Goal: Task Accomplishment & Management: Manage account settings

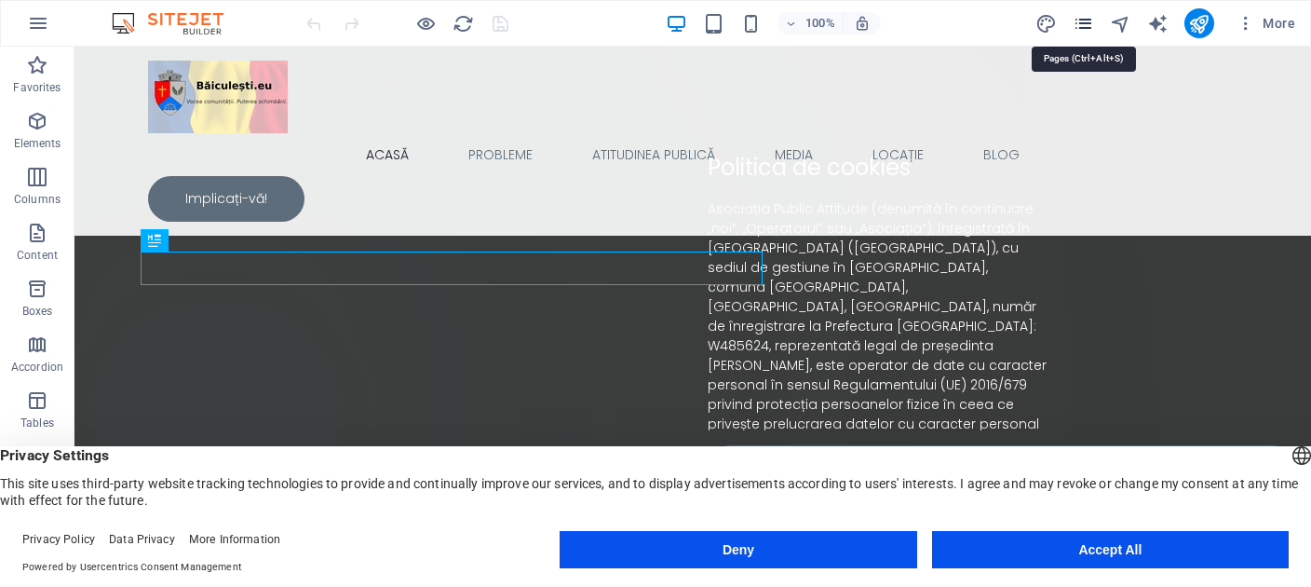
click at [1082, 22] on icon "pages" at bounding box center [1083, 23] width 21 height 21
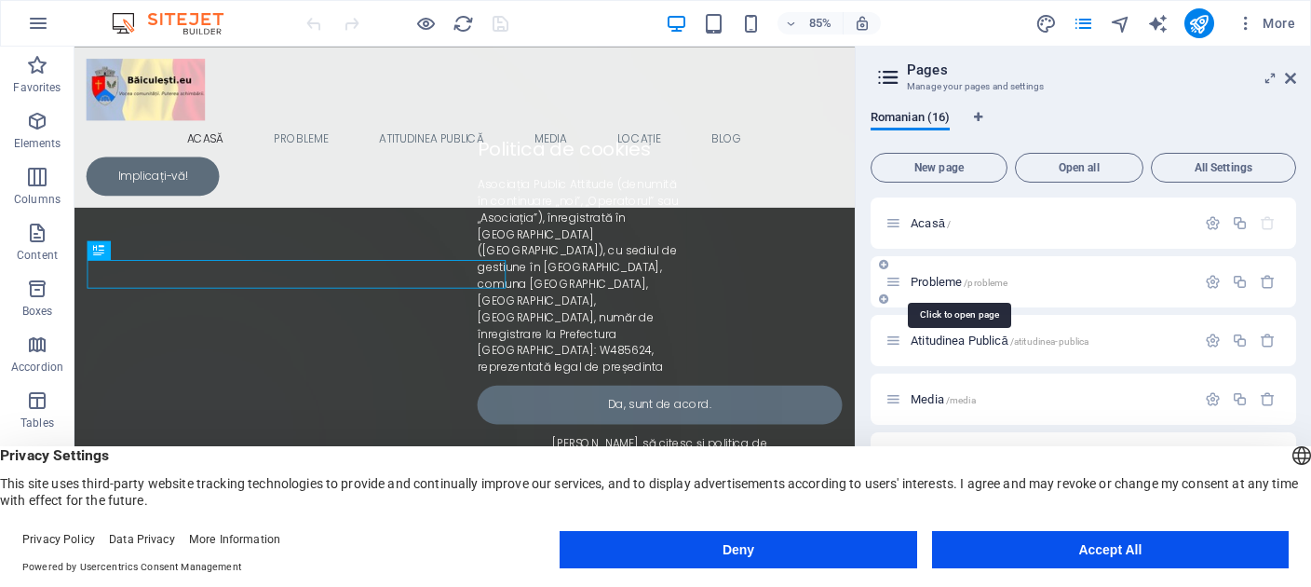
click at [926, 278] on span "Probleme /probleme" at bounding box center [959, 282] width 97 height 14
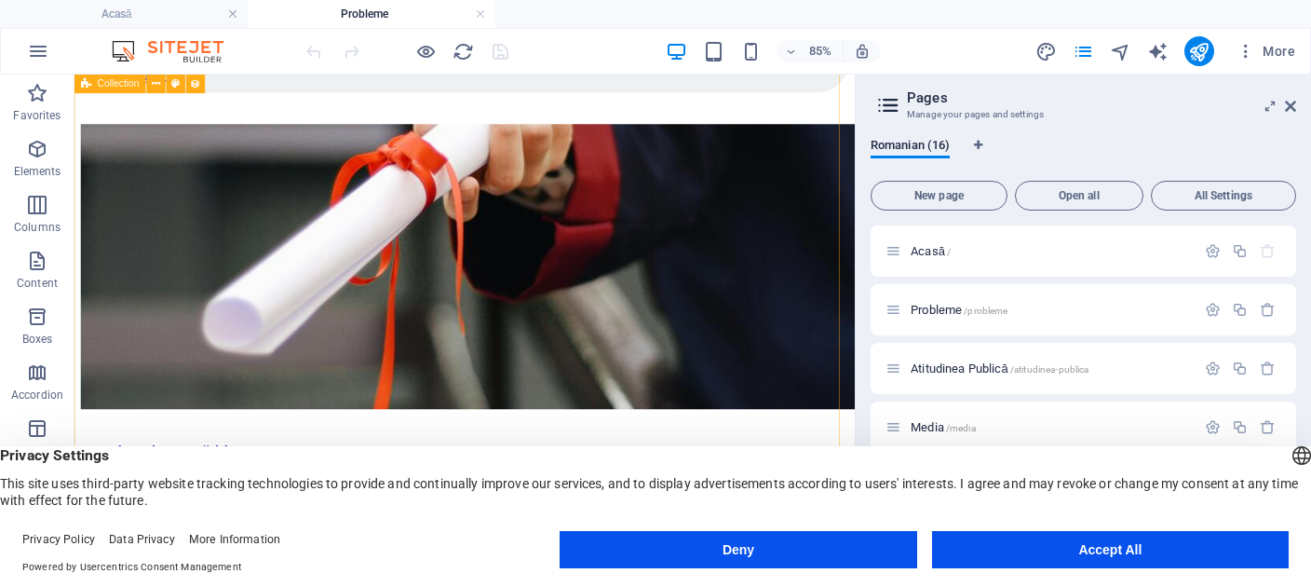
scroll to position [2163, 0]
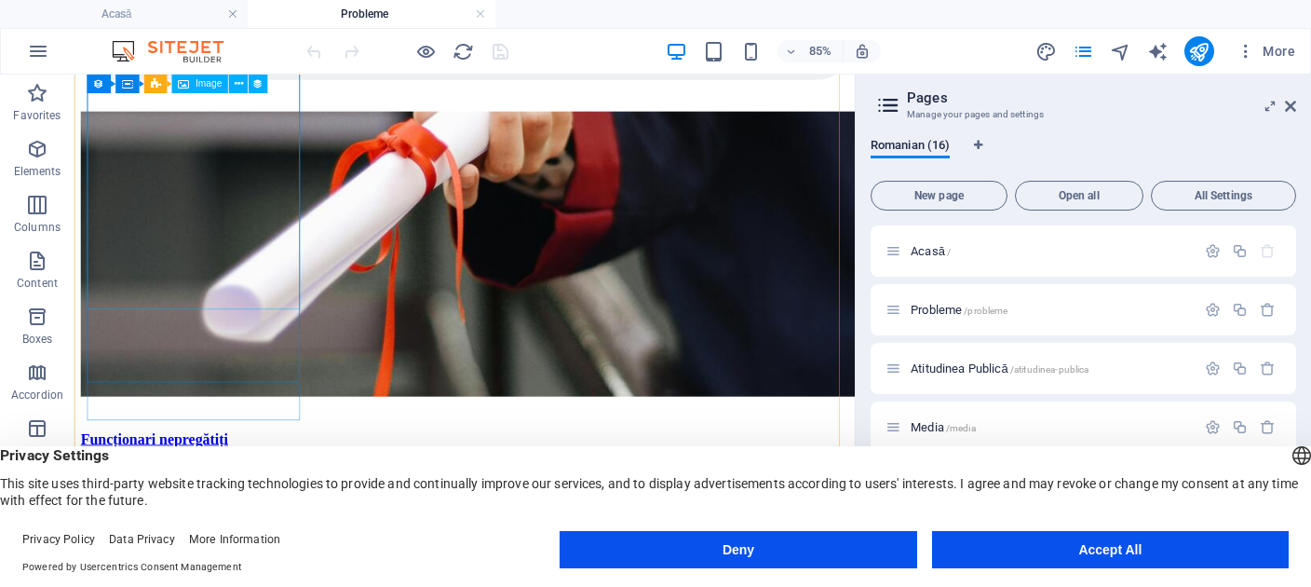
click at [182, 300] on figure at bounding box center [533, 287] width 903 height 339
select select "px"
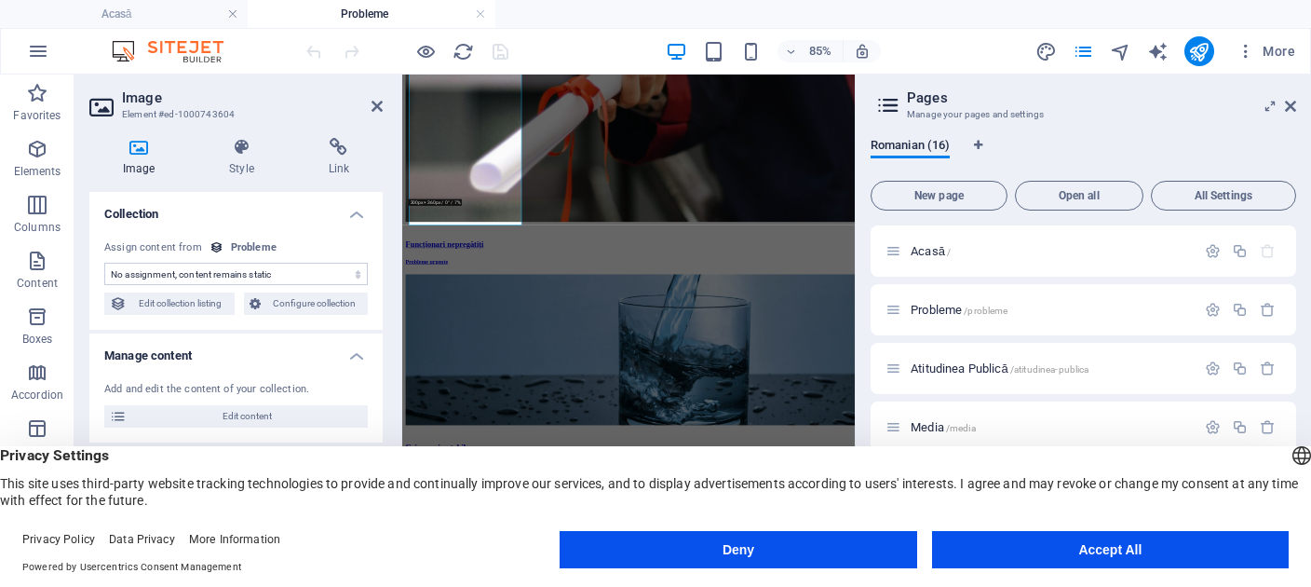
scroll to position [2105, 0]
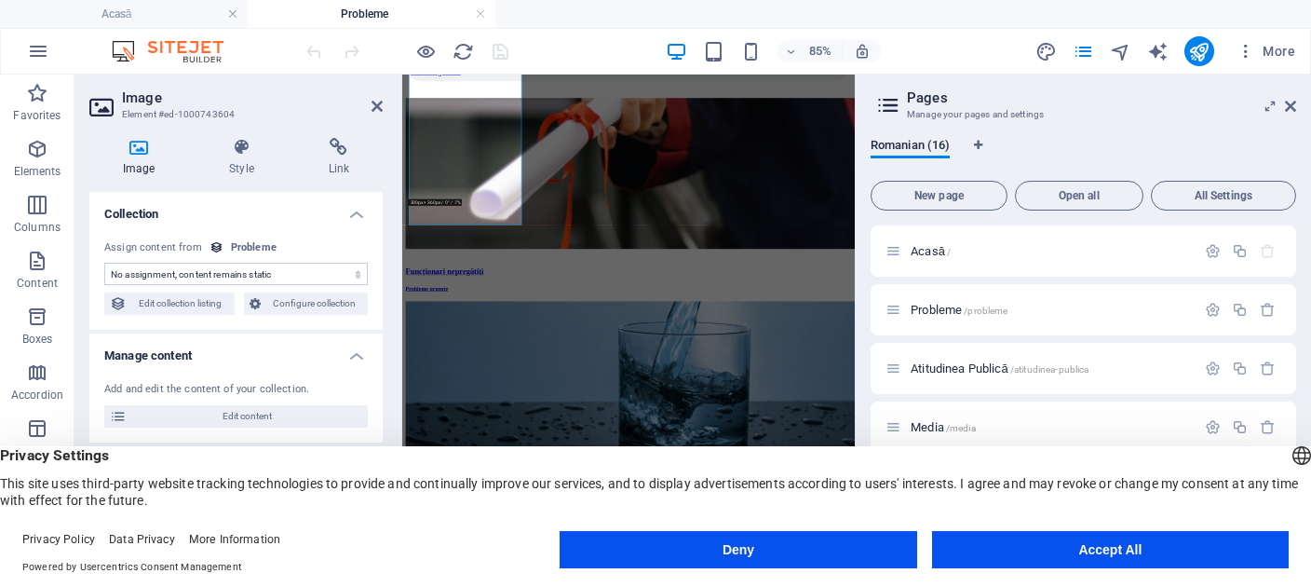
click at [746, 548] on button "Deny" at bounding box center [738, 549] width 357 height 37
select select "image"
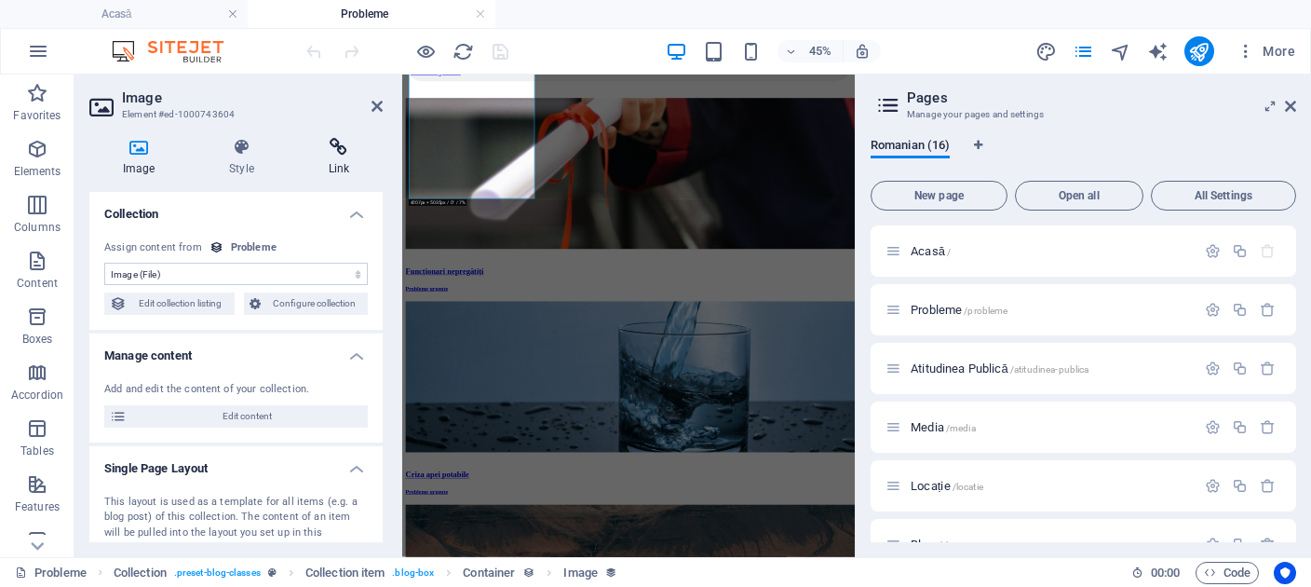
click at [334, 148] on icon at bounding box center [339, 147] width 88 height 19
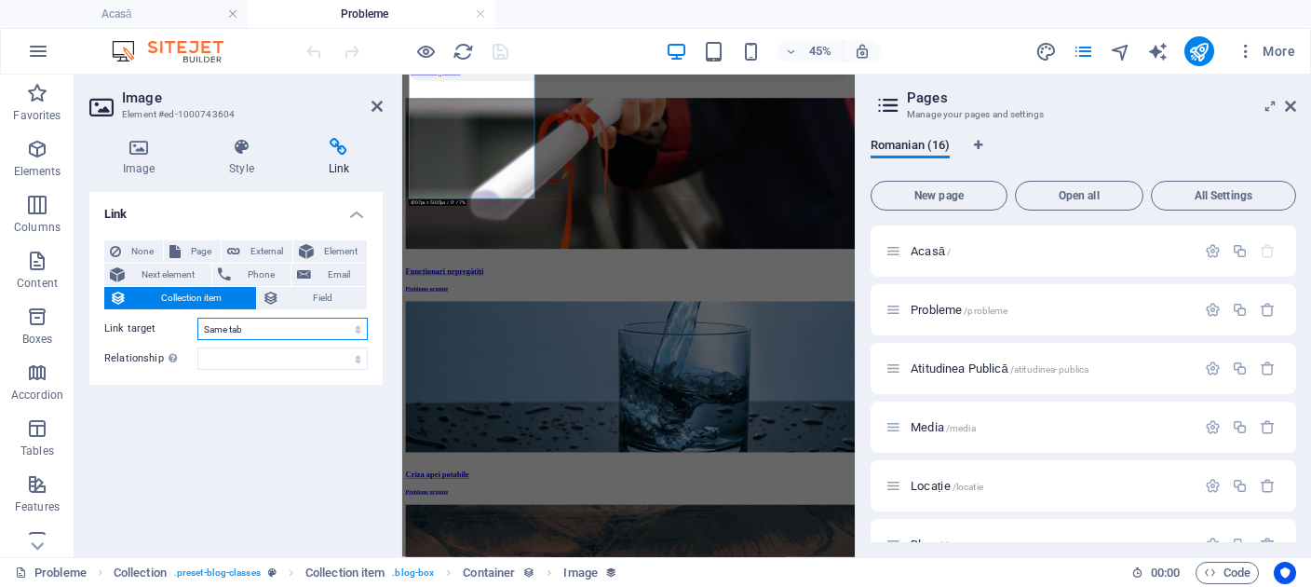
click at [197, 318] on select "New tab Same tab Overlay" at bounding box center [282, 329] width 170 height 22
select select "overlay"
click option "Overlay" at bounding box center [0, 0] width 0 height 0
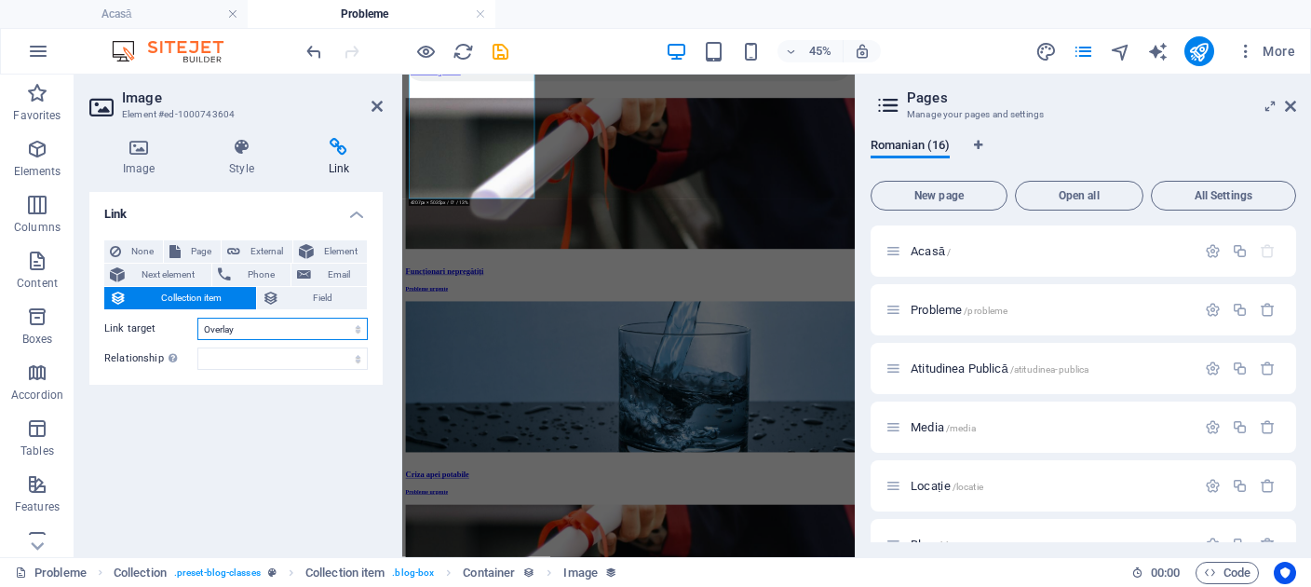
click at [197, 318] on select "New tab Same tab Overlay" at bounding box center [282, 329] width 170 height 22
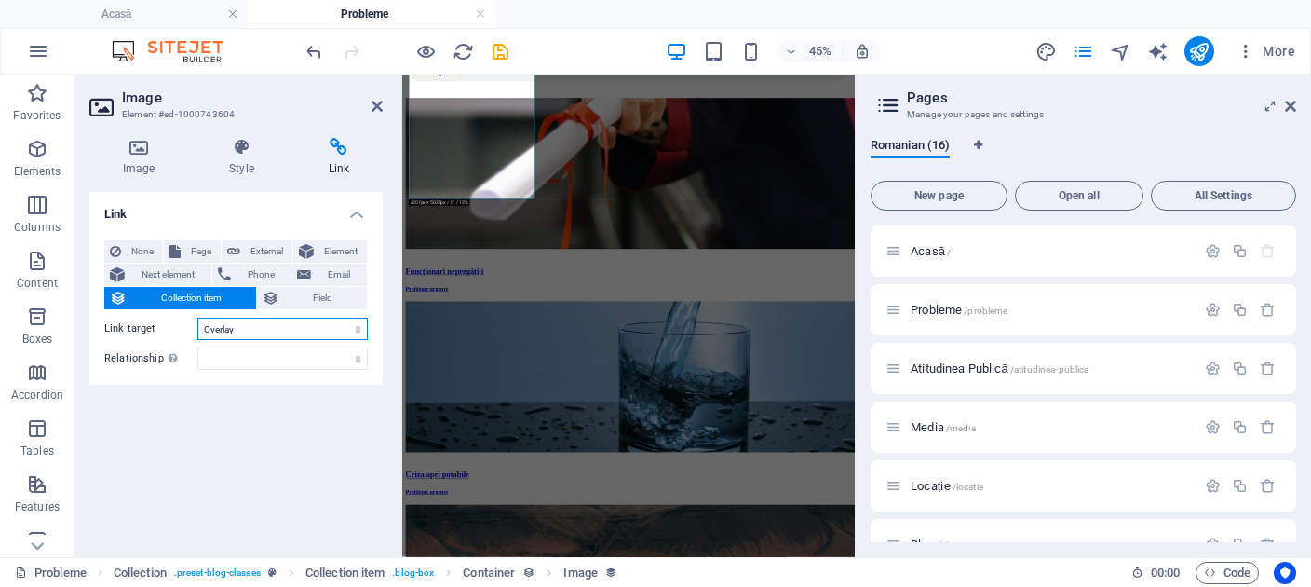
select select
click option "Same tab" at bounding box center [0, 0] width 0 height 0
click at [506, 48] on icon "save" at bounding box center [500, 51] width 21 height 21
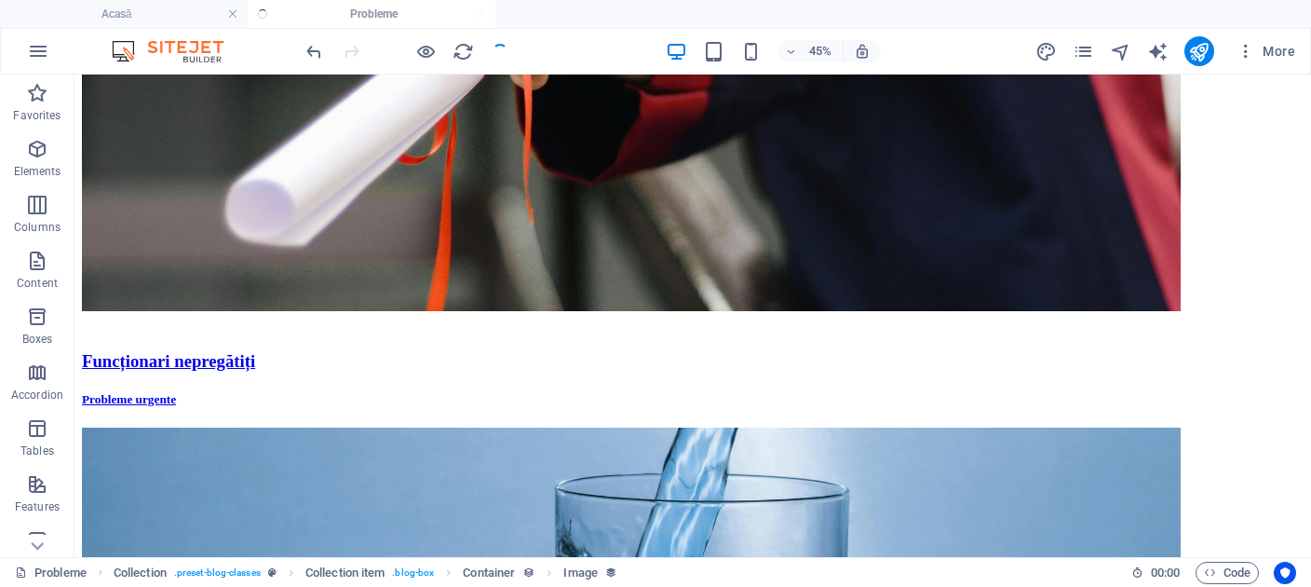
checkbox input "false"
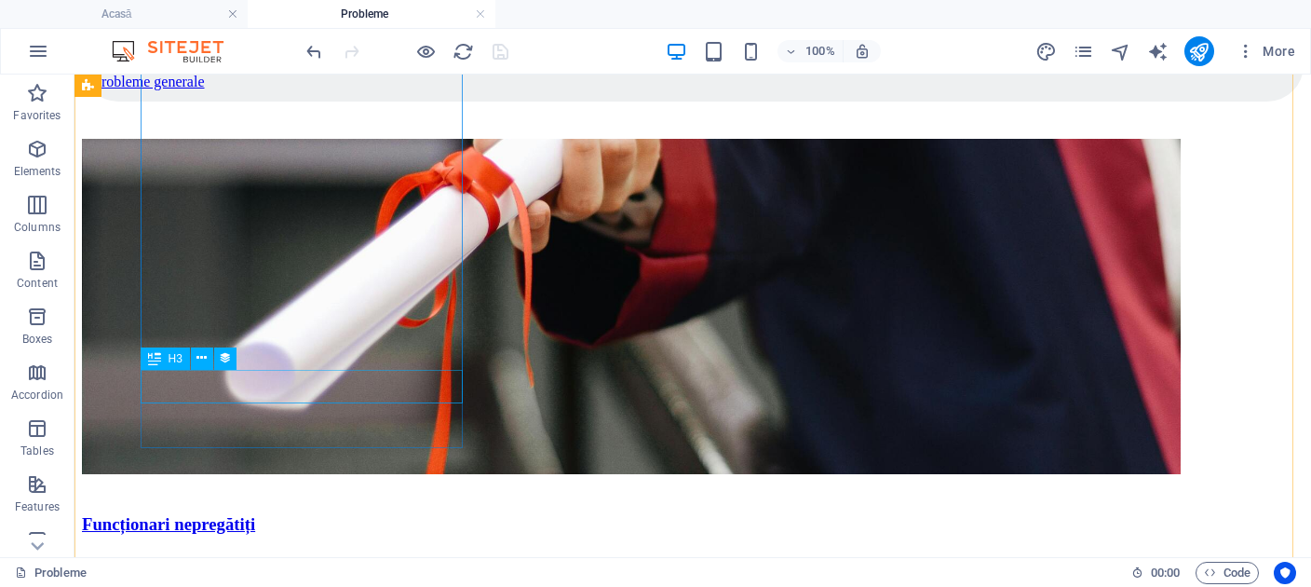
click at [269, 514] on div "Funcționari nepregătiți" at bounding box center [693, 524] width 1222 height 20
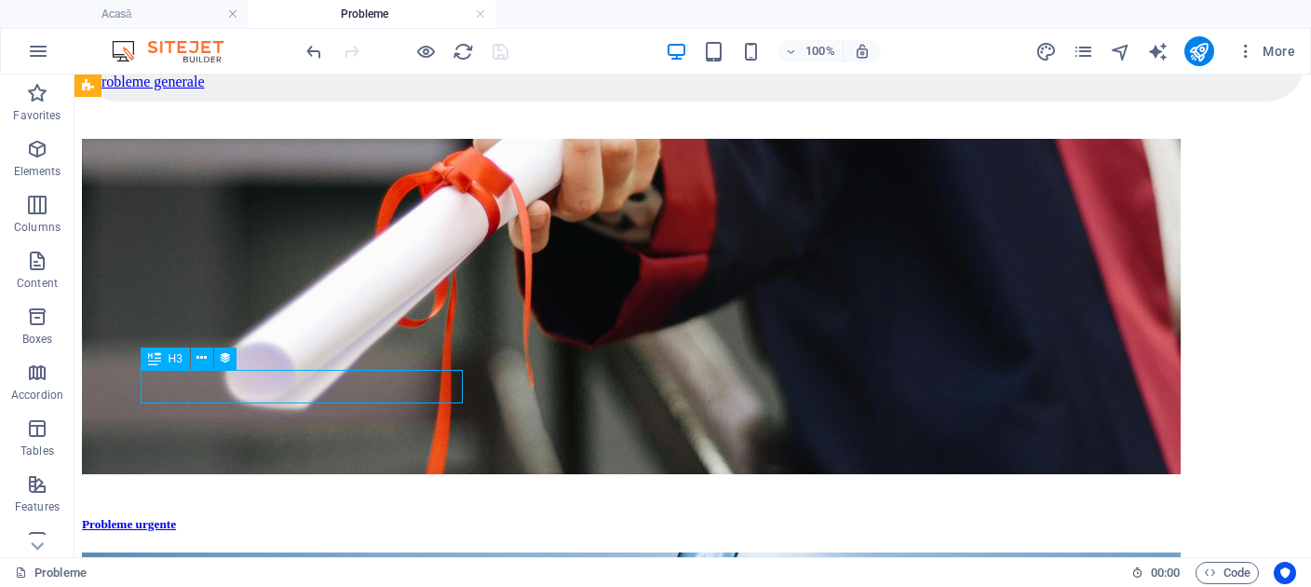
select select "name"
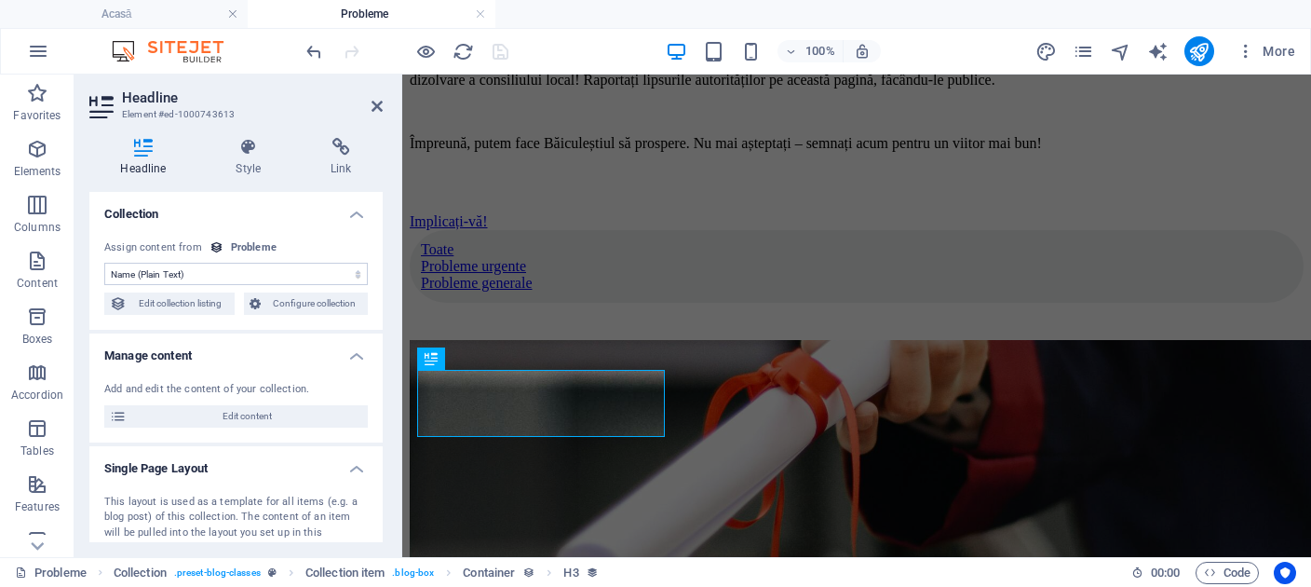
scroll to position [2183, 0]
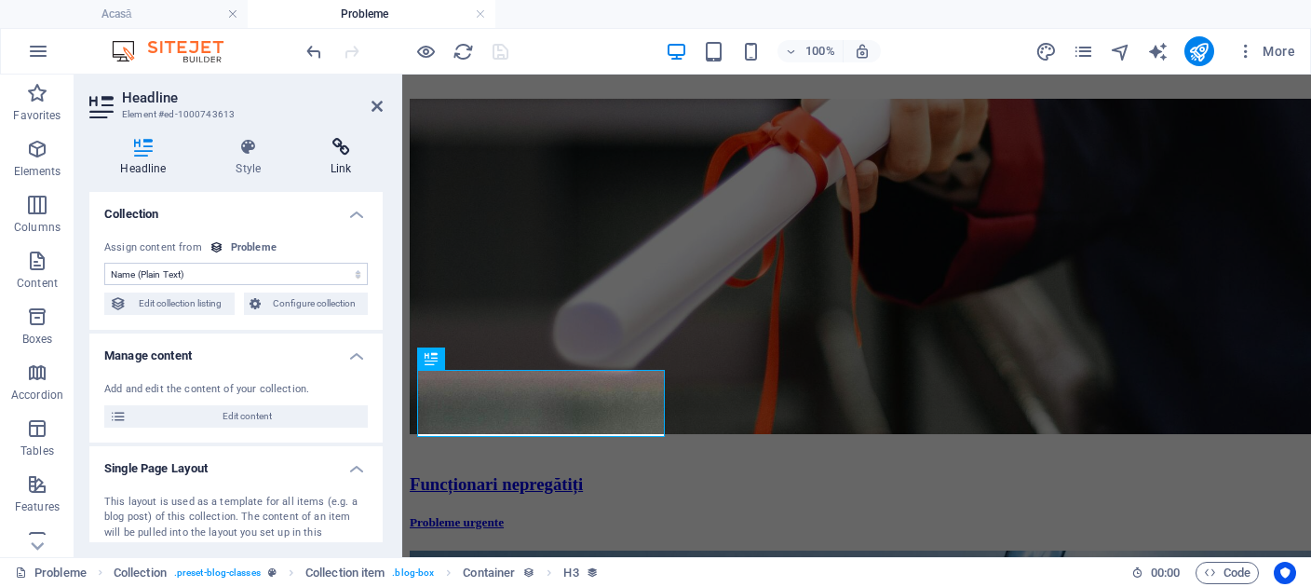
click at [343, 150] on icon at bounding box center [341, 147] width 83 height 19
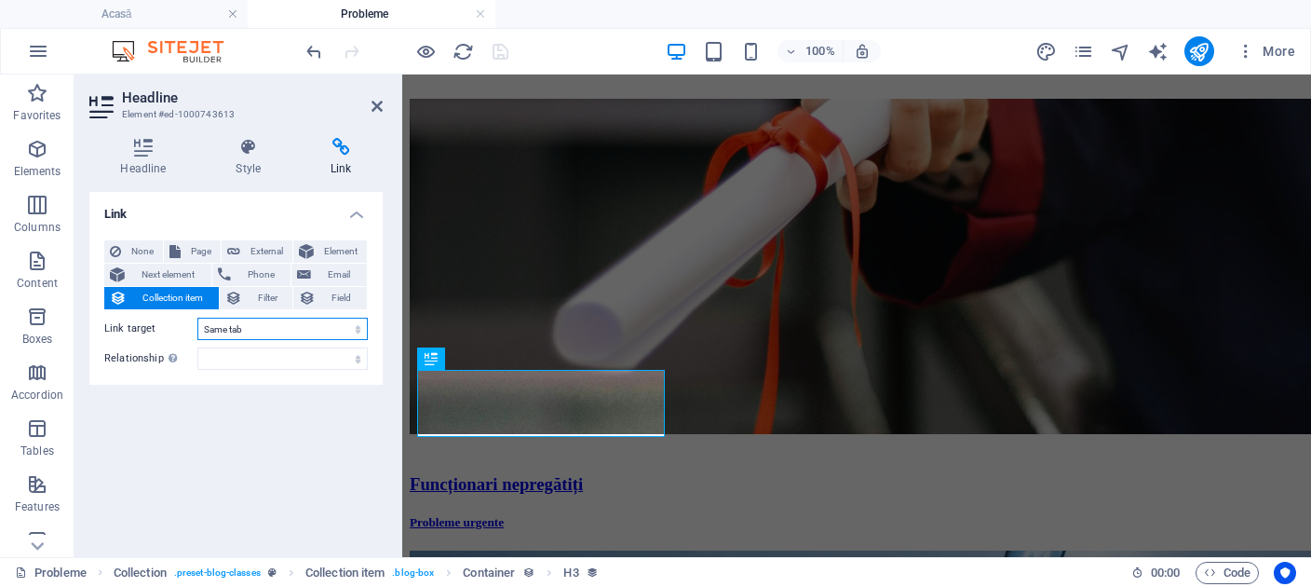
click at [197, 318] on select "New tab Same tab Overlay" at bounding box center [282, 329] width 170 height 22
select select "overlay"
click option "Overlay" at bounding box center [0, 0] width 0 height 0
click at [197, 318] on select "New tab Same tab Overlay" at bounding box center [282, 329] width 170 height 22
select select
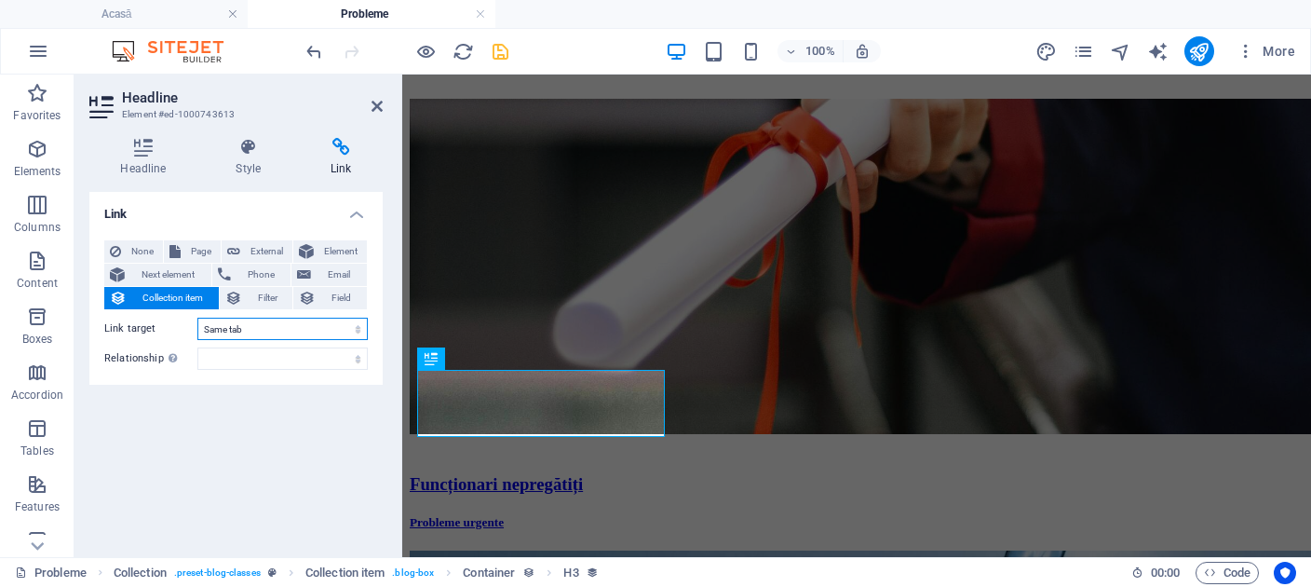
click option "Same tab" at bounding box center [0, 0] width 0 height 0
click at [506, 47] on icon "save" at bounding box center [500, 51] width 21 height 21
checkbox input "false"
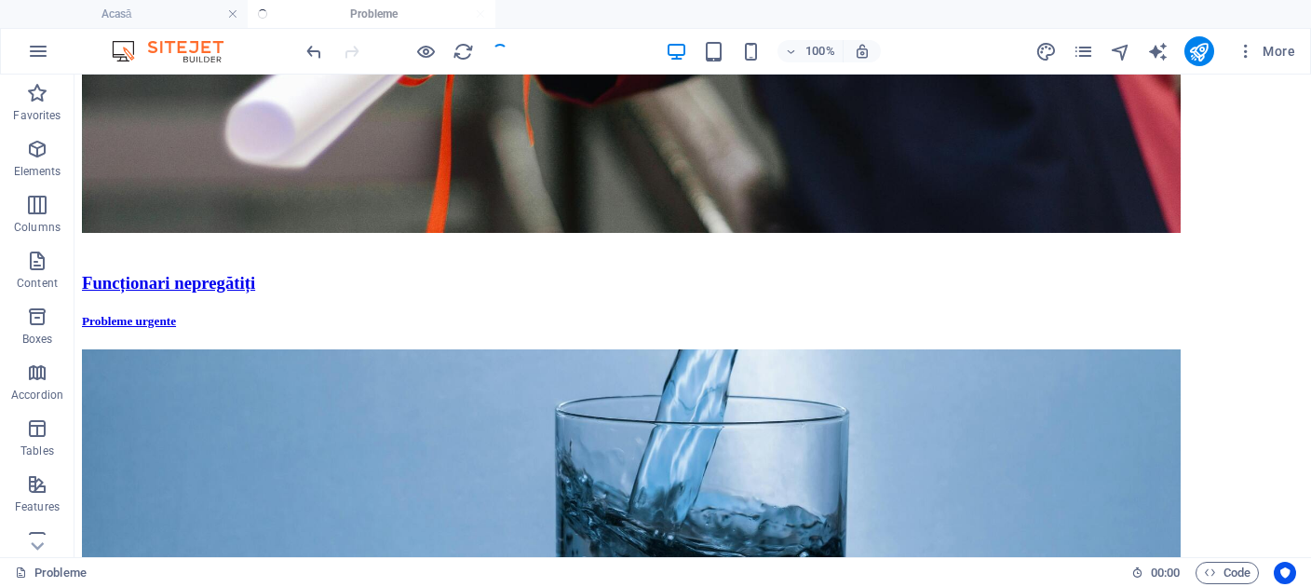
scroll to position [1942, 0]
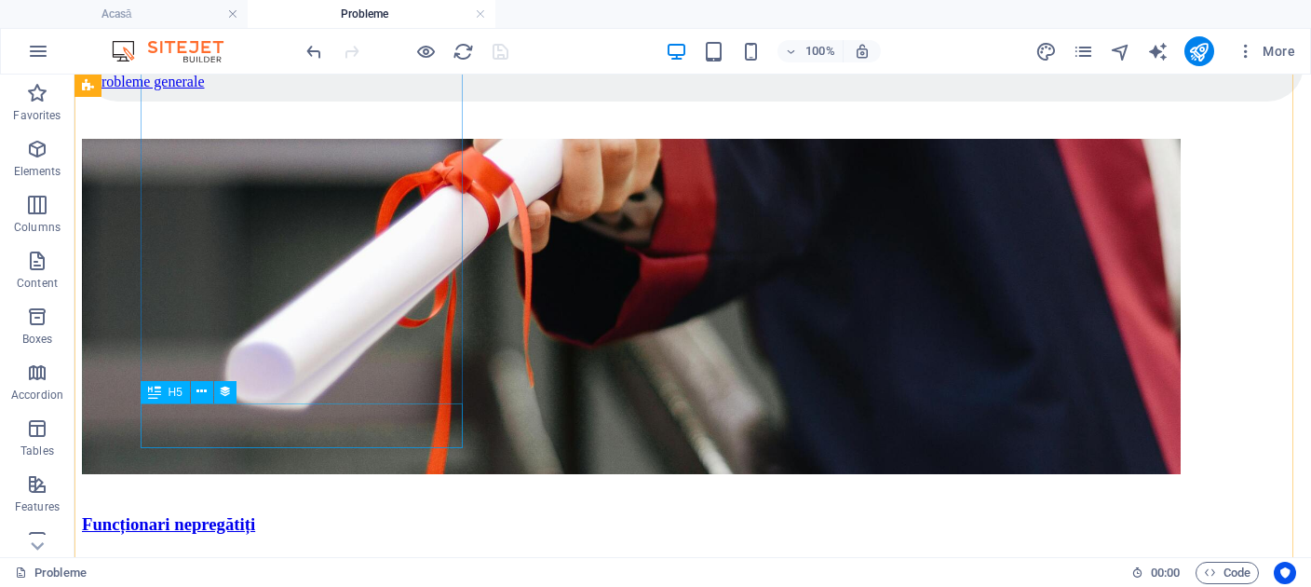
click at [269, 555] on div "Probleme urgente" at bounding box center [693, 562] width 1222 height 15
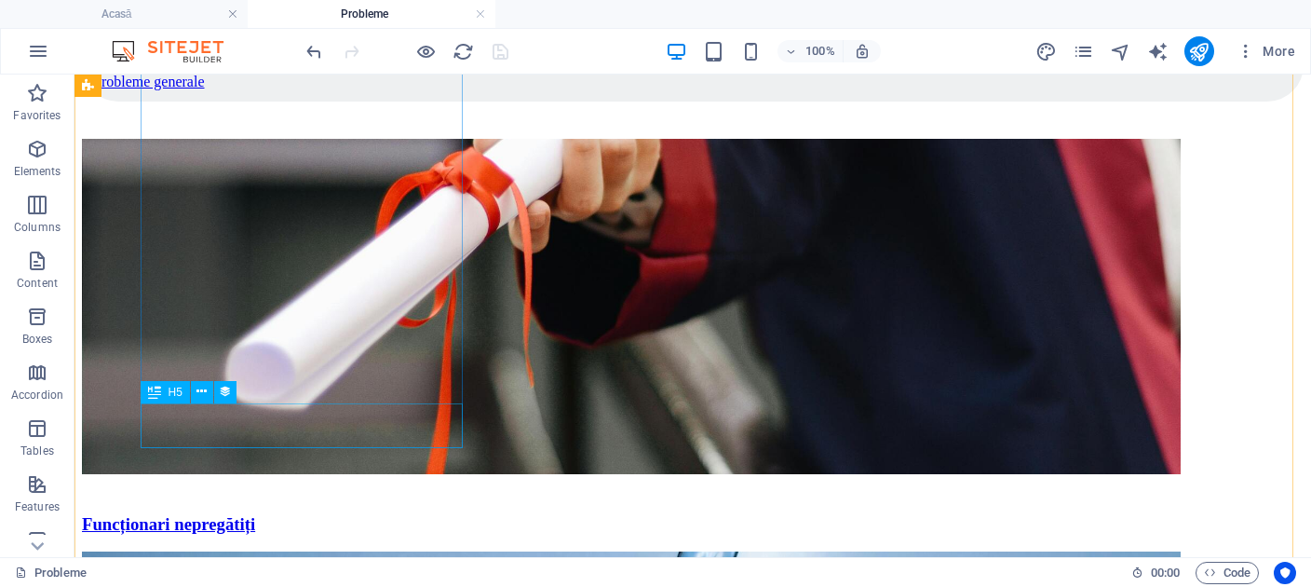
scroll to position [2183, 0]
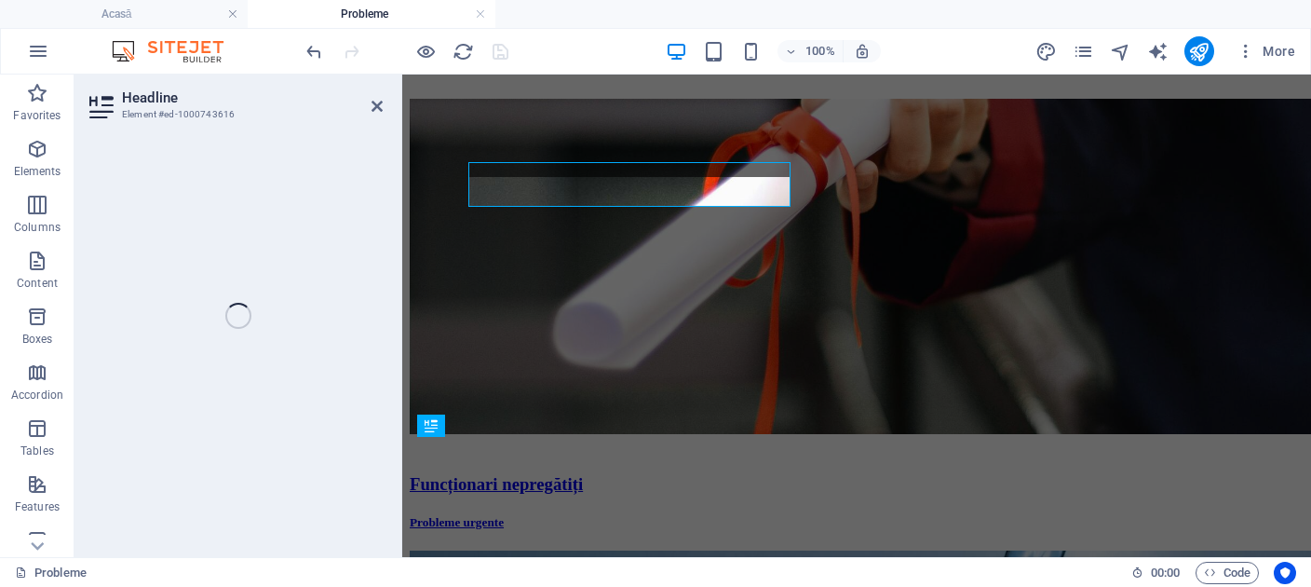
select select "category"
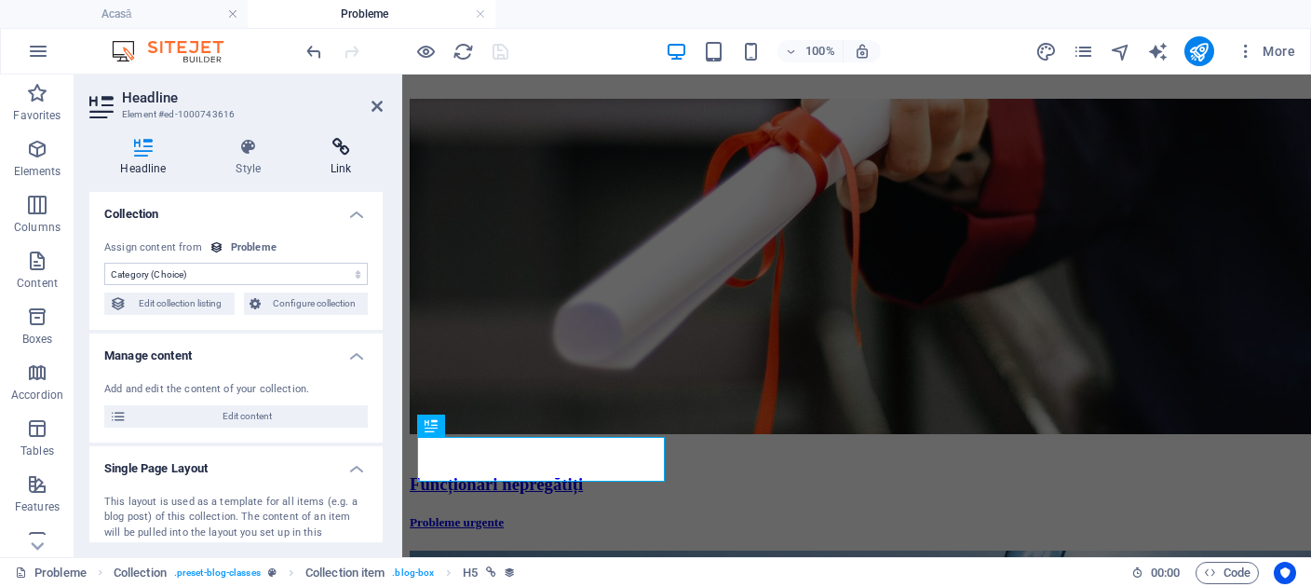
click at [342, 155] on icon at bounding box center [341, 147] width 83 height 19
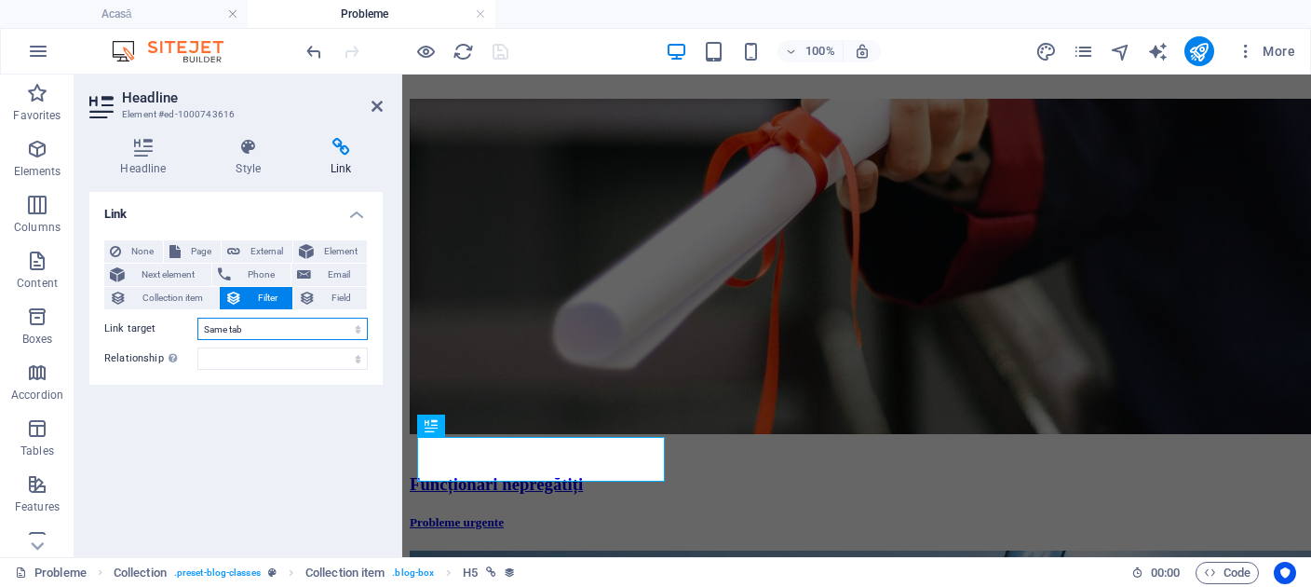
click option "Same tab" at bounding box center [0, 0] width 0 height 0
click at [197, 318] on select "New tab Same tab Overlay" at bounding box center [282, 329] width 170 height 22
select select "blank"
click option "New tab" at bounding box center [0, 0] width 0 height 0
click at [197, 318] on select "New tab Same tab Overlay" at bounding box center [282, 329] width 170 height 22
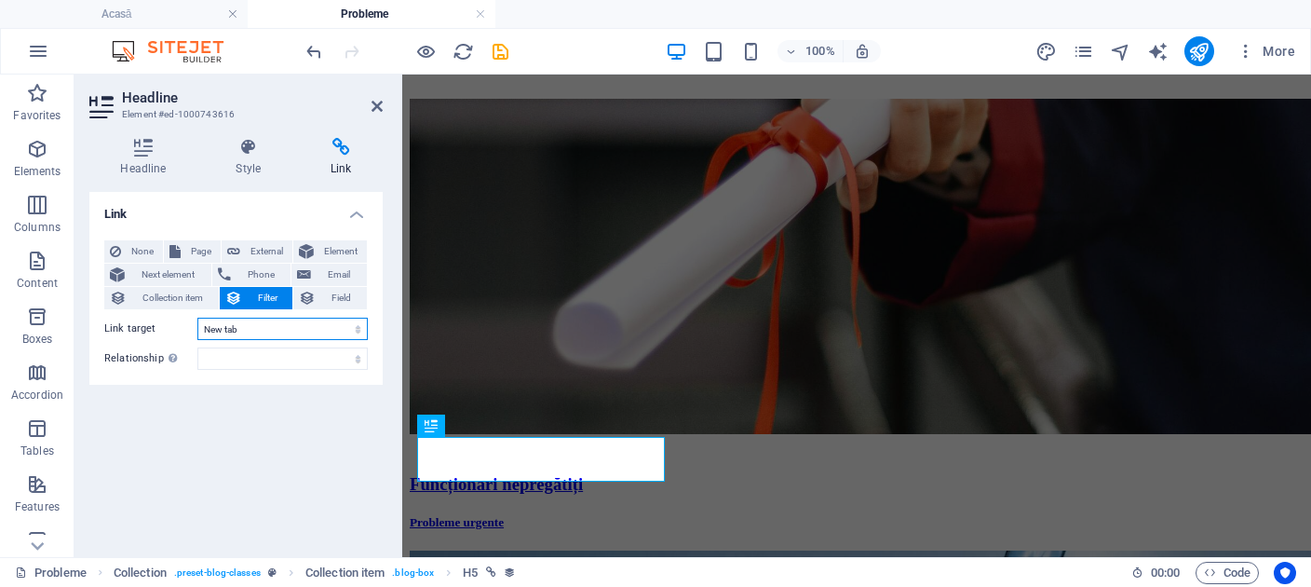
select select
click option "Same tab" at bounding box center [0, 0] width 0 height 0
click at [378, 108] on icon at bounding box center [377, 106] width 11 height 15
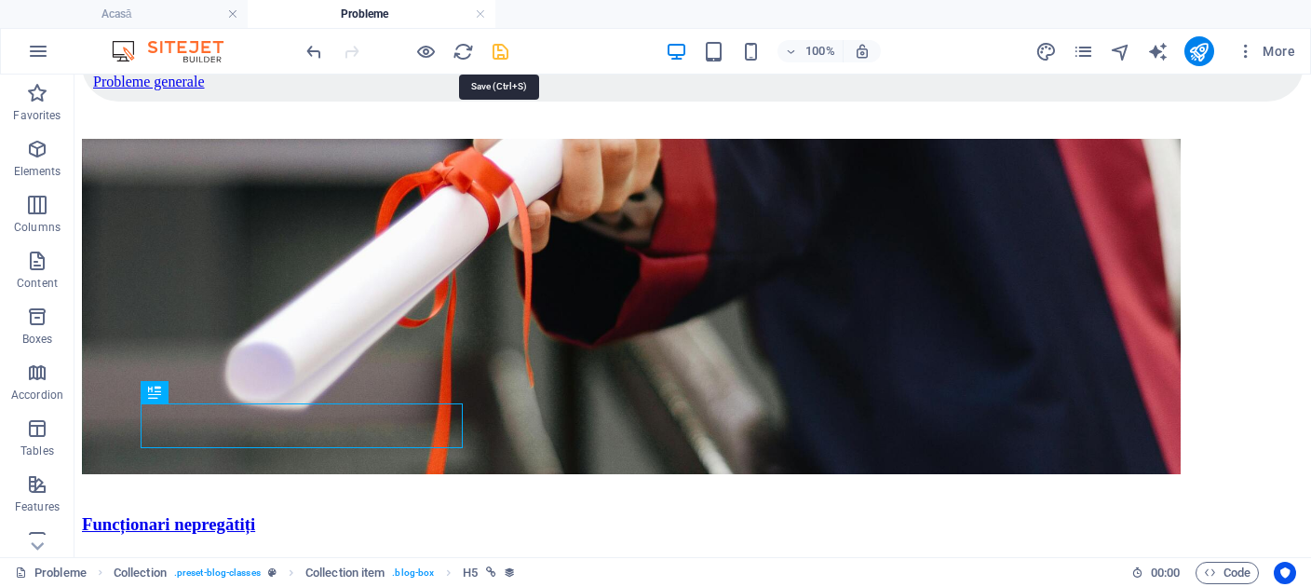
click at [508, 47] on icon "save" at bounding box center [500, 51] width 21 height 21
checkbox input "false"
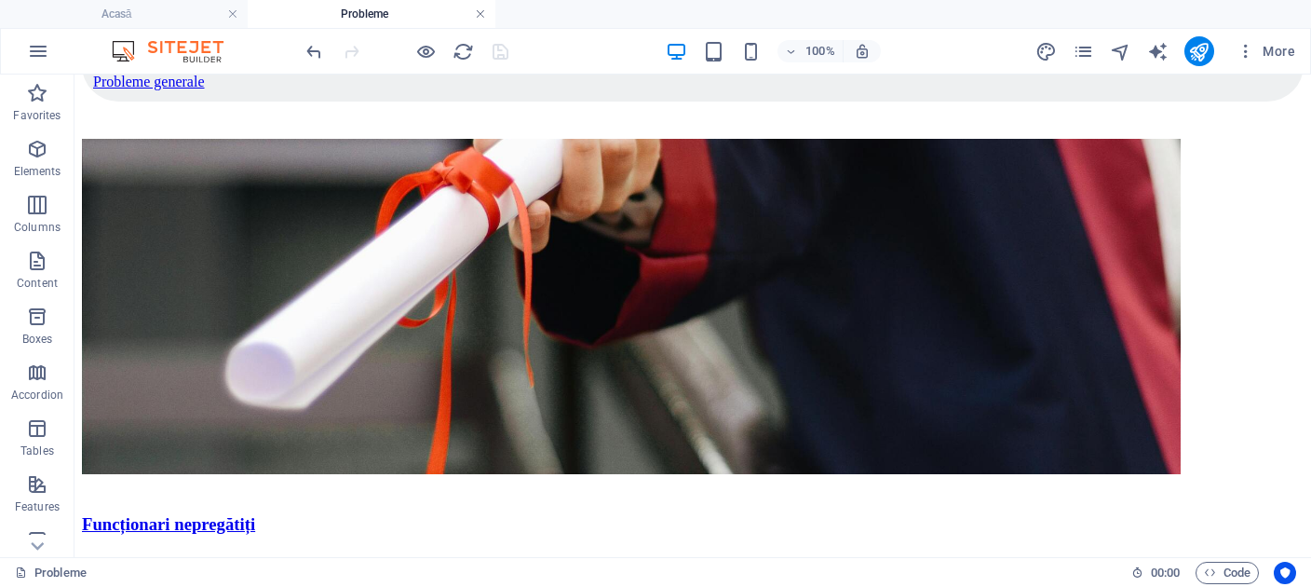
click at [482, 14] on link at bounding box center [480, 15] width 11 height 18
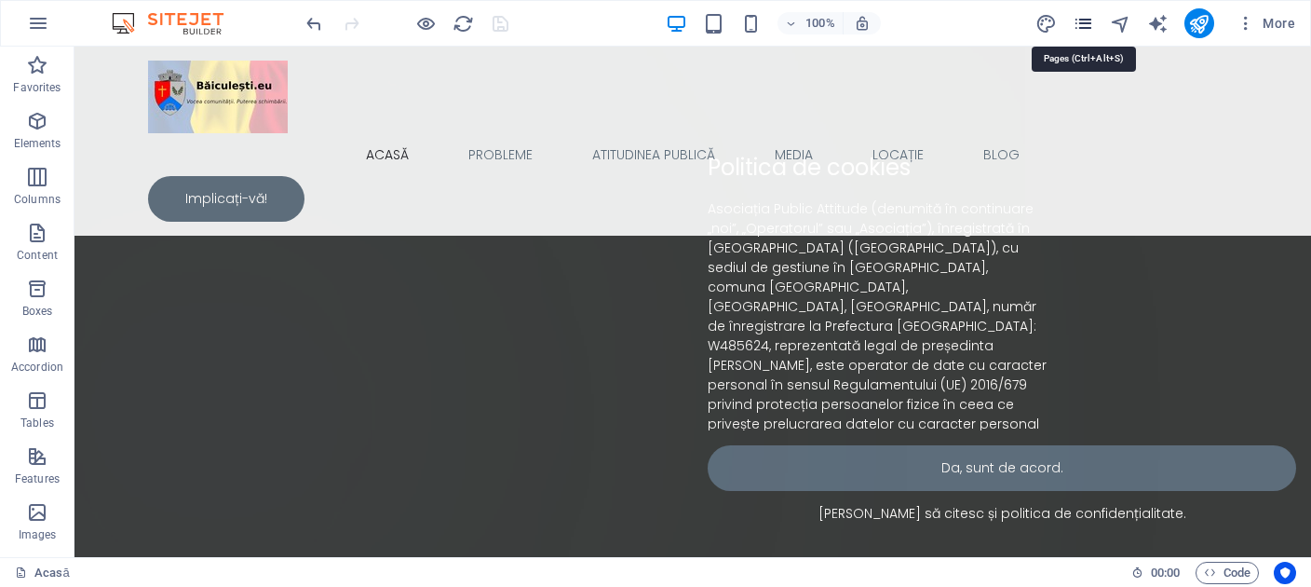
click at [1082, 20] on icon "pages" at bounding box center [1083, 23] width 21 height 21
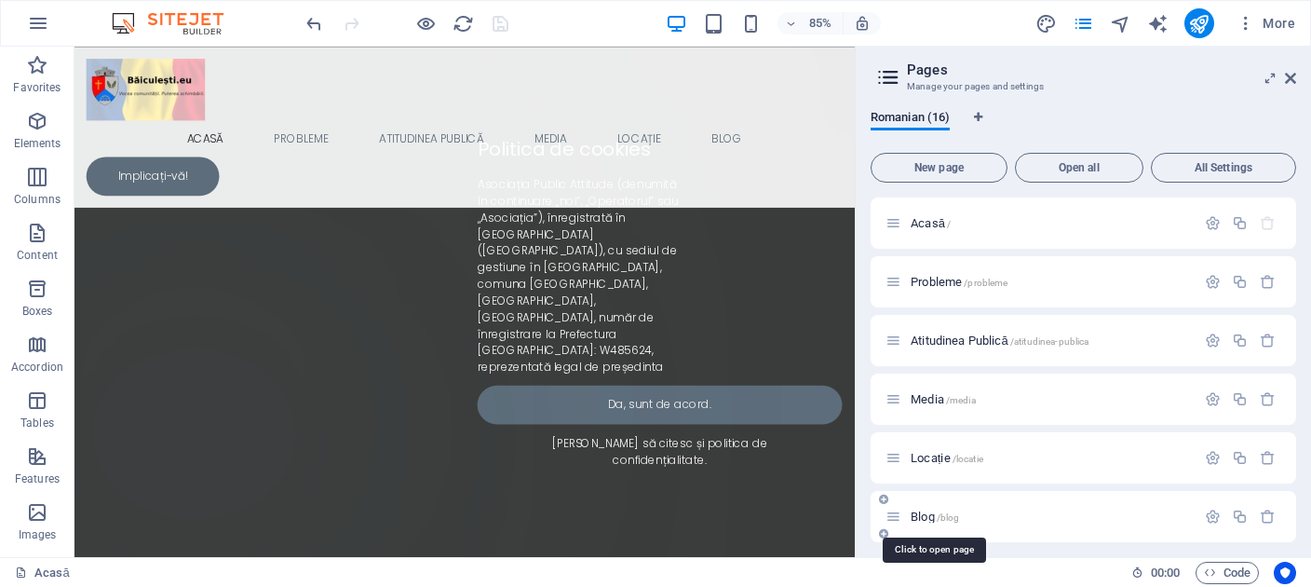
click at [928, 519] on span "Blog /blog" at bounding box center [935, 516] width 48 height 14
click at [928, 519] on div "Blog /blog" at bounding box center [1084, 516] width 426 height 51
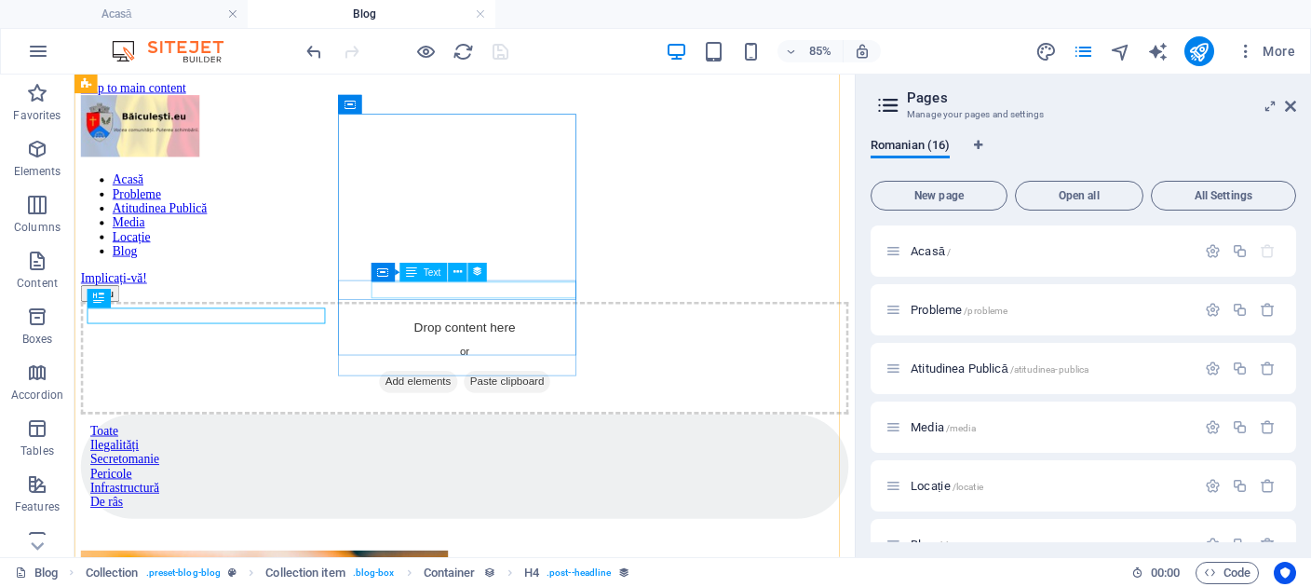
scroll to position [635, 0]
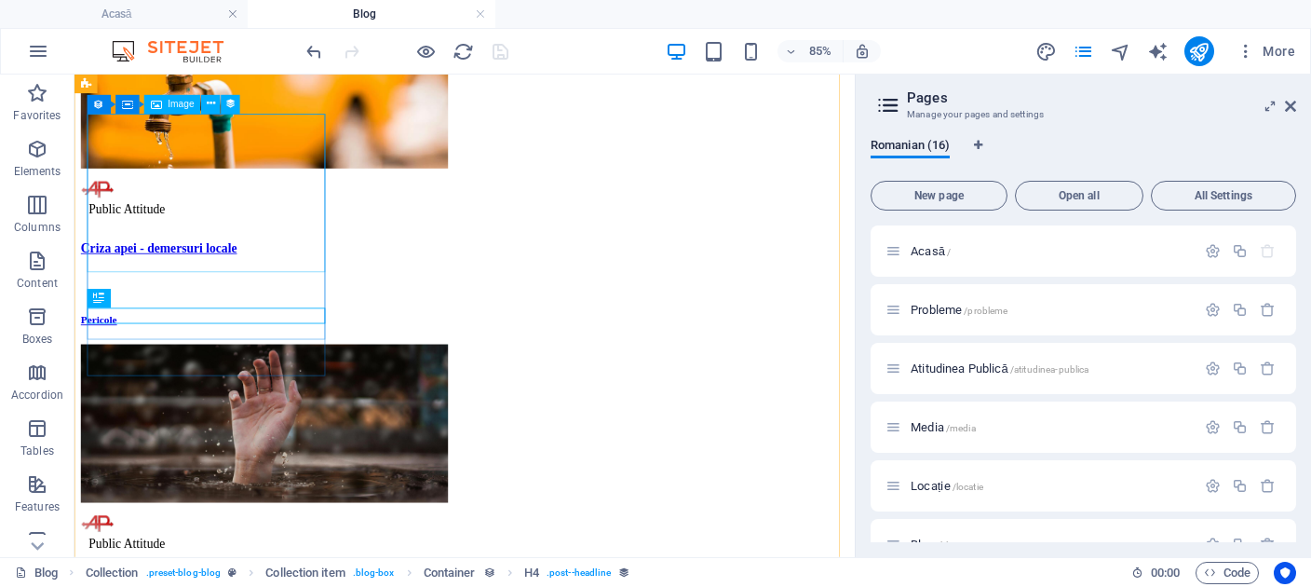
click at [237, 189] on figure at bounding box center [533, 94] width 903 height 190
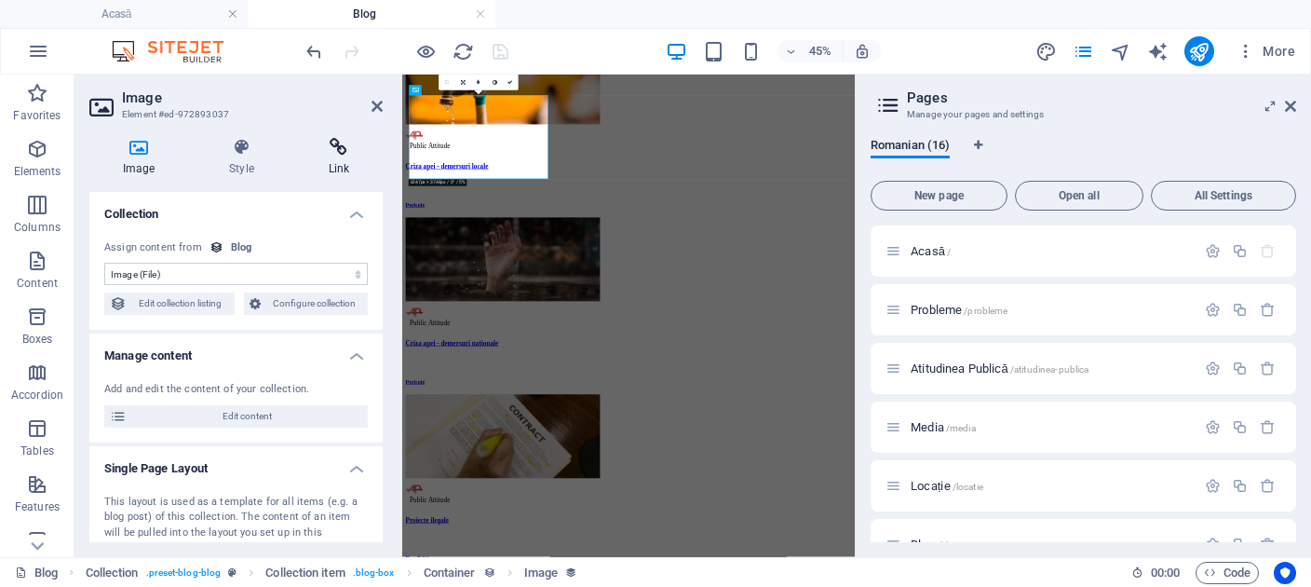
click at [338, 150] on icon at bounding box center [339, 147] width 88 height 19
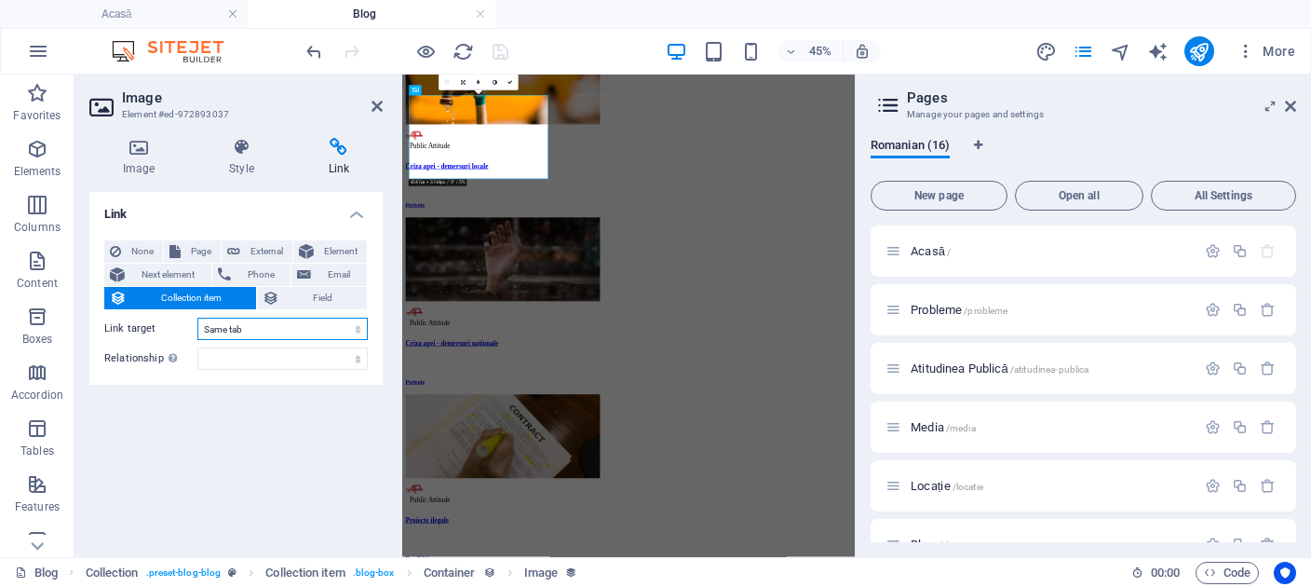
click at [197, 318] on select "New tab Same tab Overlay" at bounding box center [282, 329] width 170 height 22
select select "overlay"
click option "Overlay" at bounding box center [0, 0] width 0 height 0
click at [197, 318] on select "New tab Same tab Overlay" at bounding box center [282, 329] width 170 height 22
select select
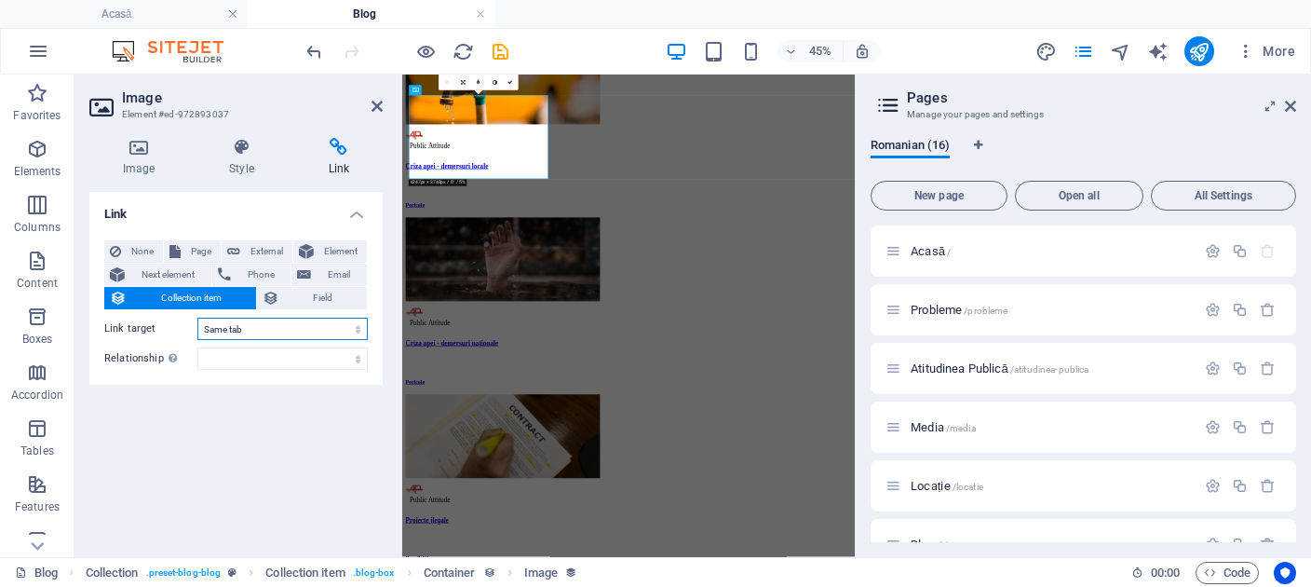
click option "Same tab" at bounding box center [0, 0] width 0 height 0
click at [378, 104] on icon at bounding box center [377, 106] width 11 height 15
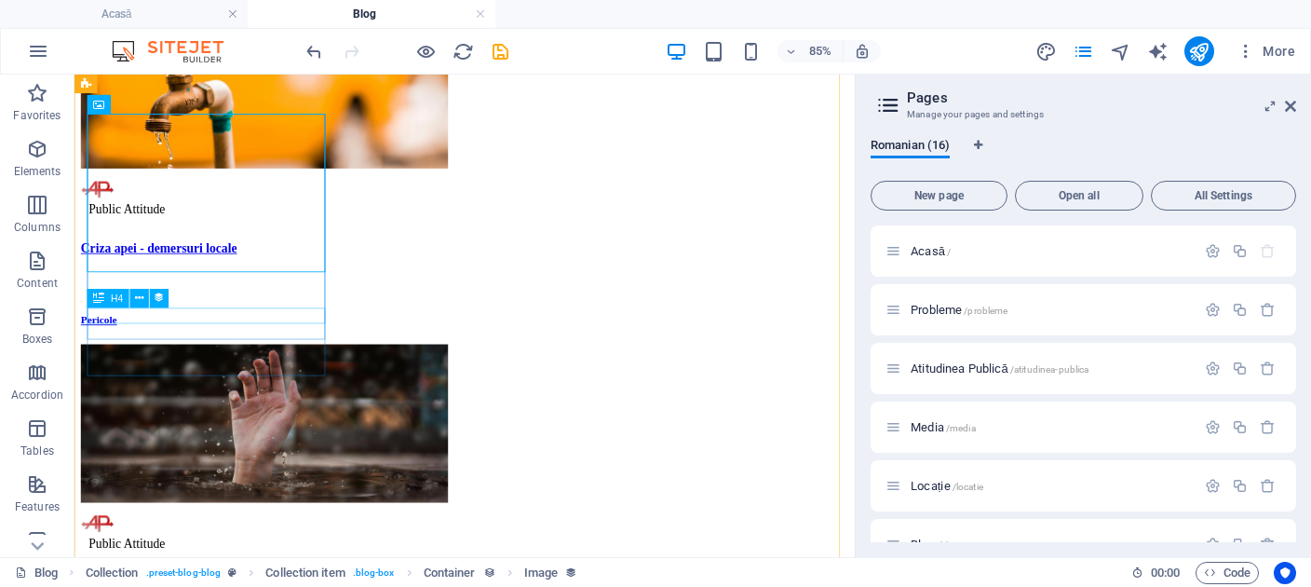
click at [244, 288] on div "Criza apei - demersuri locale" at bounding box center [533, 279] width 903 height 17
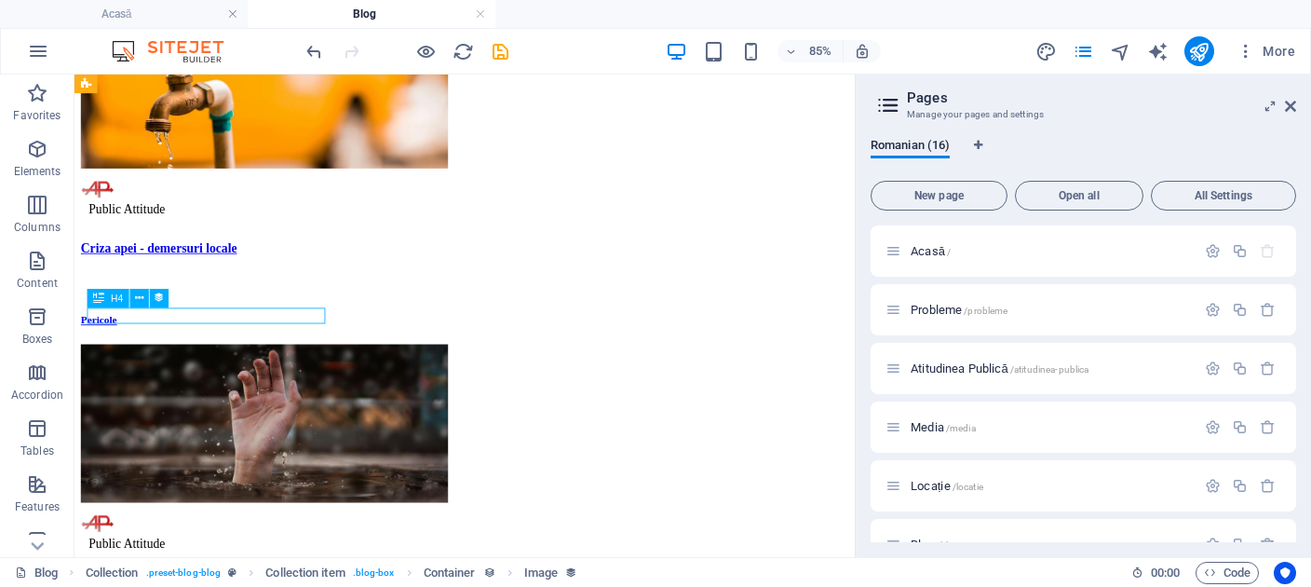
click at [244, 288] on div "Criza apei - demersuri locale" at bounding box center [533, 279] width 903 height 17
select select "name"
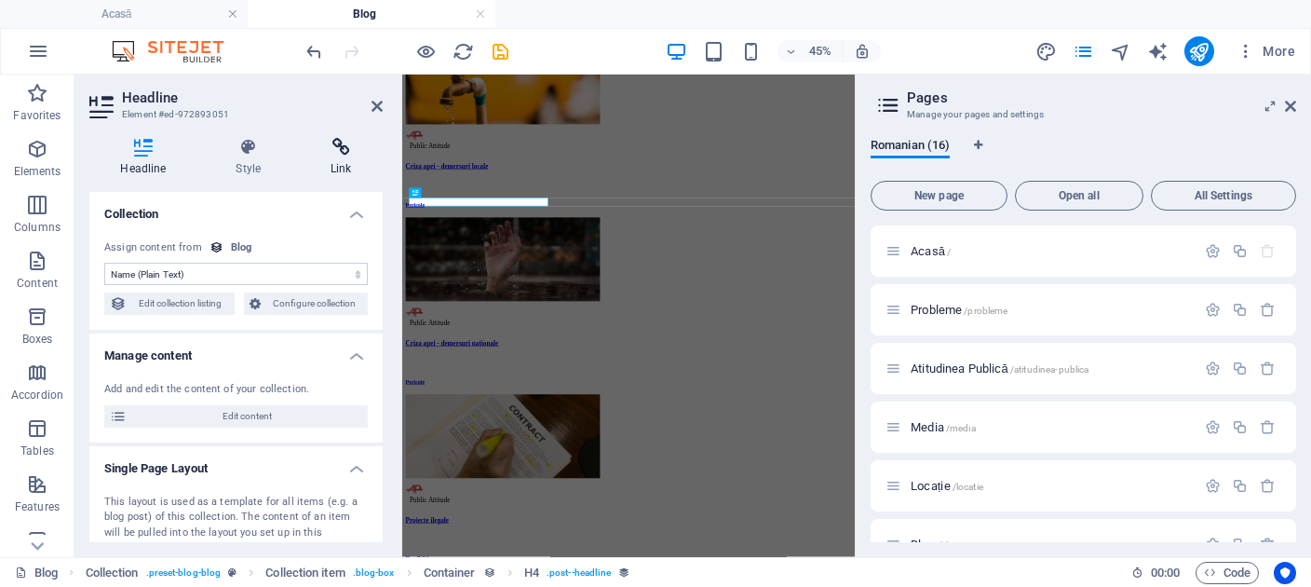
click at [339, 147] on icon at bounding box center [341, 147] width 83 height 19
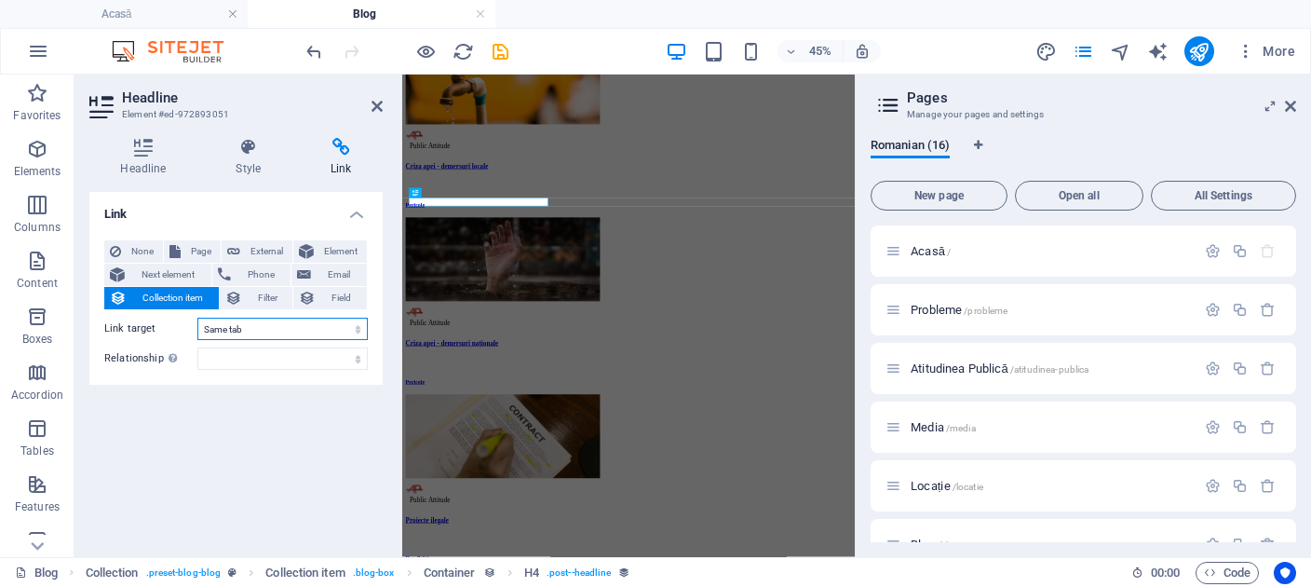
click option "Same tab" at bounding box center [0, 0] width 0 height 0
select select "blank"
click option "New tab" at bounding box center [0, 0] width 0 height 0
click at [372, 102] on icon at bounding box center [377, 106] width 11 height 15
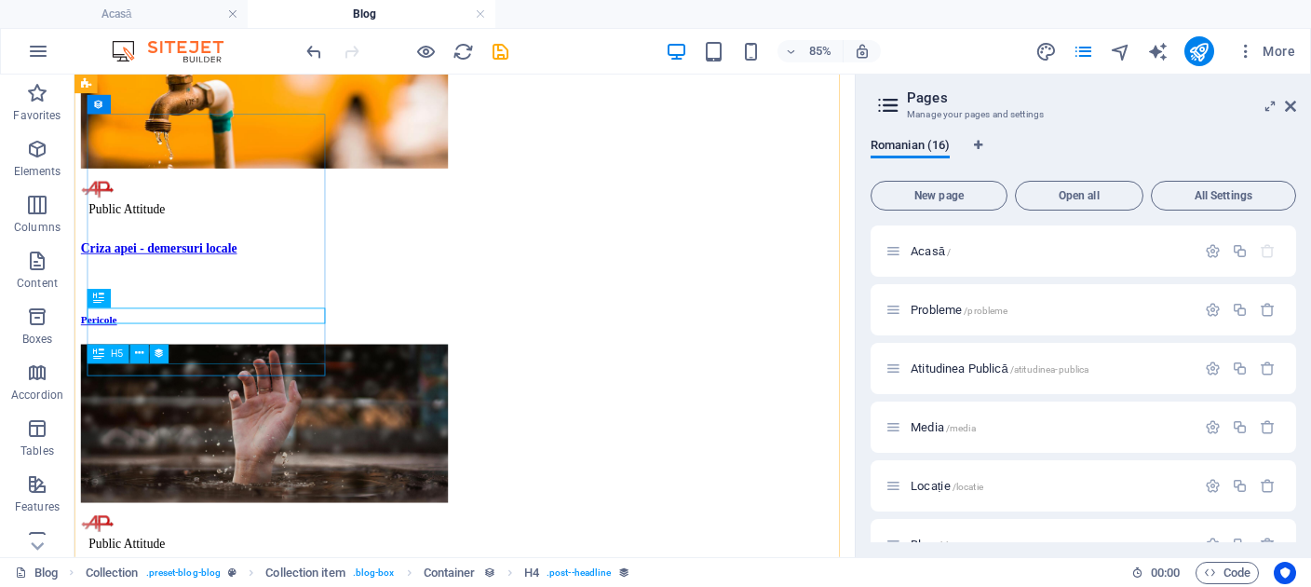
click at [122, 372] on div "Pericole" at bounding box center [533, 364] width 903 height 15
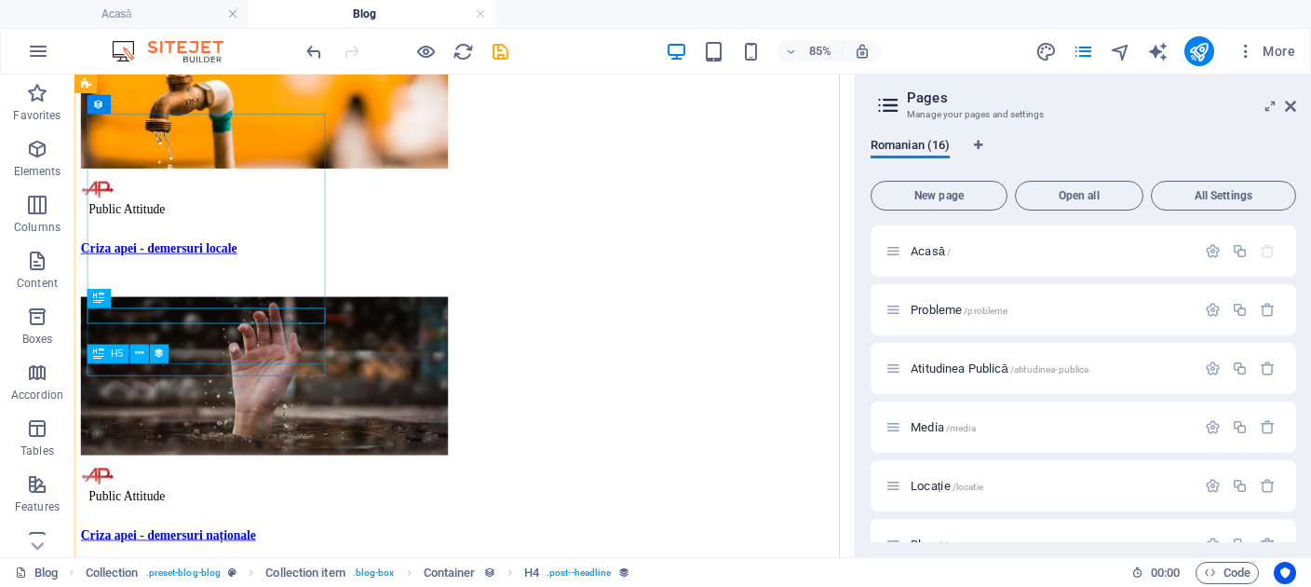
select select "category"
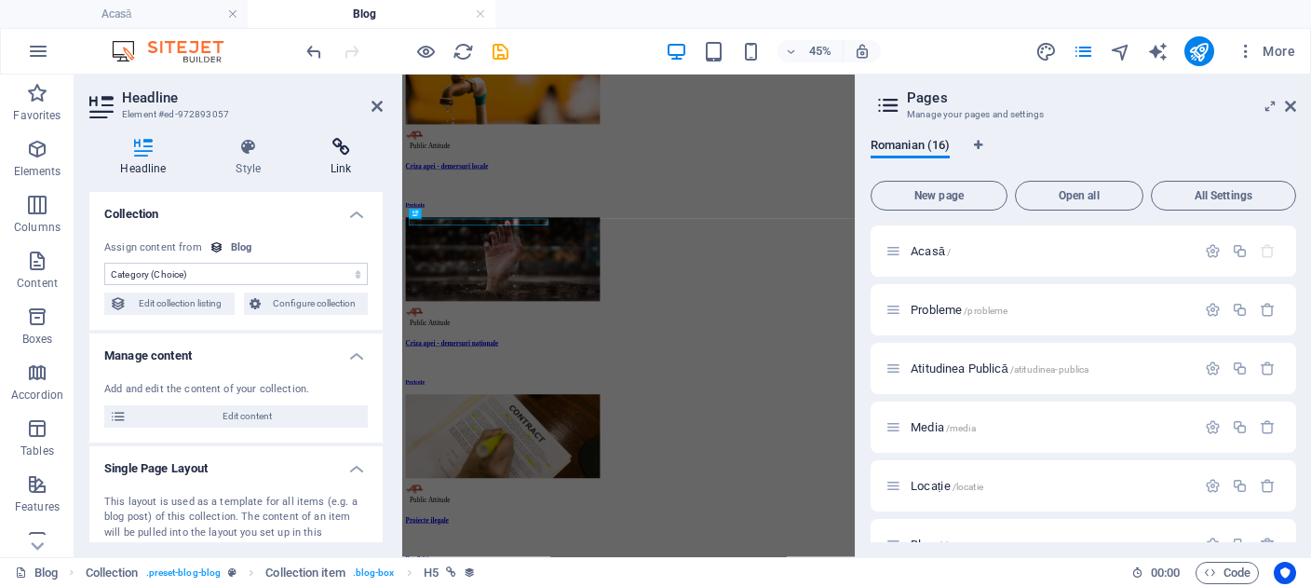
click at [332, 159] on h4 "Link" at bounding box center [341, 157] width 83 height 39
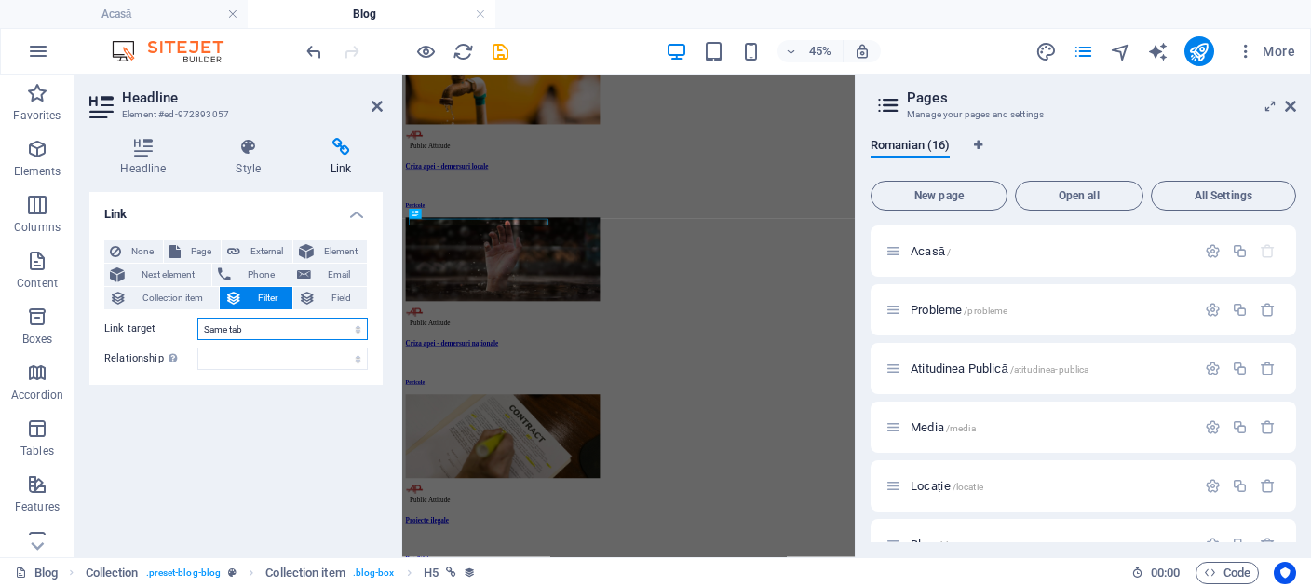
select select "overlay"
click option "Overlay" at bounding box center [0, 0] width 0 height 0
click at [197, 318] on select "New tab Same tab Overlay" at bounding box center [282, 329] width 170 height 22
select select
click option "Same tab" at bounding box center [0, 0] width 0 height 0
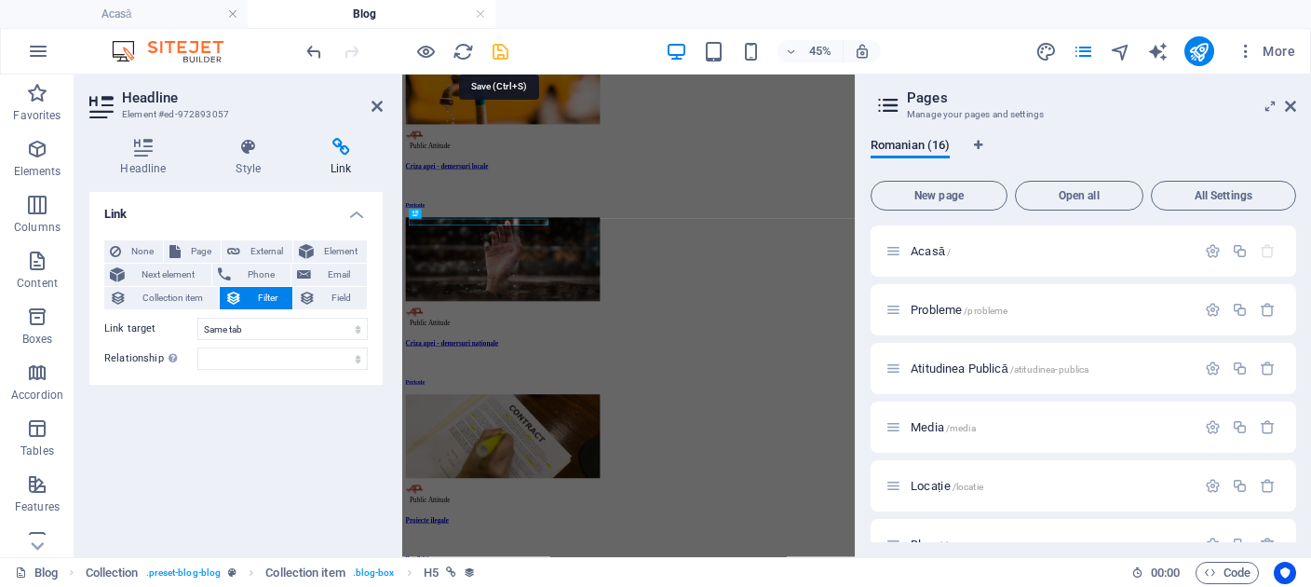
click at [501, 50] on icon "save" at bounding box center [500, 51] width 21 height 21
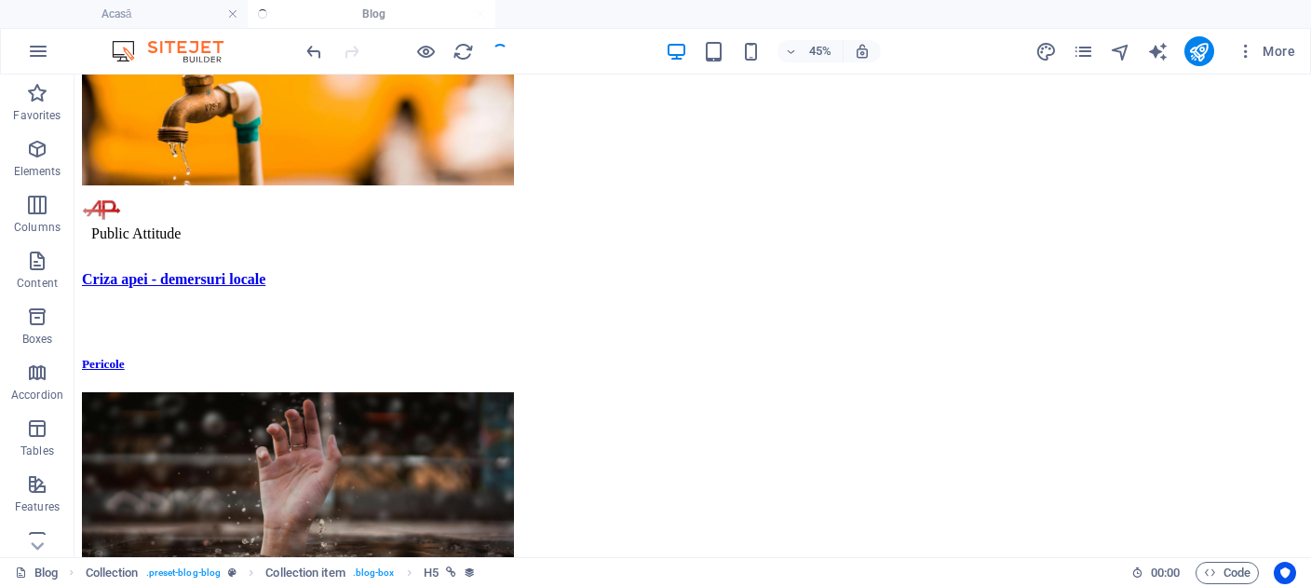
scroll to position [589, 0]
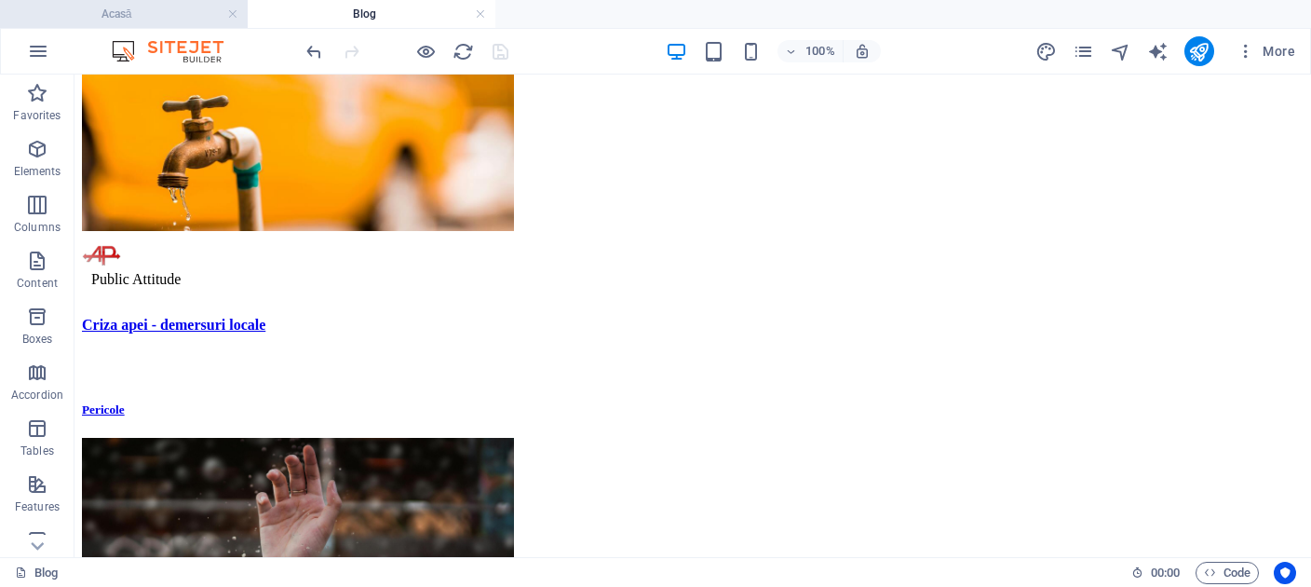
click at [187, 7] on h4 "Acasă" at bounding box center [124, 14] width 248 height 20
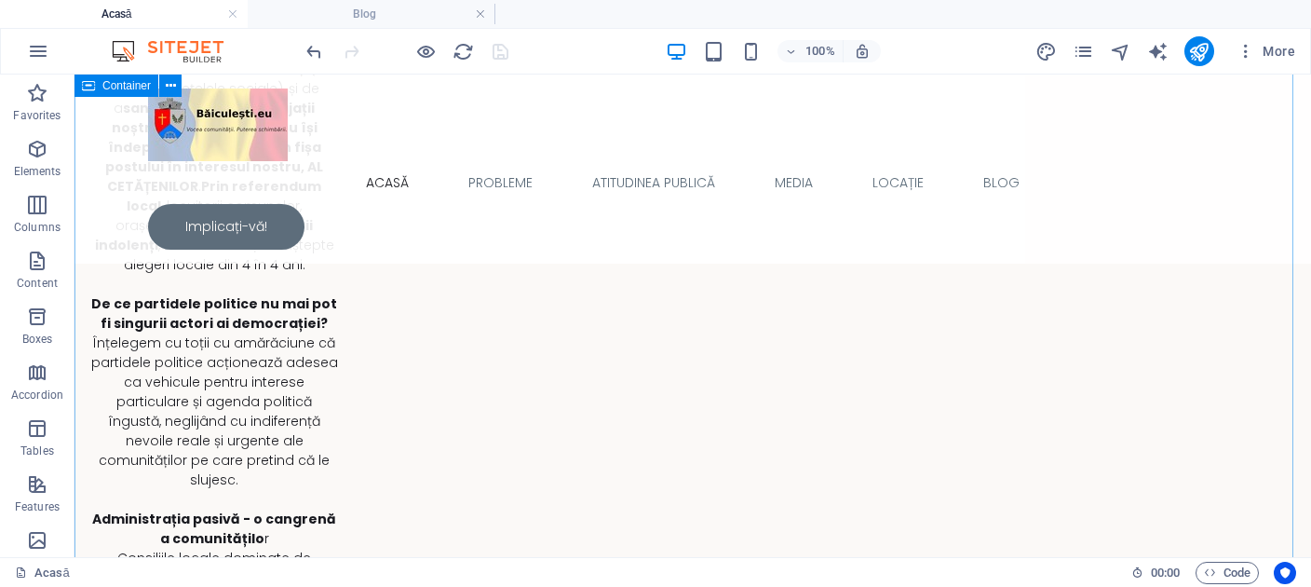
scroll to position [8161, 0]
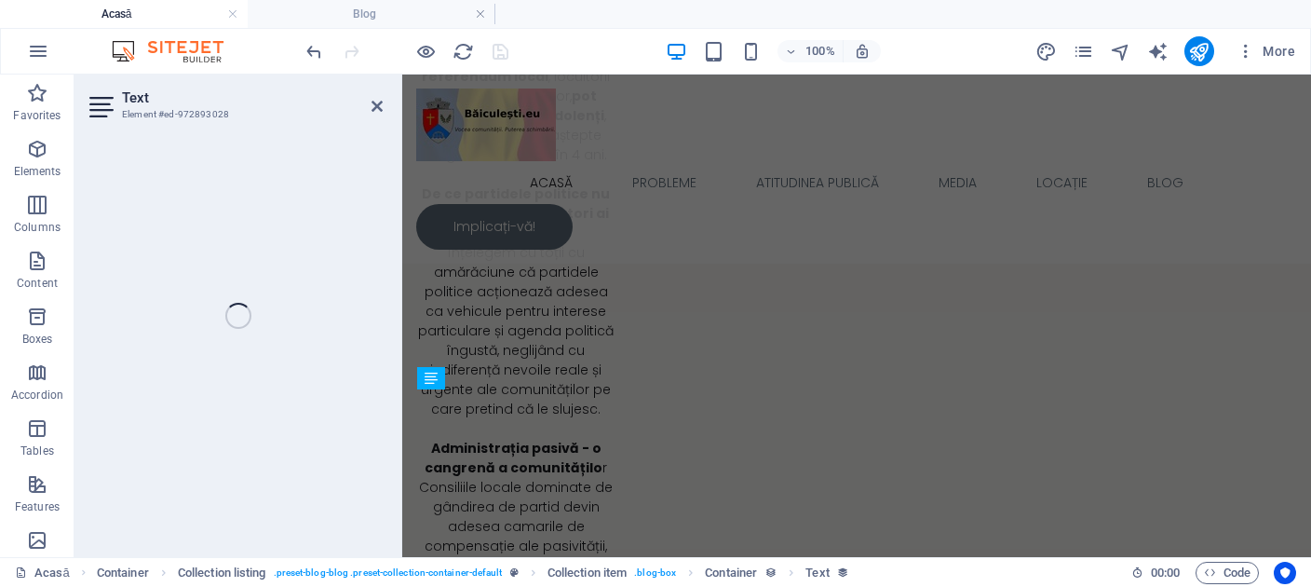
scroll to position [1856, 0]
select select "publishing_date"
select select "1"
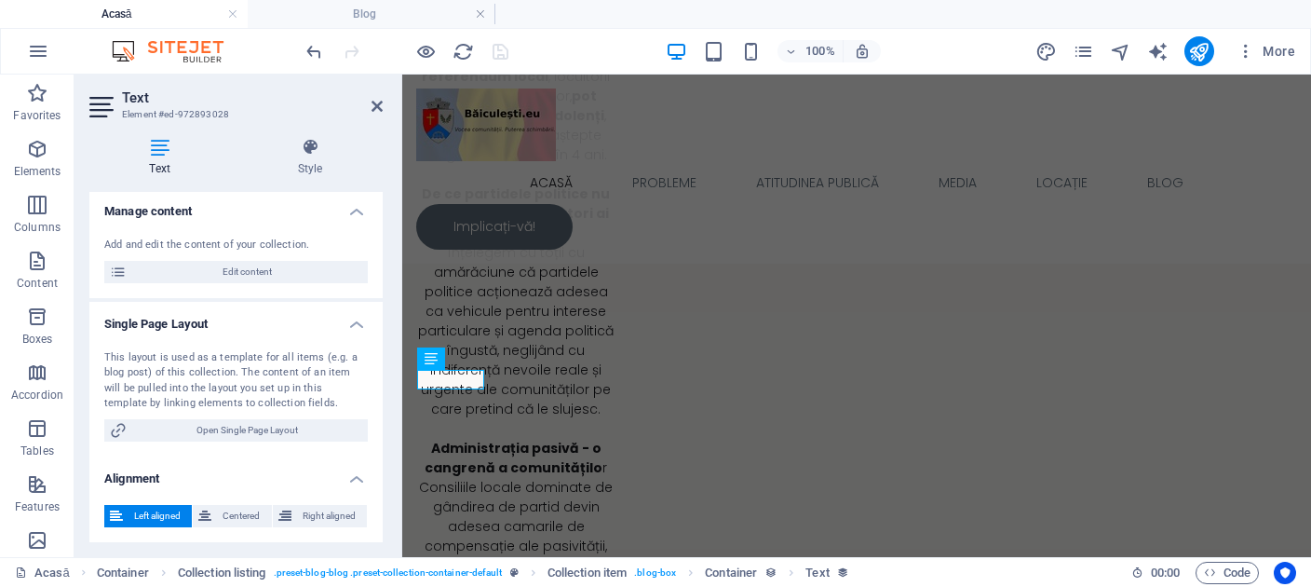
scroll to position [0, 0]
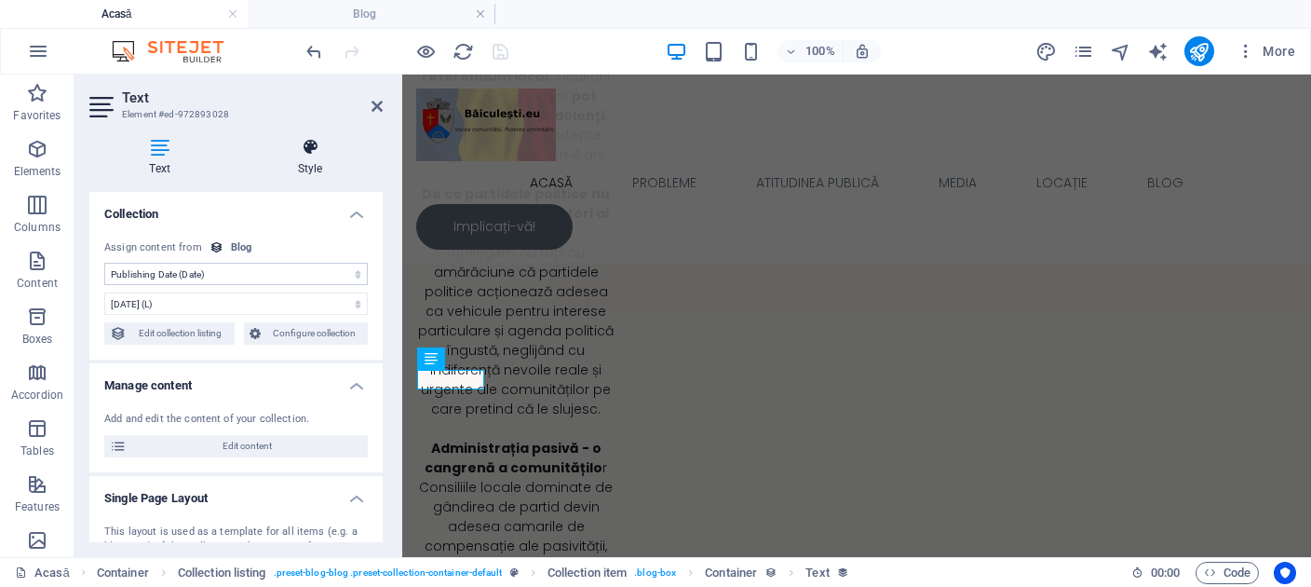
click at [323, 160] on h4 "Style" at bounding box center [309, 157] width 145 height 39
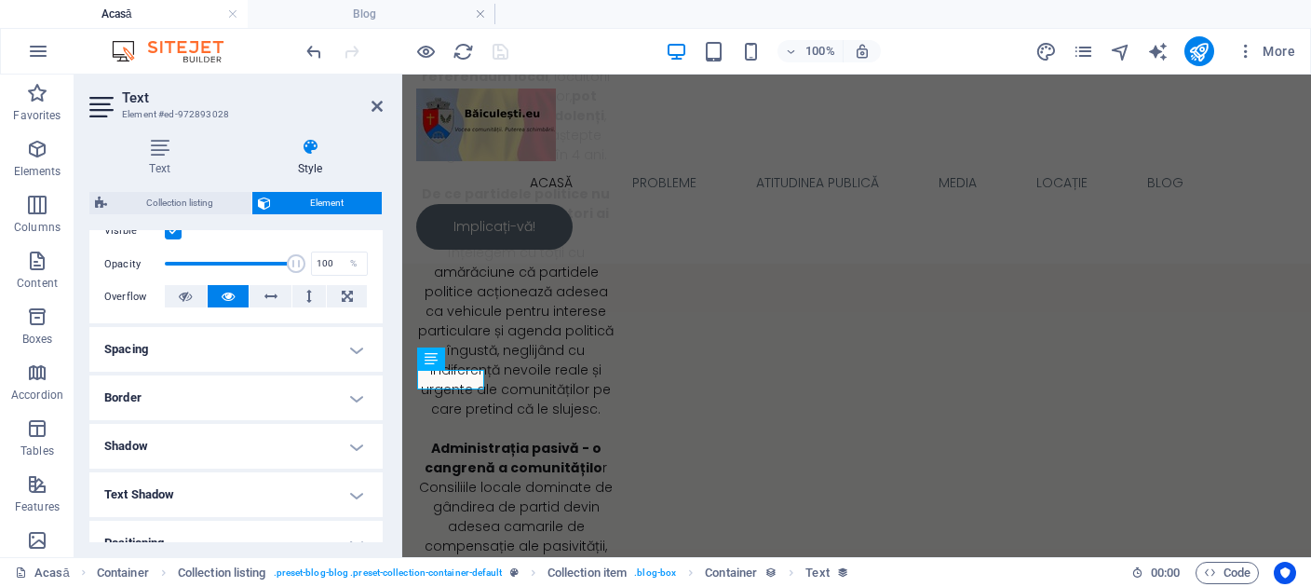
scroll to position [489, 0]
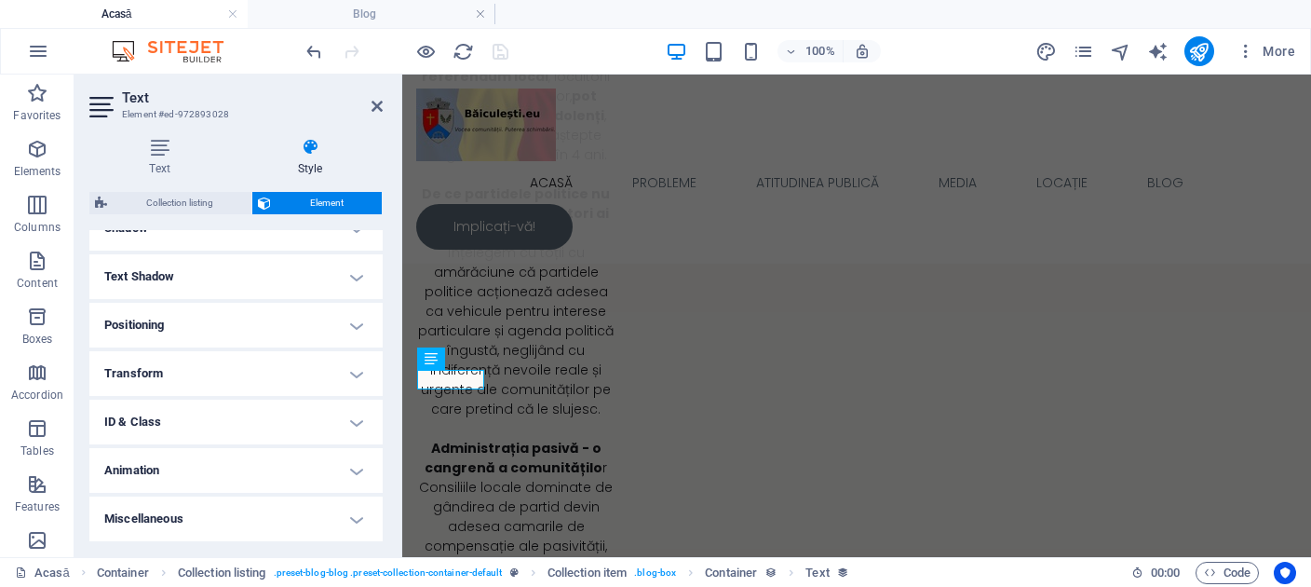
click at [340, 523] on h4 "Miscellaneous" at bounding box center [235, 518] width 293 height 45
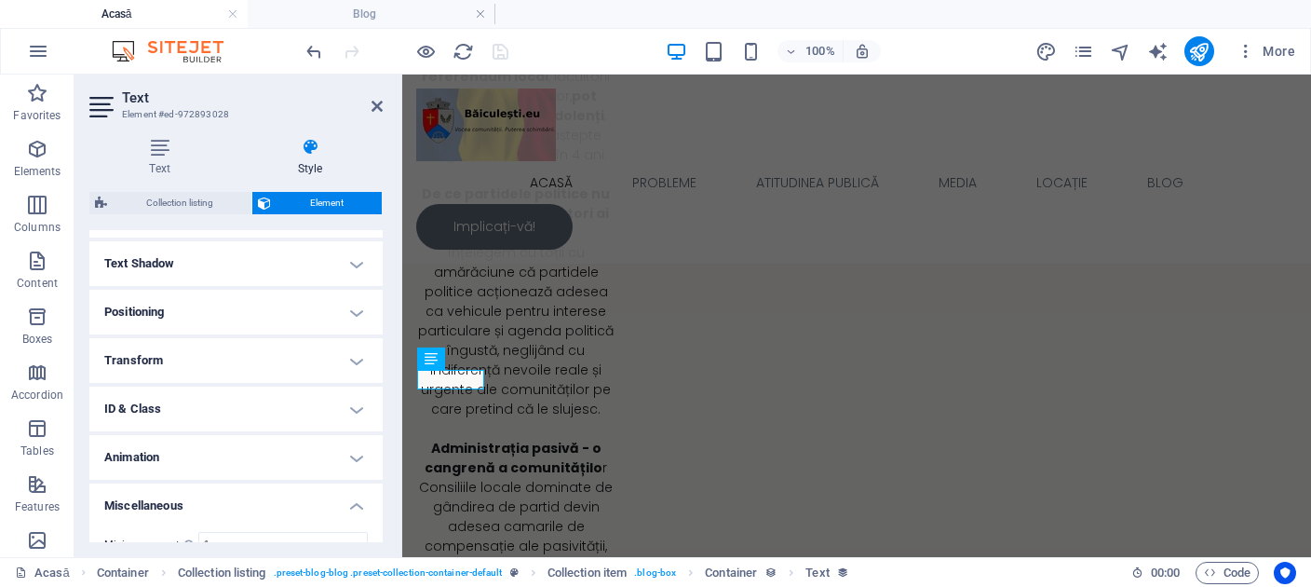
scroll to position [604, 0]
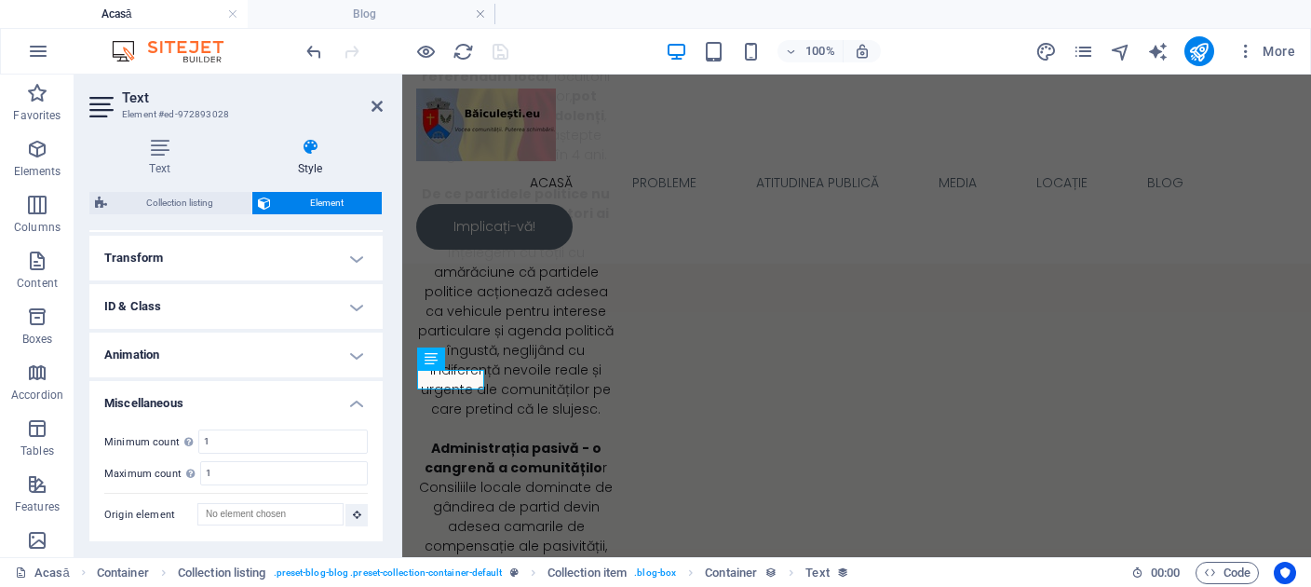
click at [339, 406] on h4 "Miscellaneous" at bounding box center [235, 398] width 293 height 34
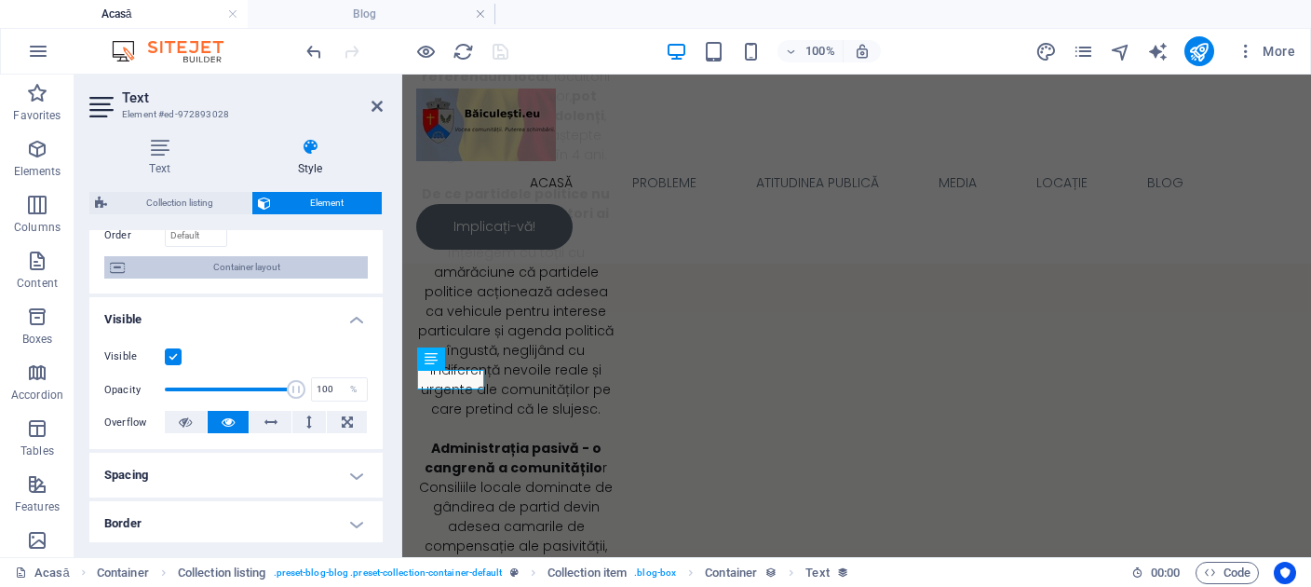
scroll to position [171, 0]
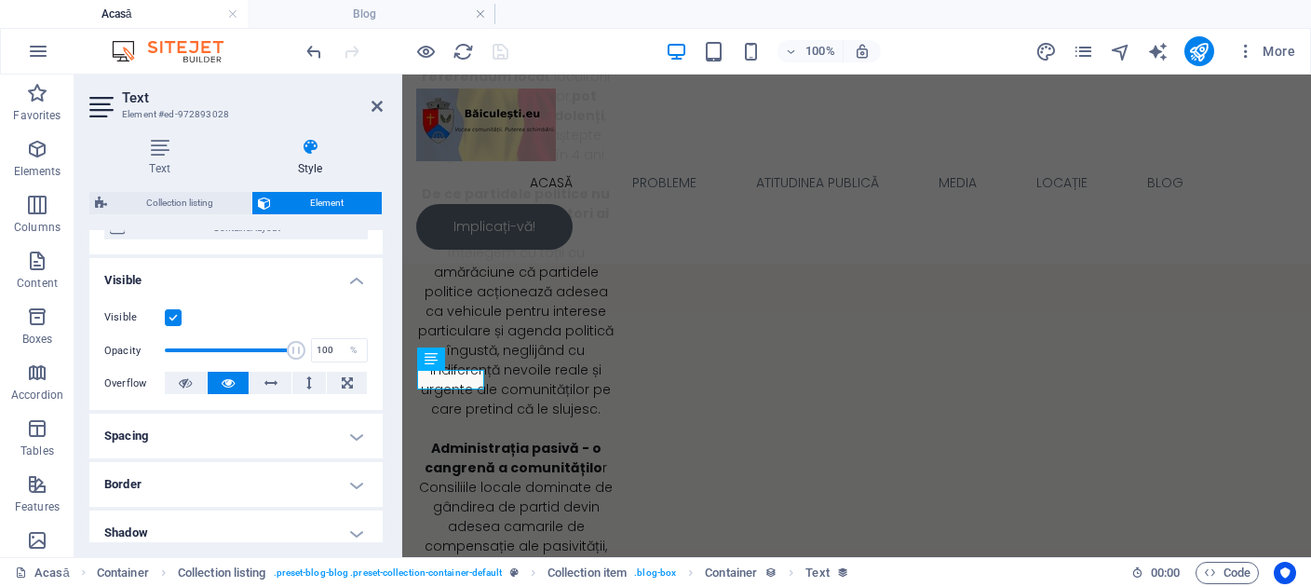
click at [178, 326] on label at bounding box center [173, 317] width 17 height 17
click at [0, 0] on input "Visible" at bounding box center [0, 0] width 0 height 0
click at [501, 53] on icon "save" at bounding box center [500, 51] width 21 height 21
checkbox input "false"
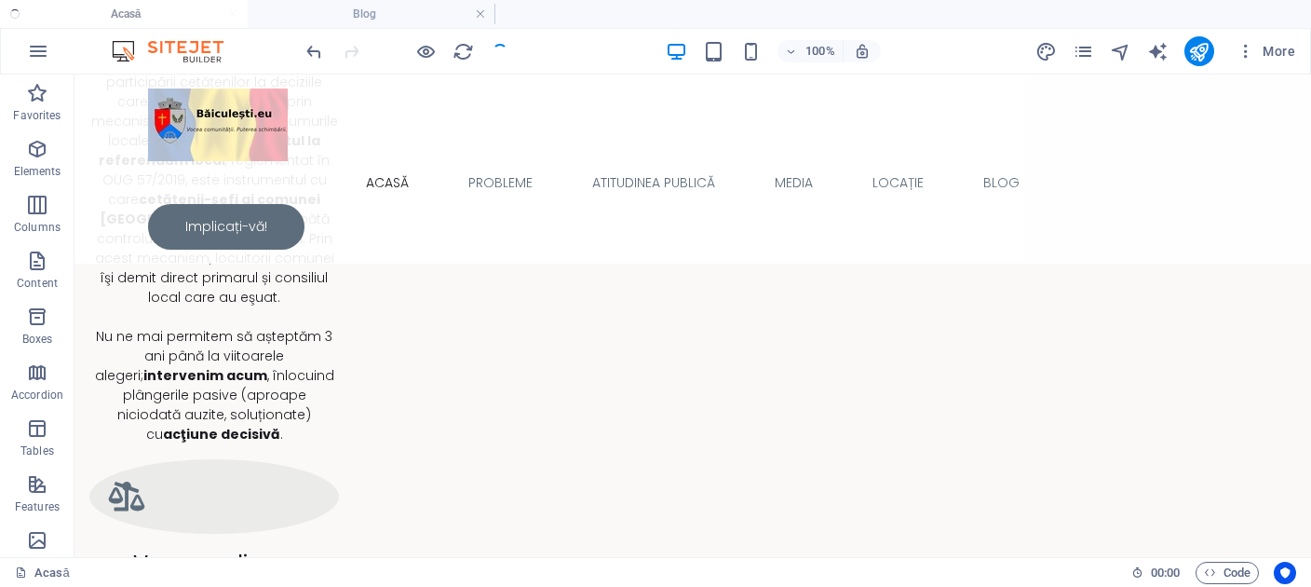
scroll to position [1641, 0]
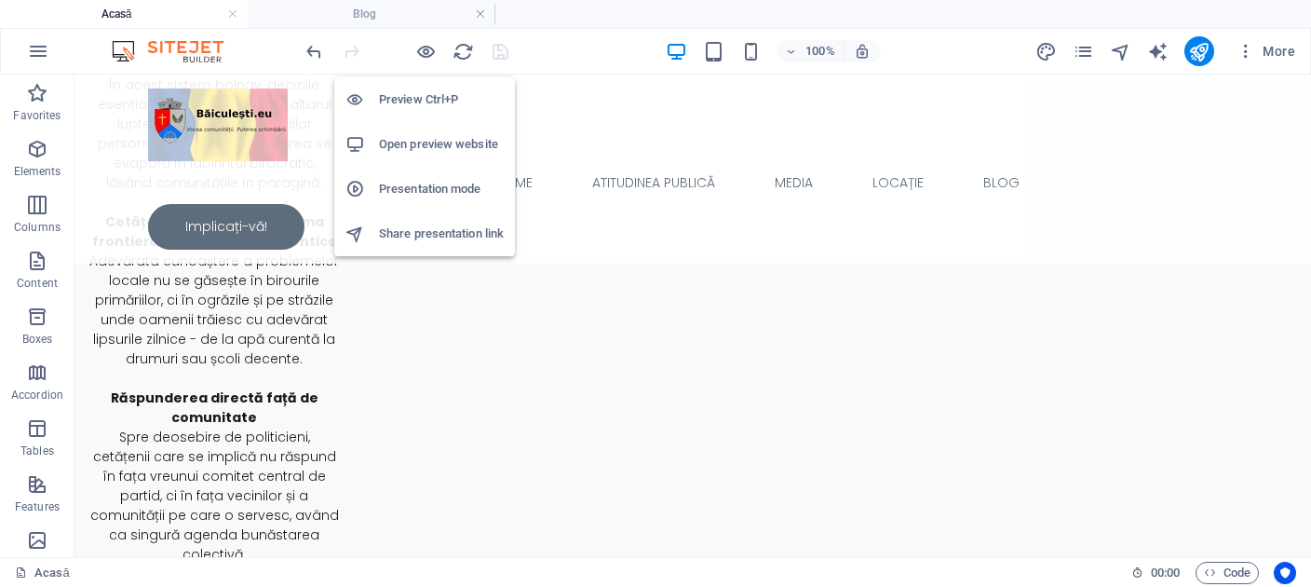
click at [415, 147] on h6 "Open preview website" at bounding box center [441, 144] width 125 height 22
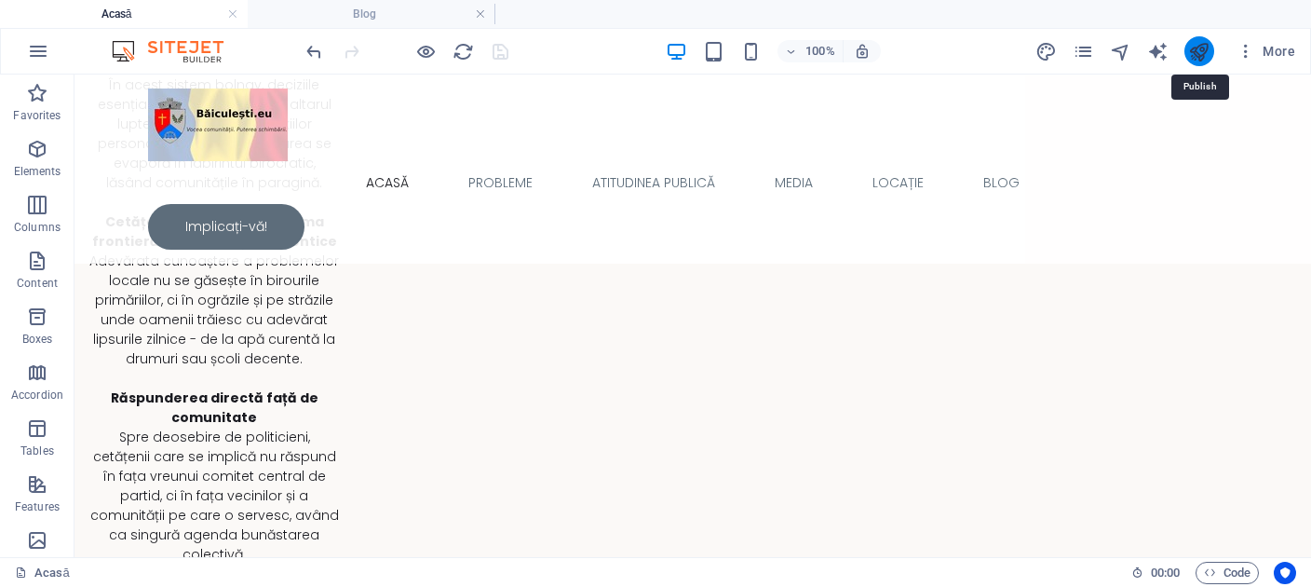
click at [1205, 52] on icon "publish" at bounding box center [1198, 51] width 21 height 21
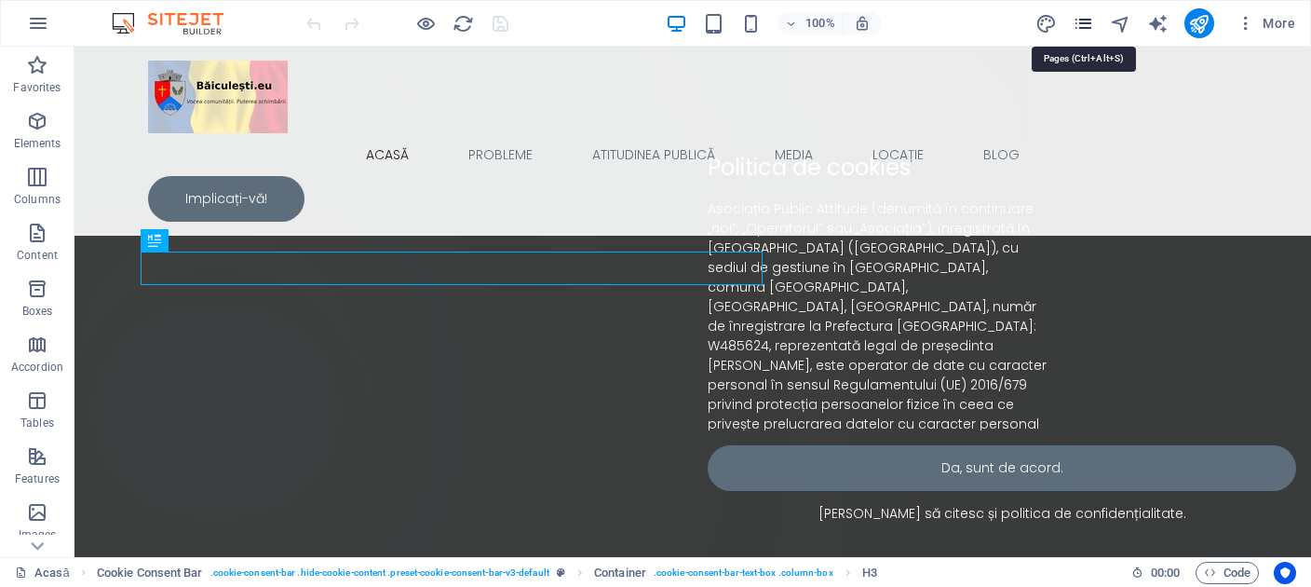
click at [1089, 21] on icon "pages" at bounding box center [1083, 23] width 21 height 21
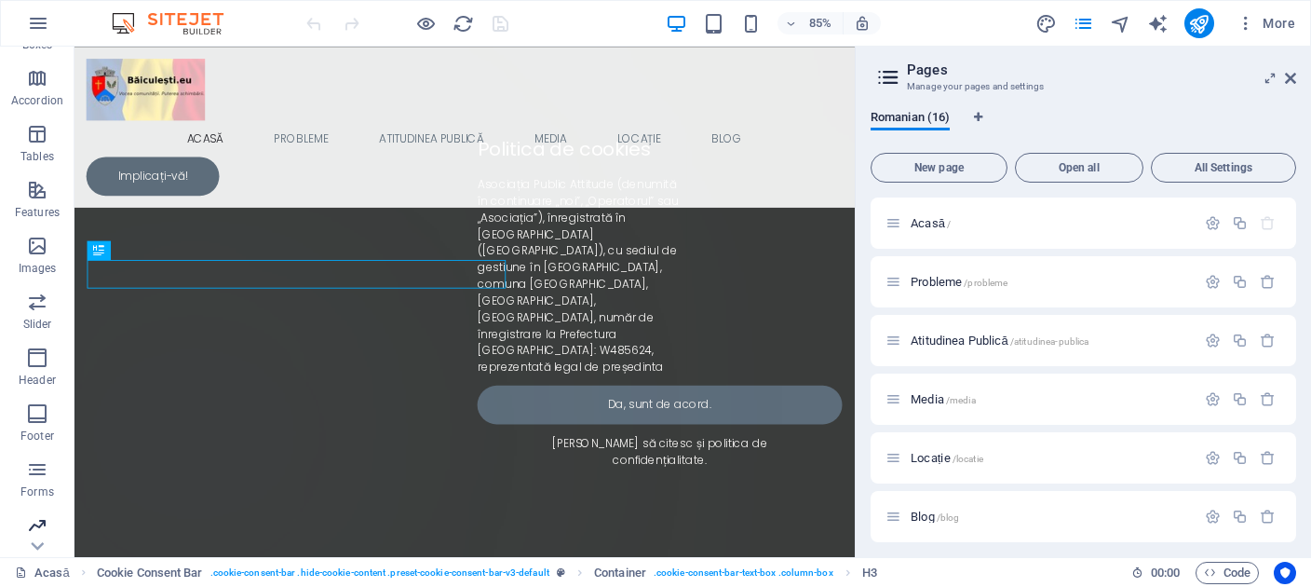
scroll to position [328, 0]
click at [40, 525] on icon "button" at bounding box center [37, 519] width 22 height 22
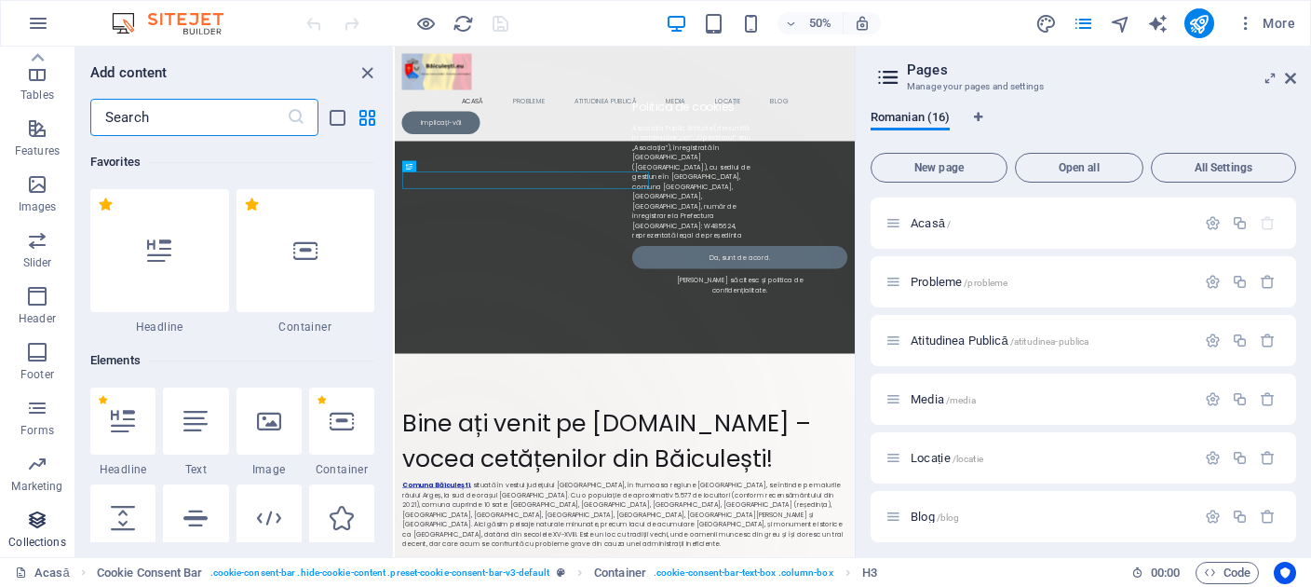
scroll to position [17047, 0]
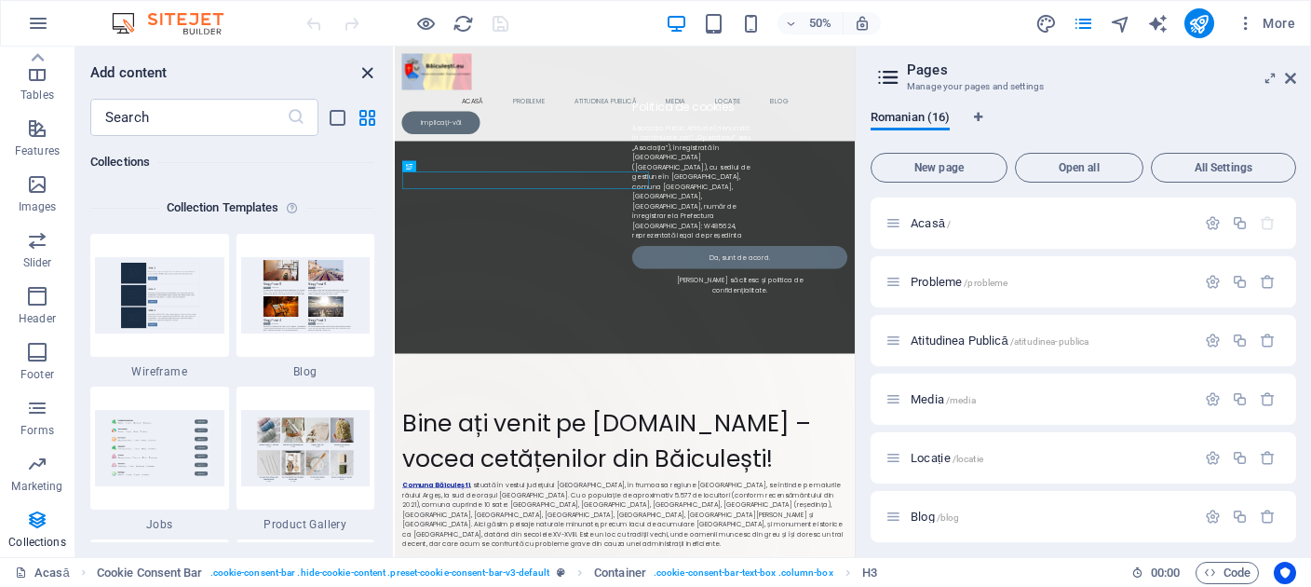
click at [372, 64] on icon "close panel" at bounding box center [367, 72] width 21 height 21
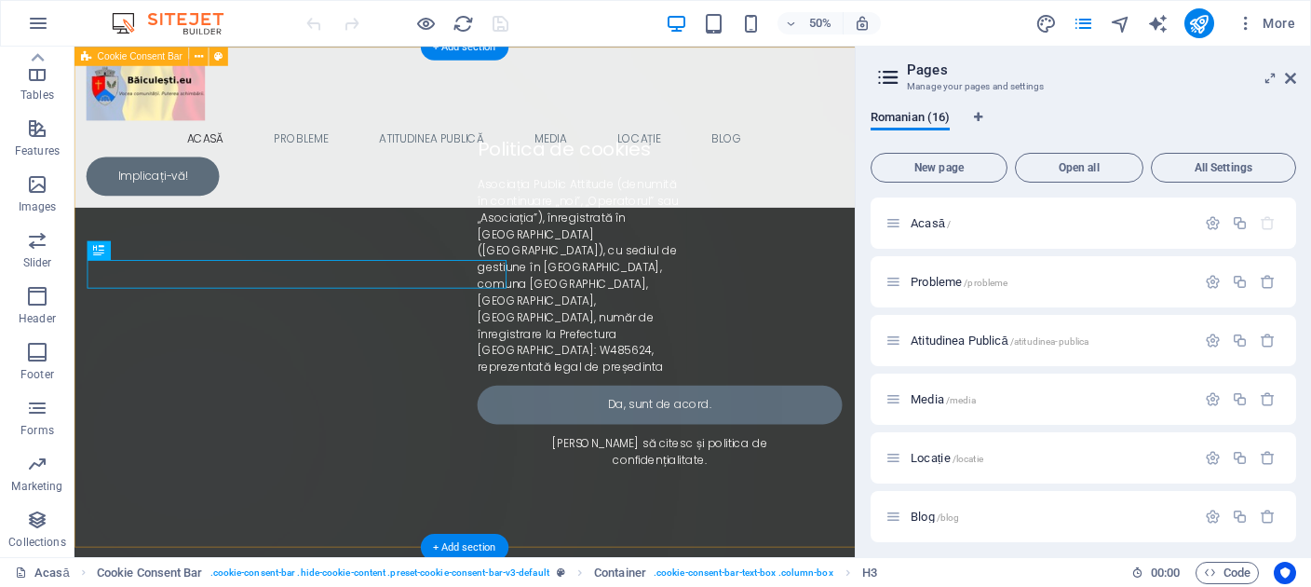
scroll to position [328, 0]
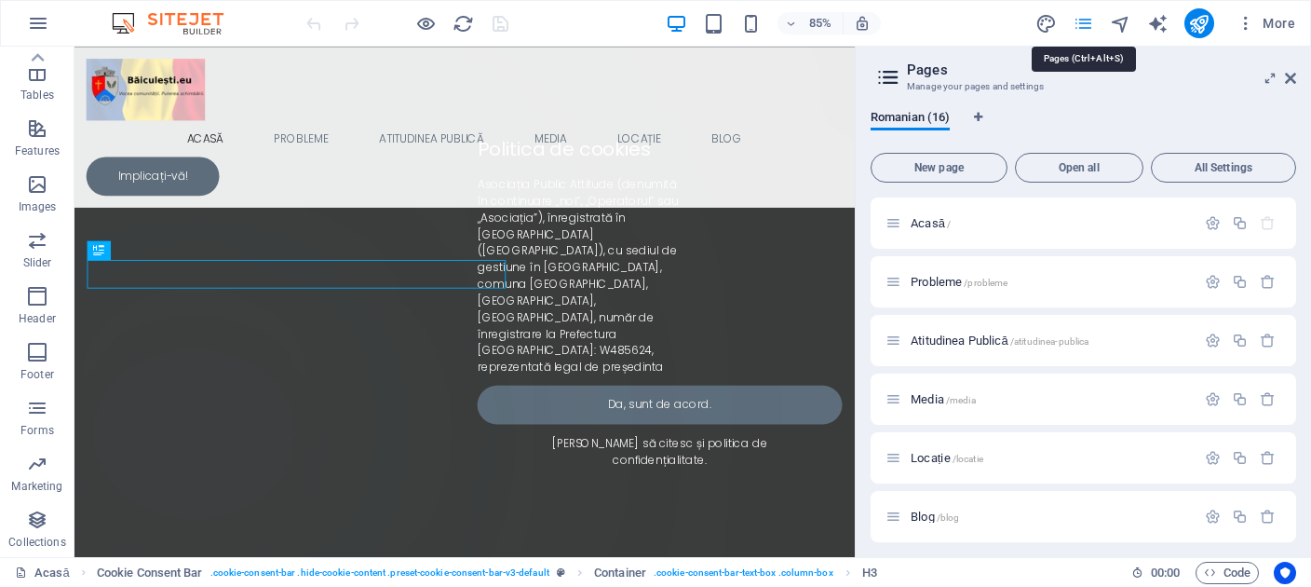
click at [1075, 20] on icon "pages" at bounding box center [1083, 23] width 21 height 21
click at [1252, 20] on icon "button" at bounding box center [1246, 23] width 19 height 19
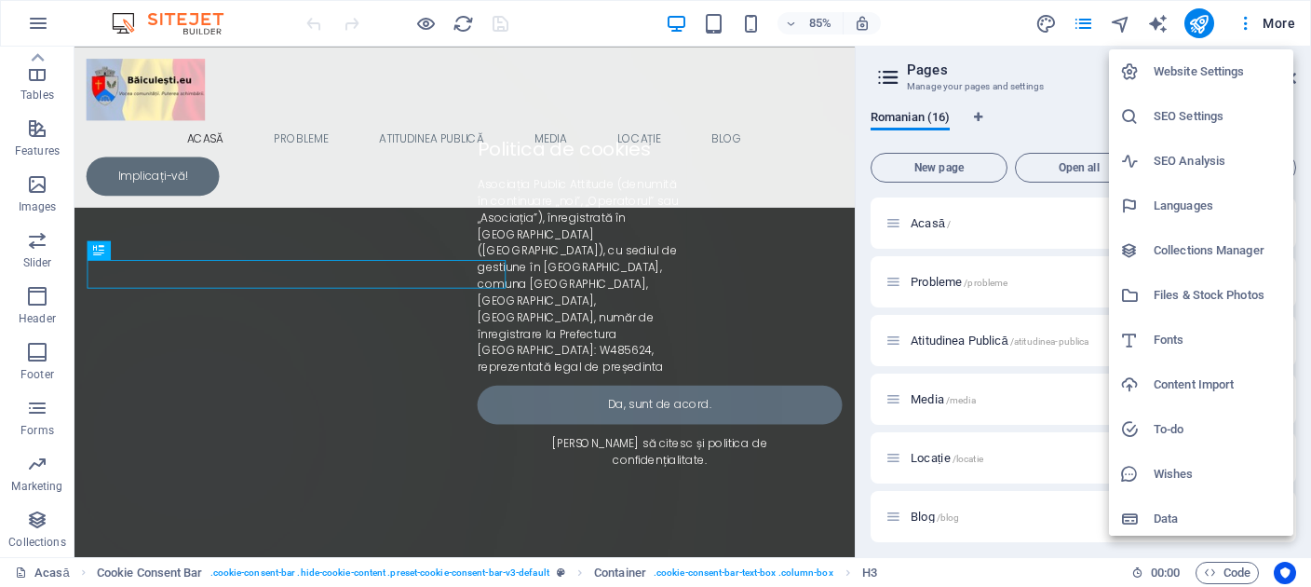
click at [1200, 251] on h6 "Collections Manager" at bounding box center [1218, 250] width 129 height 22
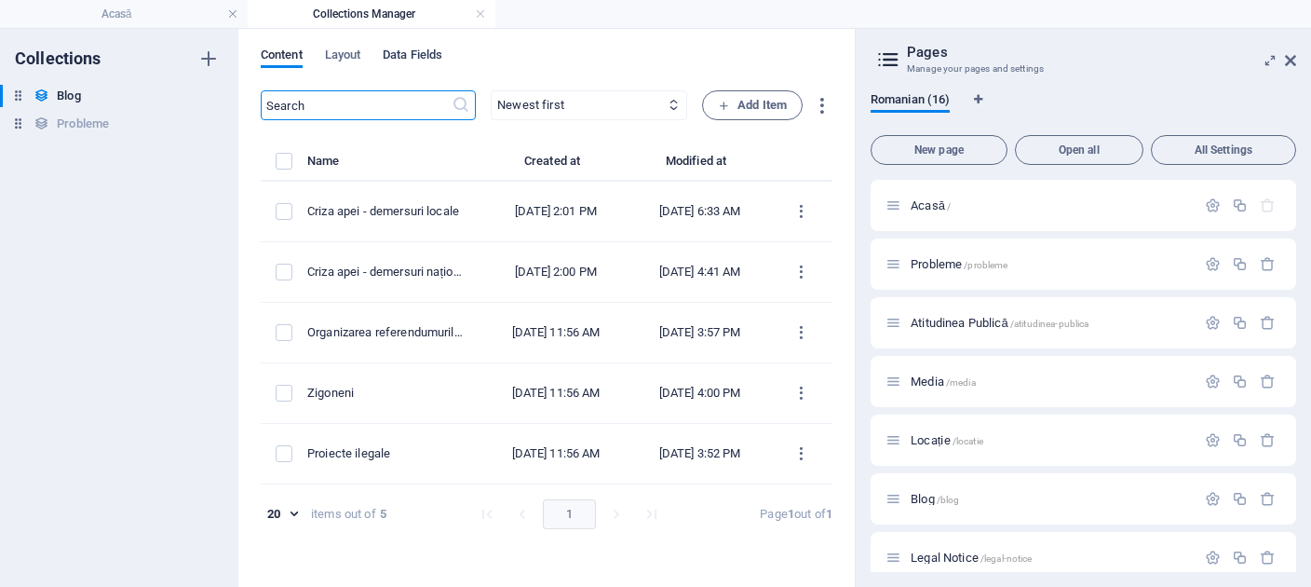
click at [424, 41] on div "Content Layout Data Fields ​ Newest first Oldest first Last modified Name (asce…" at bounding box center [546, 308] width 616 height 558
click at [424, 55] on span "Data Fields" at bounding box center [413, 57] width 60 height 26
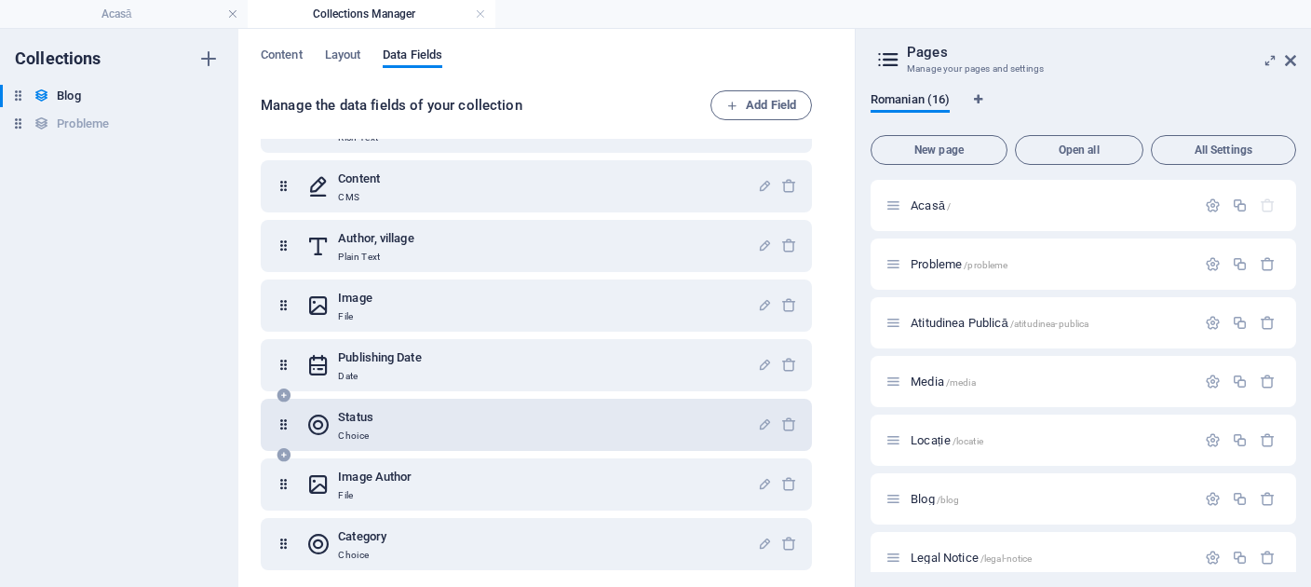
scroll to position [171, 0]
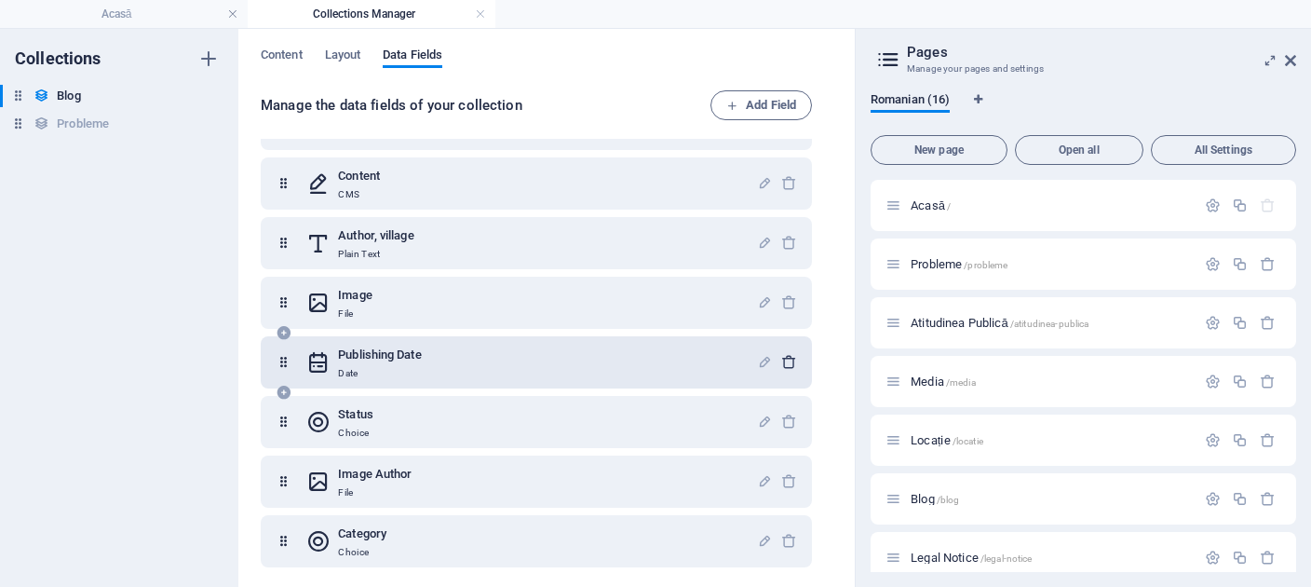
click at [781, 359] on icon "button" at bounding box center [789, 362] width 16 height 16
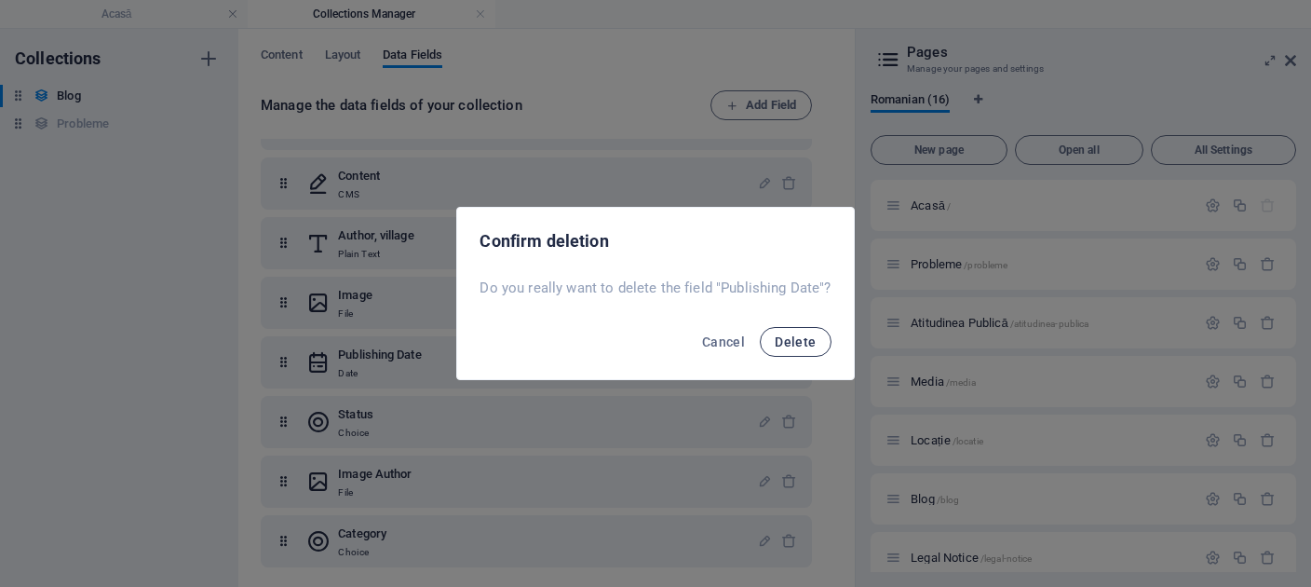
click at [779, 345] on span "Delete" at bounding box center [795, 341] width 41 height 15
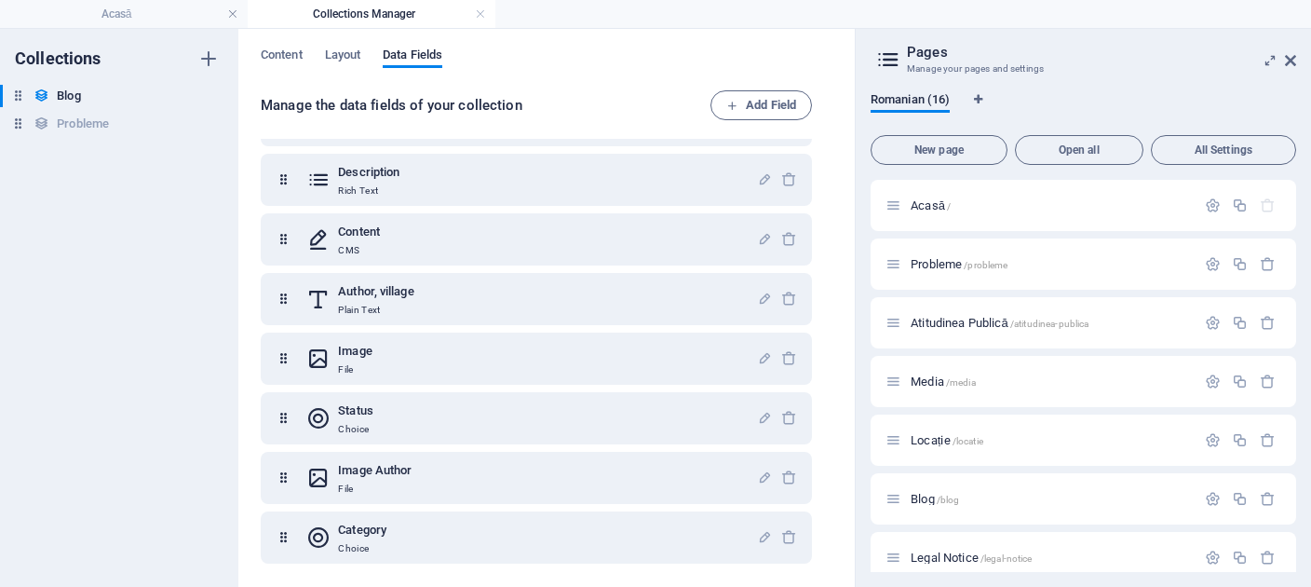
scroll to position [115, 0]
click at [79, 114] on h6 "Probleme" at bounding box center [83, 124] width 52 height 22
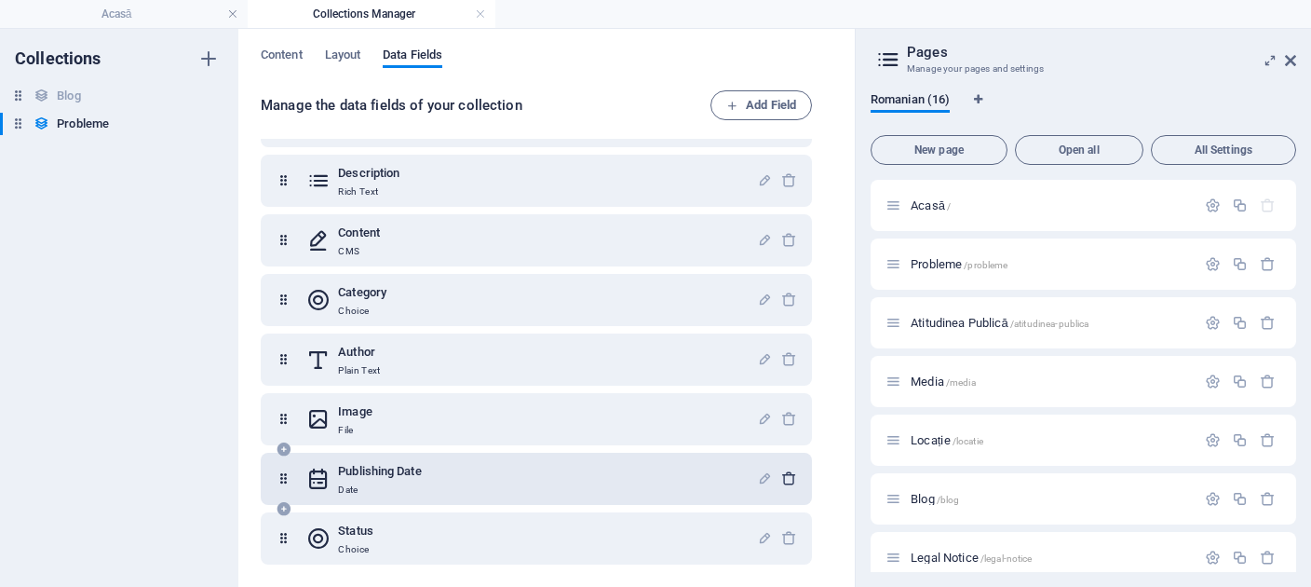
click at [781, 480] on icon "button" at bounding box center [789, 478] width 16 height 16
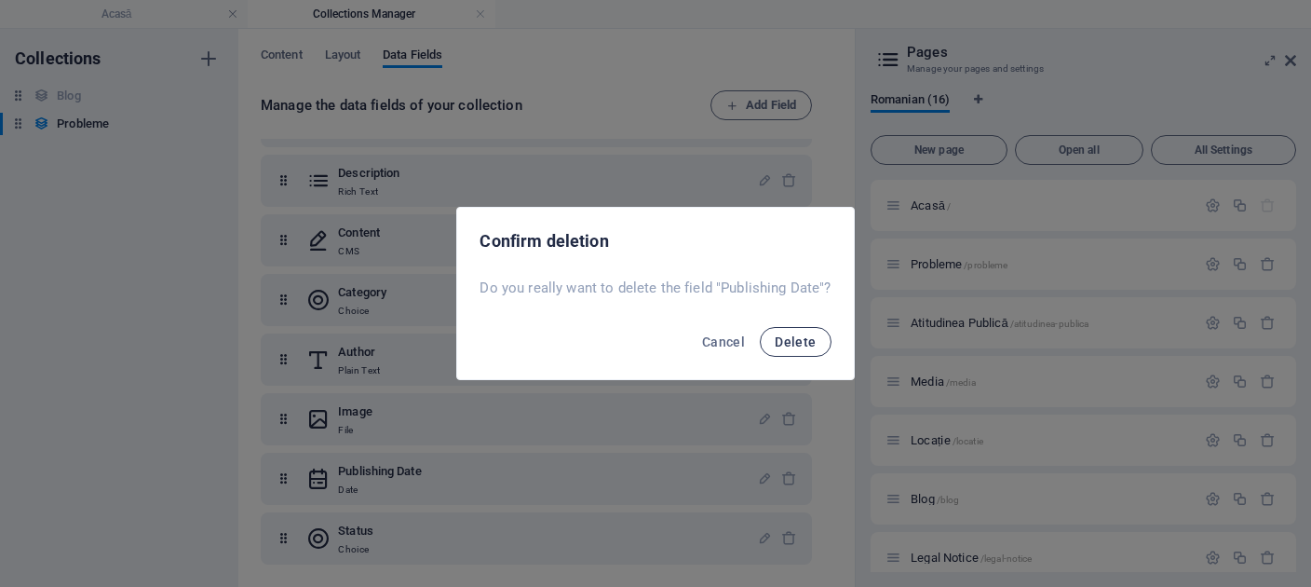
click at [810, 336] on span "Delete" at bounding box center [795, 341] width 41 height 15
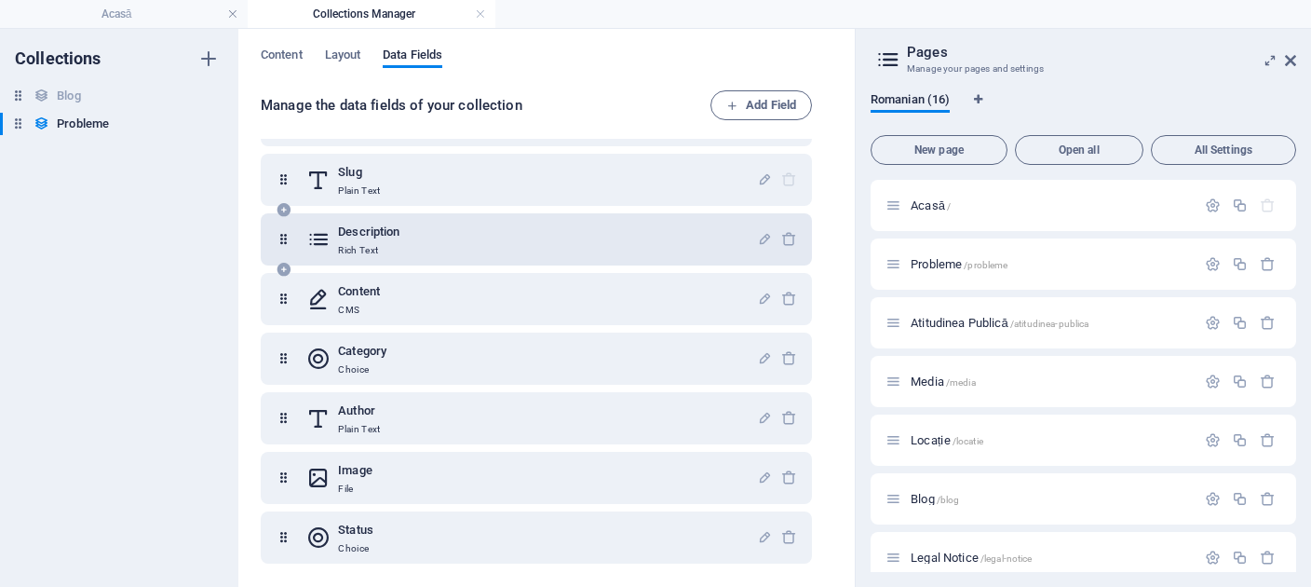
scroll to position [55, 0]
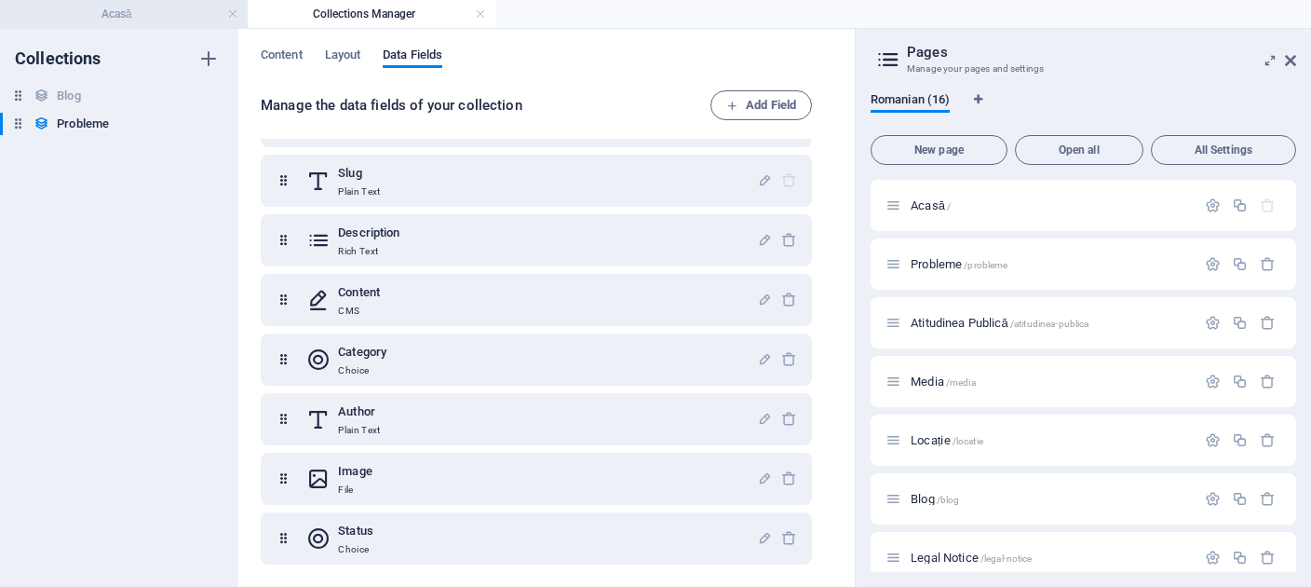
click at [173, 20] on h4 "Acasă" at bounding box center [124, 14] width 248 height 20
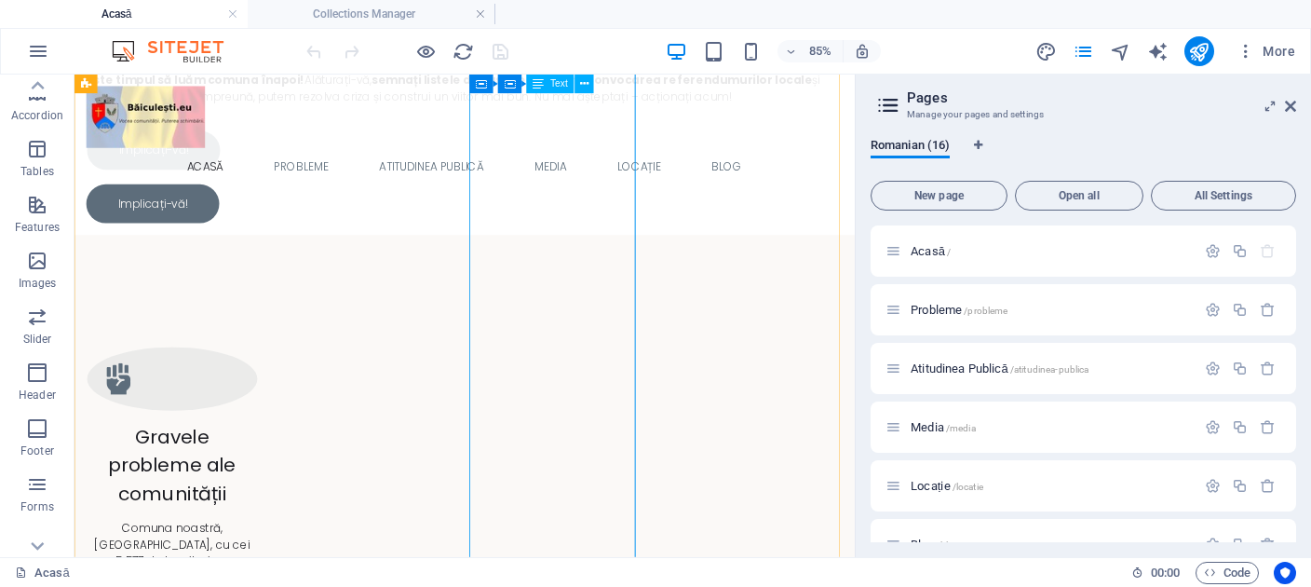
scroll to position [1967, 0]
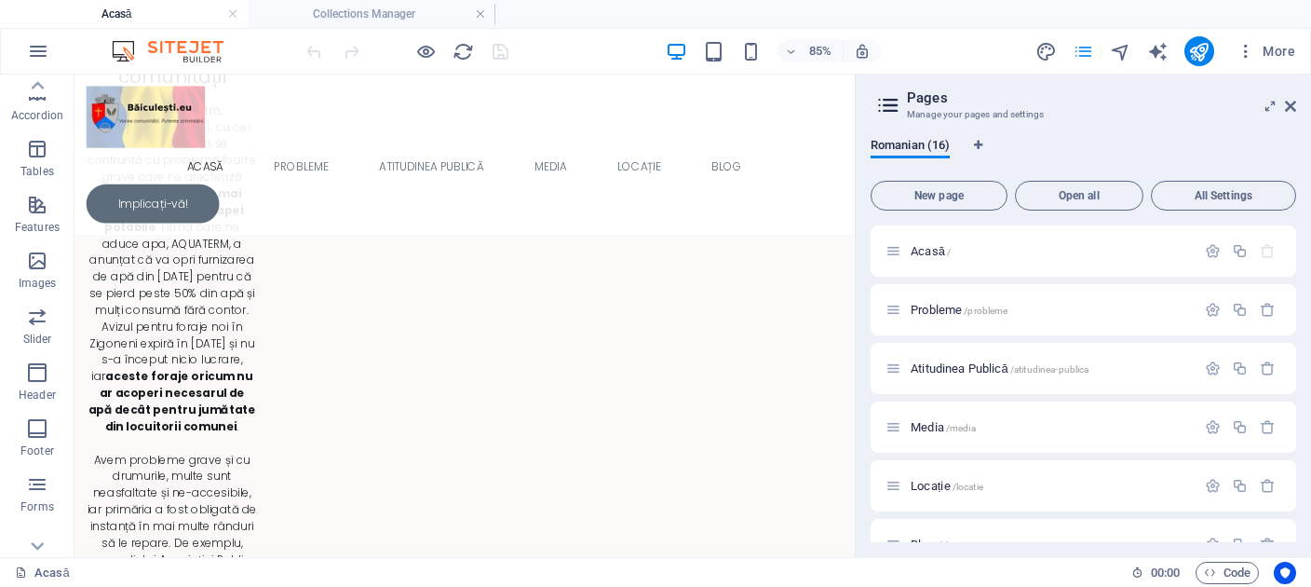
click at [1089, 48] on icon "pages" at bounding box center [1083, 51] width 21 height 21
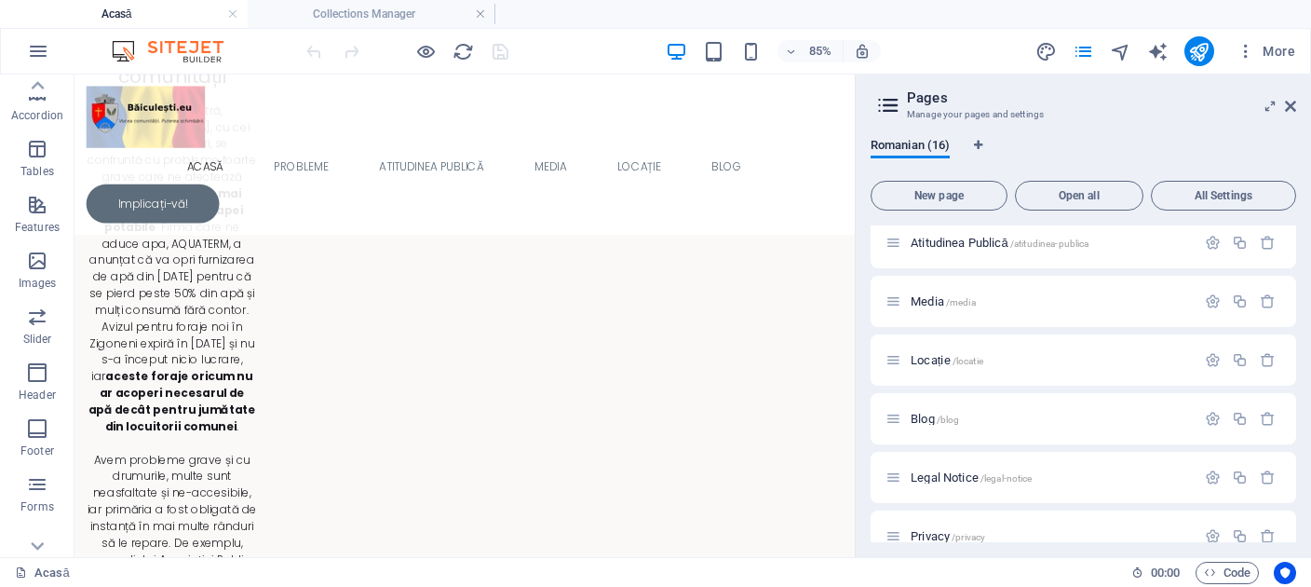
scroll to position [0, 0]
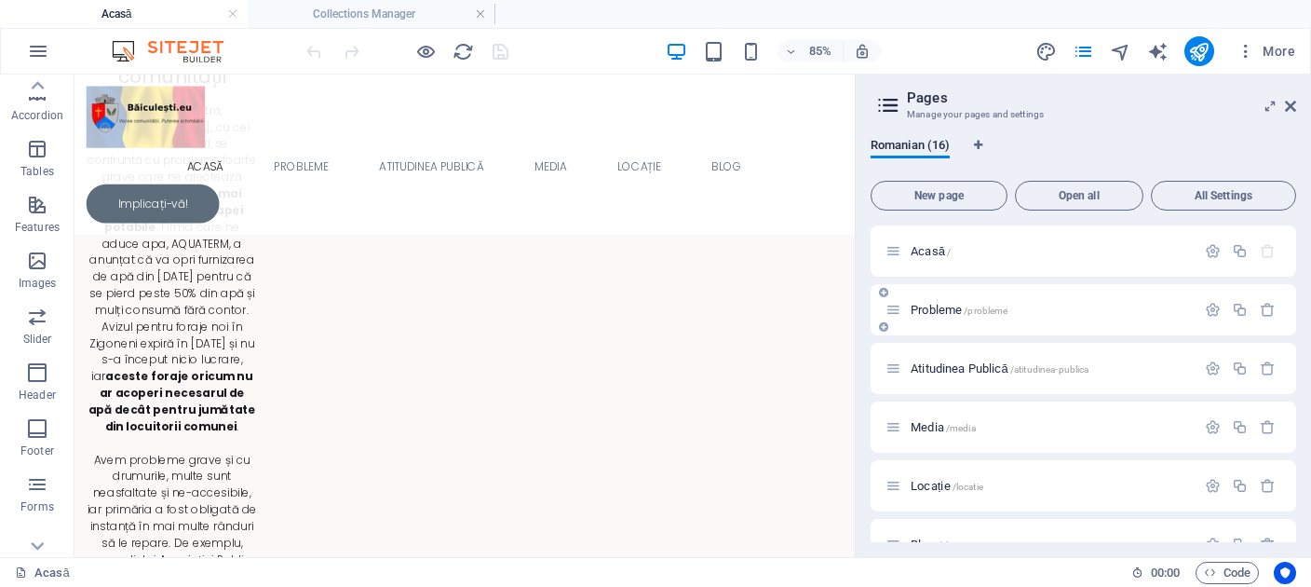
click at [911, 308] on span "Probleme /probleme" at bounding box center [959, 310] width 97 height 14
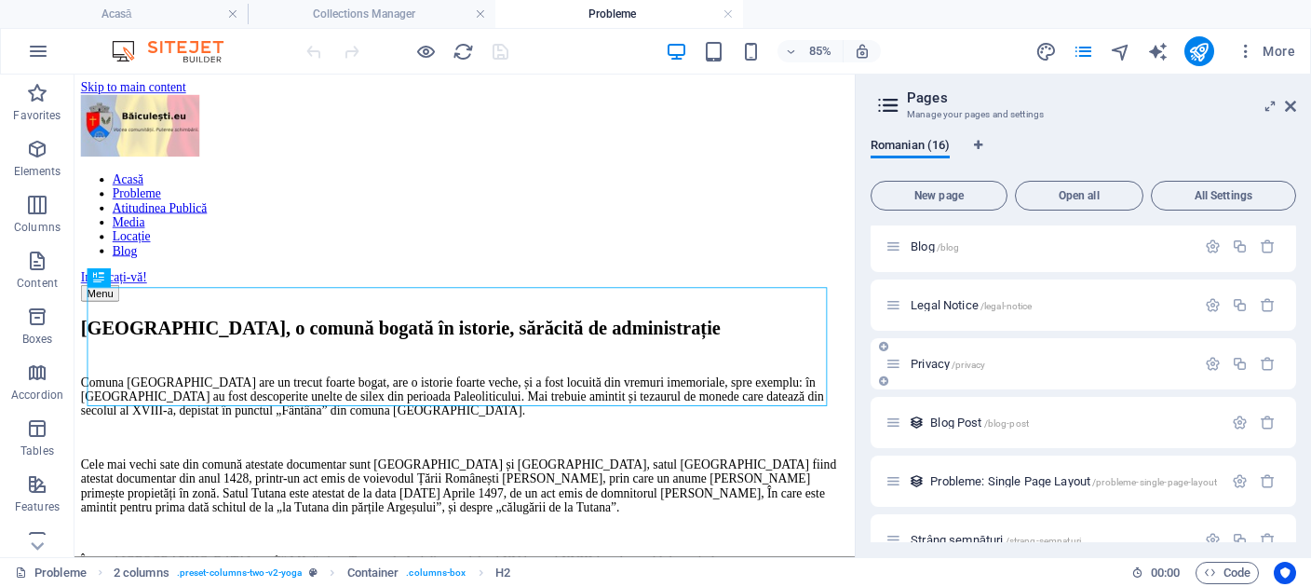
scroll to position [344, 0]
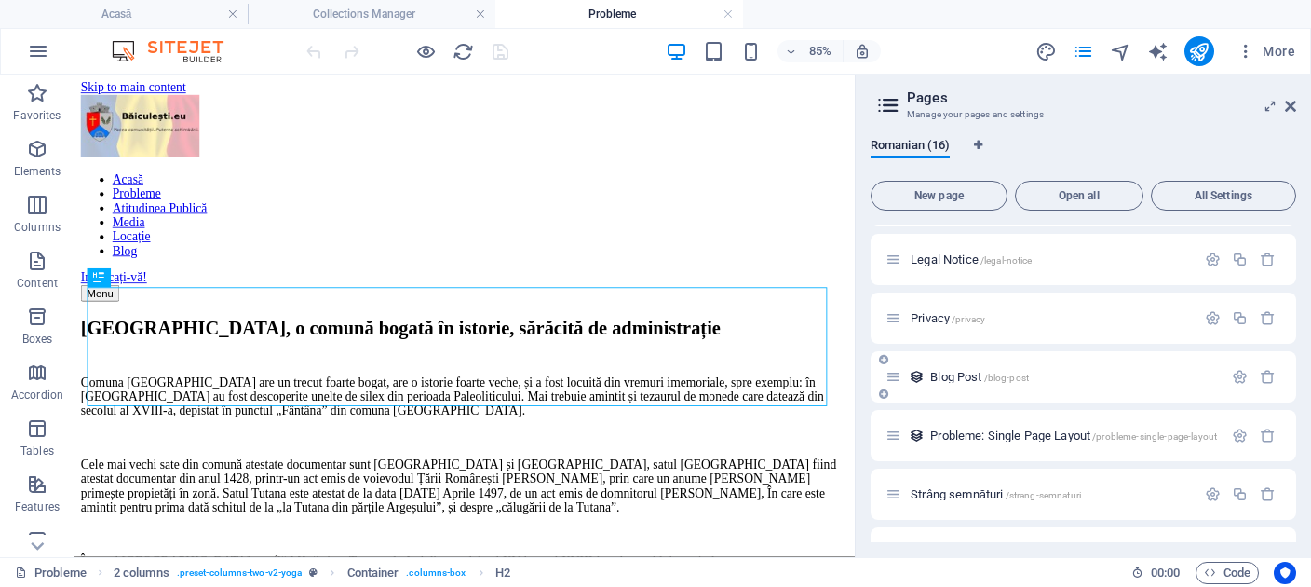
click at [966, 380] on span "Blog Post /blog-post" at bounding box center [979, 377] width 99 height 14
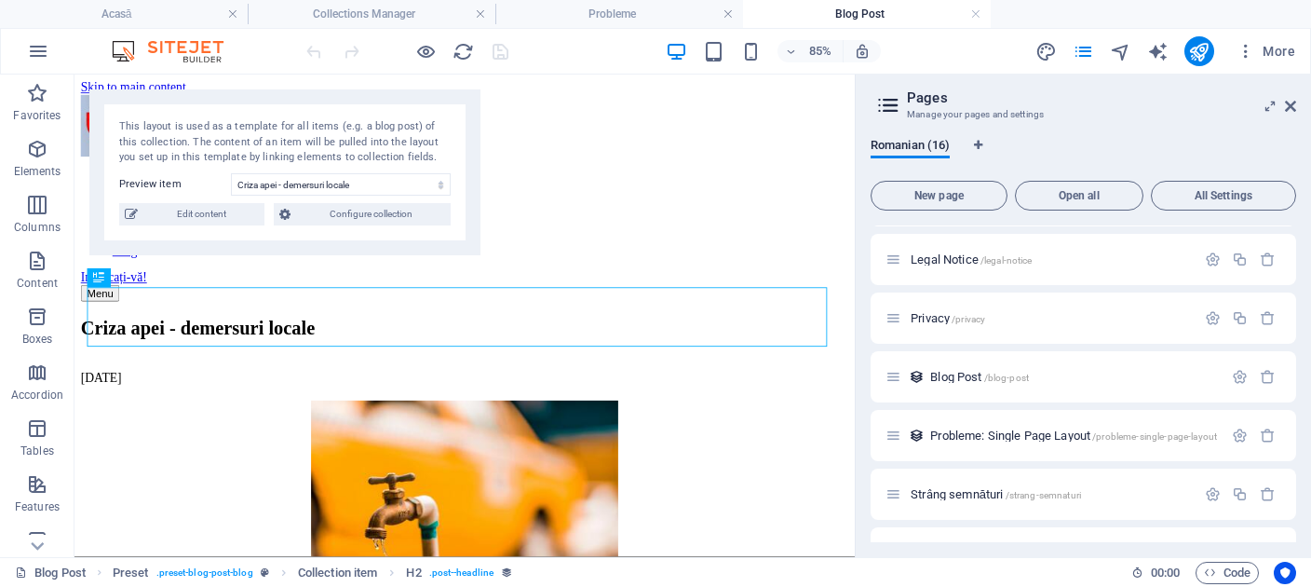
scroll to position [0, 0]
click at [529, 423] on div "01.10.2025" at bounding box center [533, 431] width 903 height 17
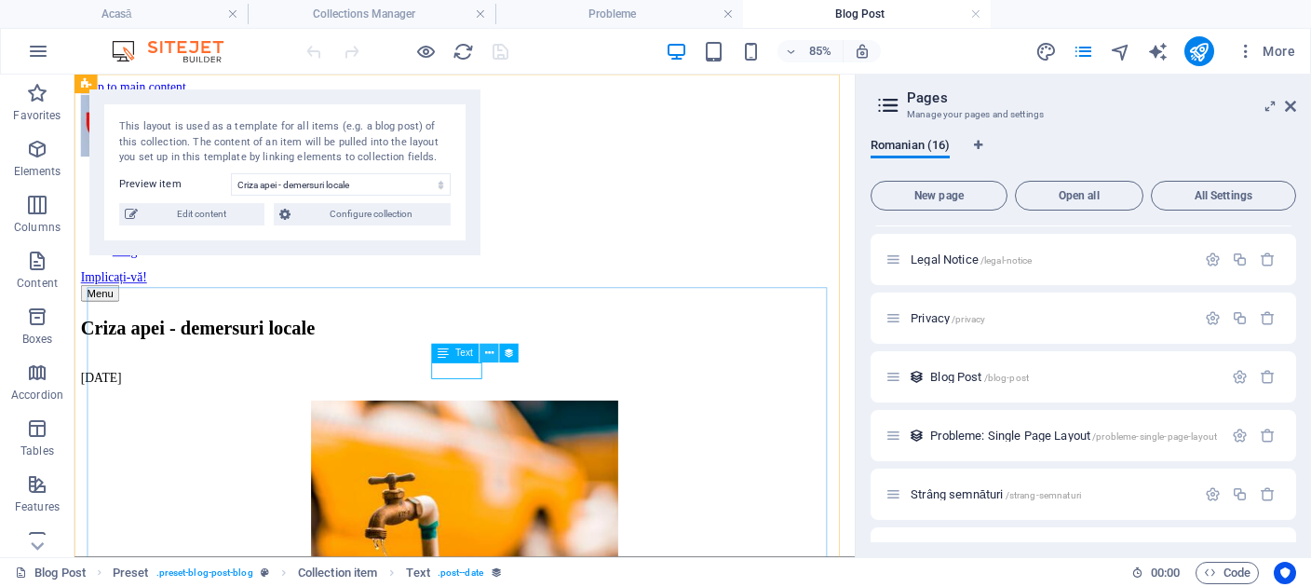
click at [488, 354] on icon at bounding box center [489, 353] width 8 height 17
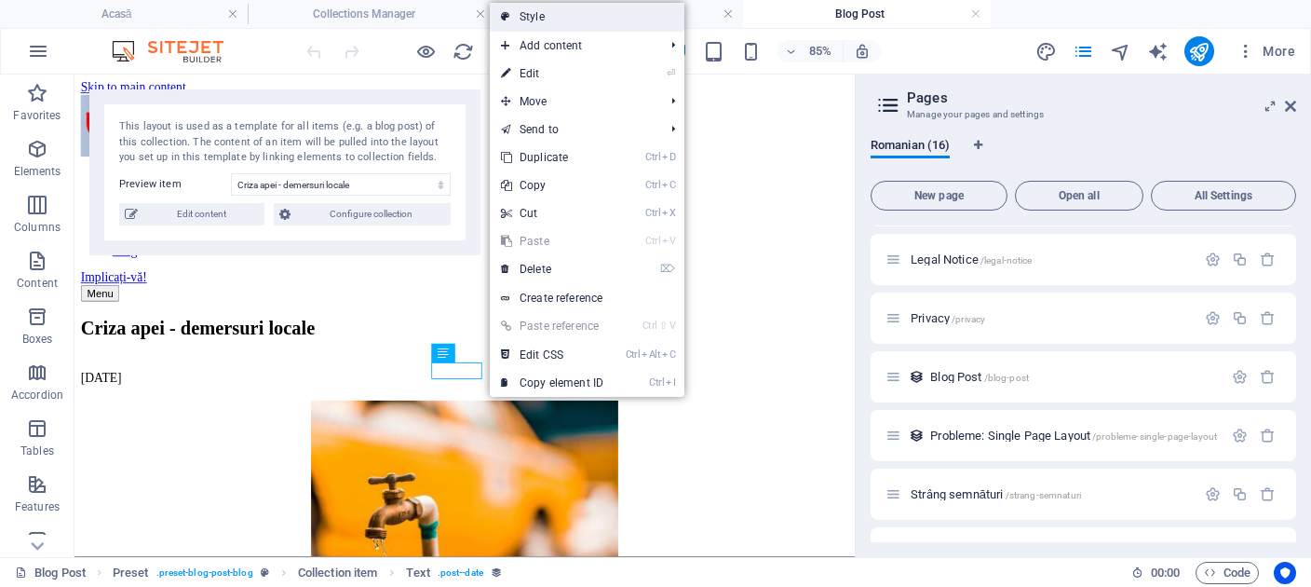
click at [595, 29] on link "Style" at bounding box center [587, 17] width 195 height 28
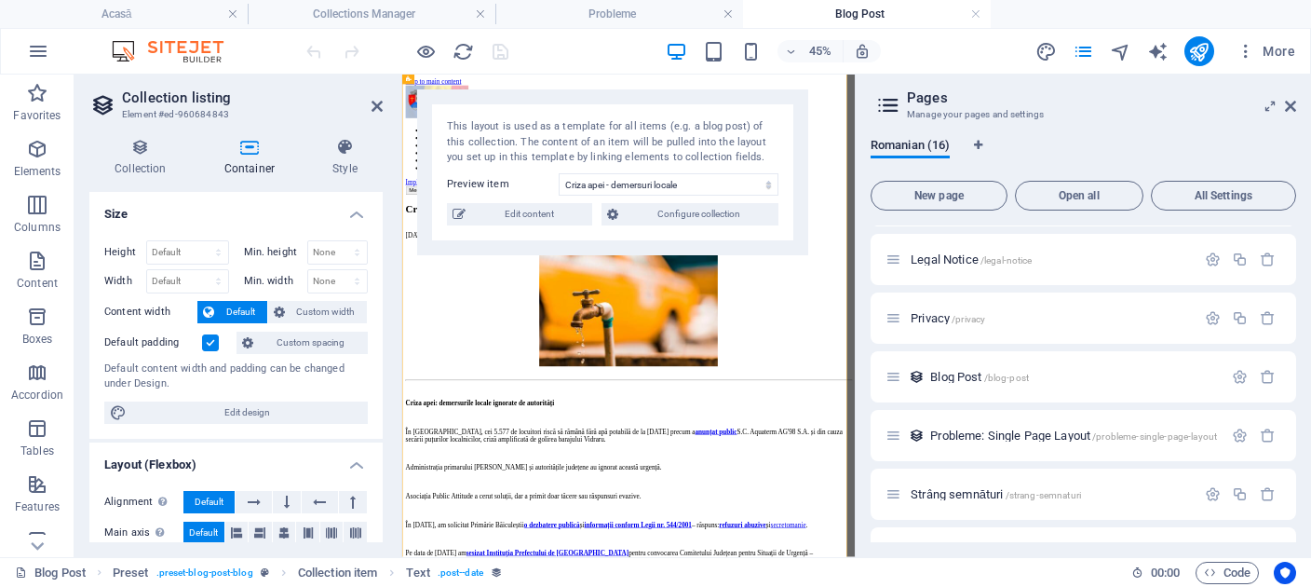
select select "preset-blog-post-blog"
click at [358, 163] on h4 "Style" at bounding box center [344, 157] width 75 height 39
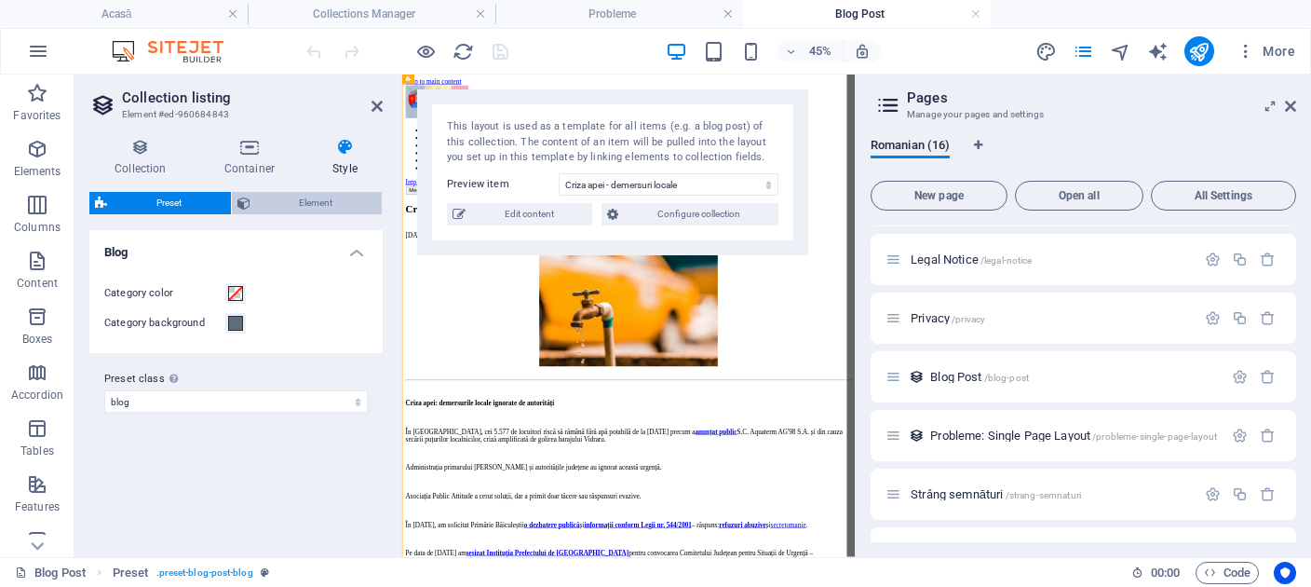
click at [272, 196] on span "Element" at bounding box center [316, 203] width 121 height 22
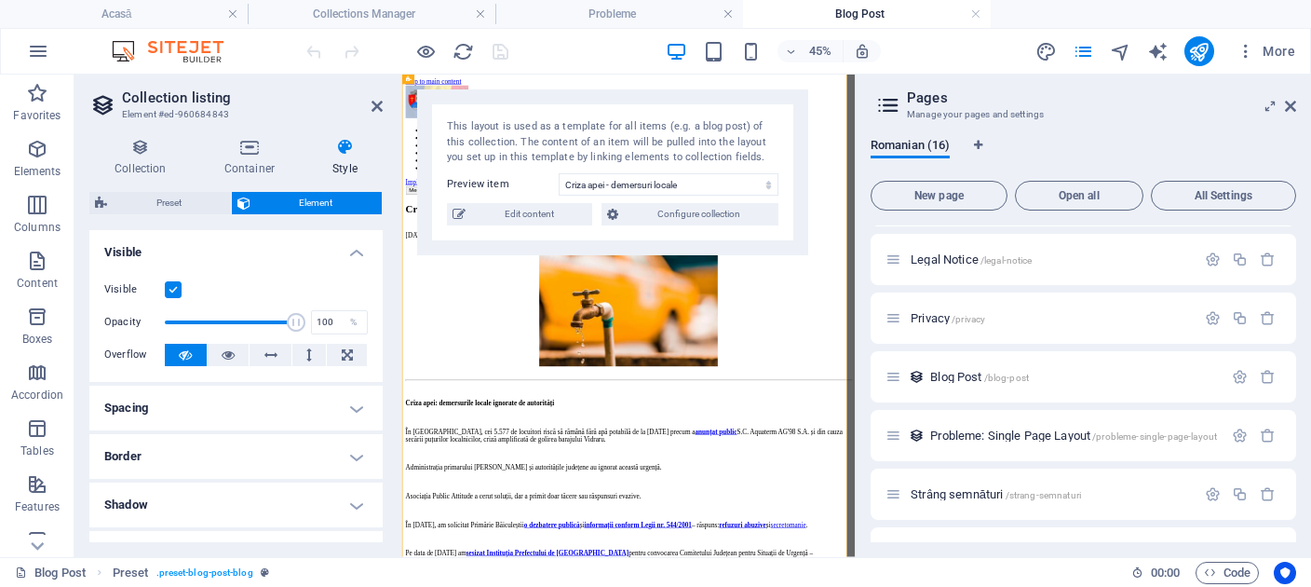
click at [175, 291] on label at bounding box center [173, 289] width 17 height 17
click at [0, 0] on input "Visible" at bounding box center [0, 0] width 0 height 0
click at [1268, 533] on figure at bounding box center [905, 592] width 991 height 268
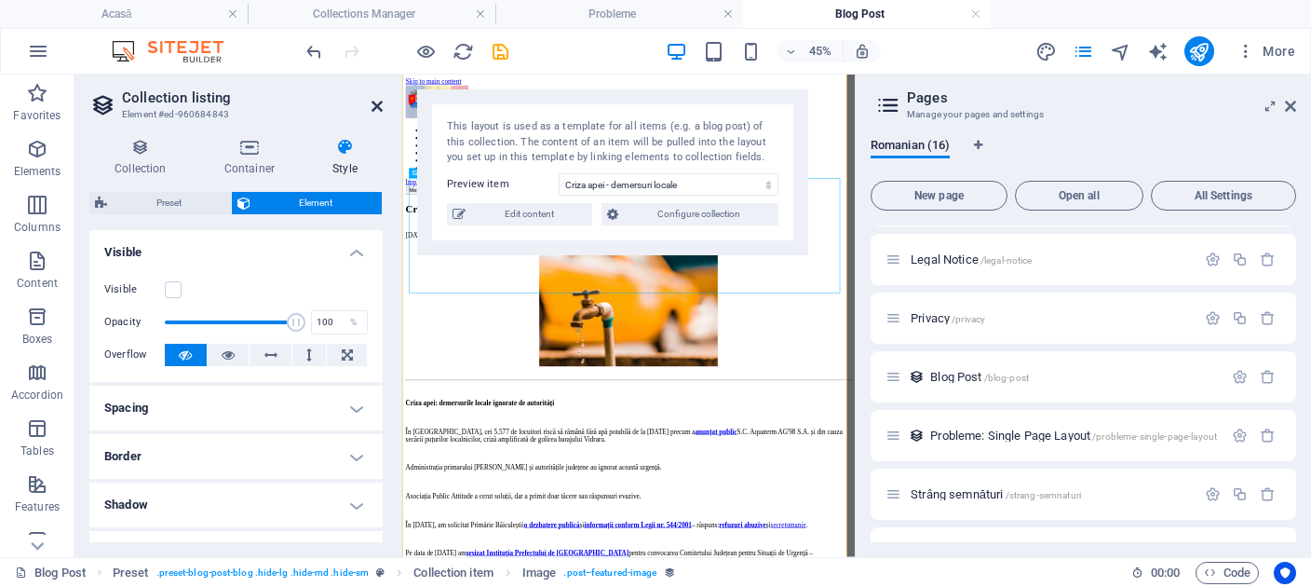
click at [380, 103] on icon at bounding box center [377, 106] width 11 height 15
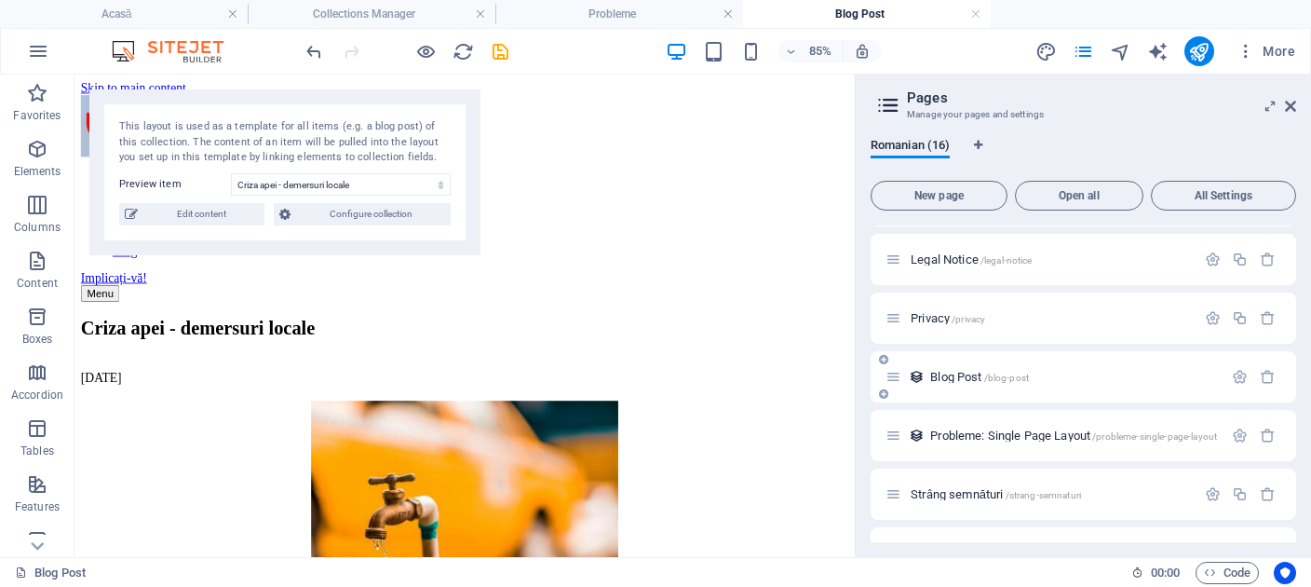
click at [980, 367] on div "Blog Post /blog-post" at bounding box center [1054, 376] width 337 height 21
click at [965, 380] on span "Blog Post /blog-post" at bounding box center [979, 377] width 99 height 14
click at [951, 437] on span "Probleme: Single Page Layout /probleme-single-page-layout" at bounding box center [1073, 435] width 287 height 14
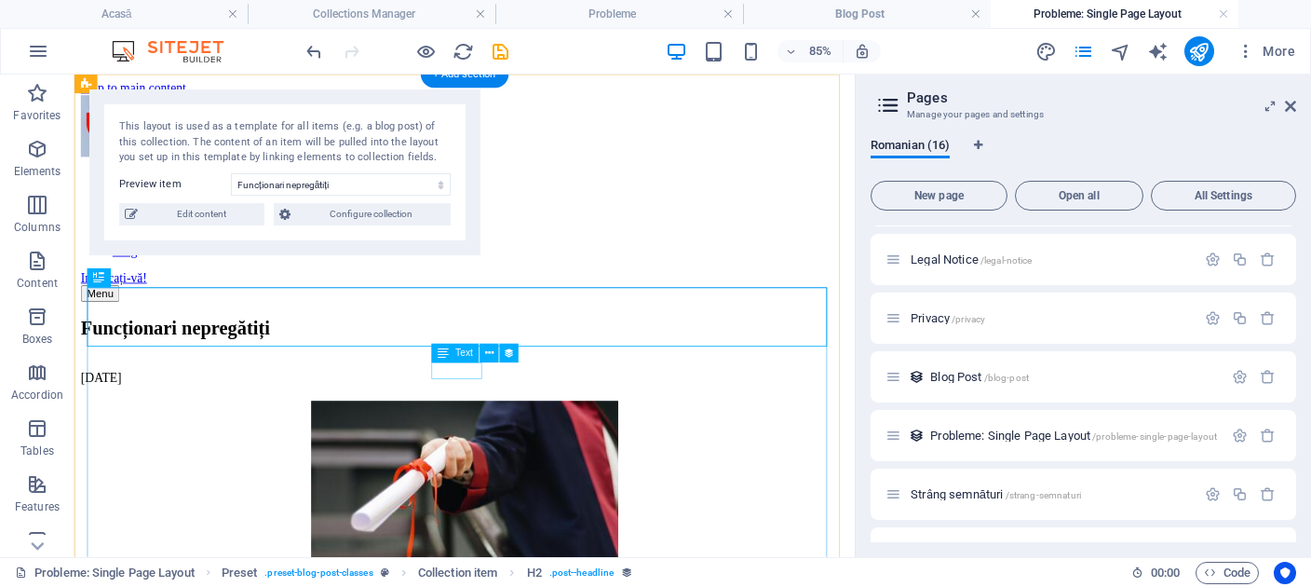
click at [539, 423] on div "01.10.2025" at bounding box center [533, 431] width 903 height 17
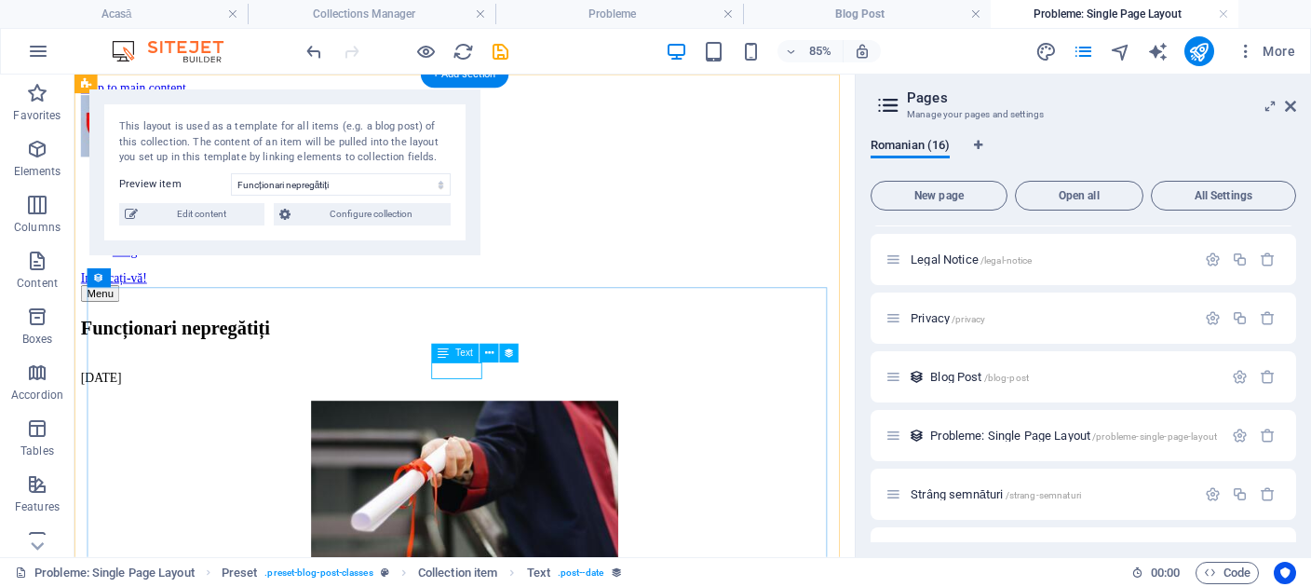
click at [533, 423] on div "01.10.2025" at bounding box center [533, 431] width 903 height 17
select select "1"
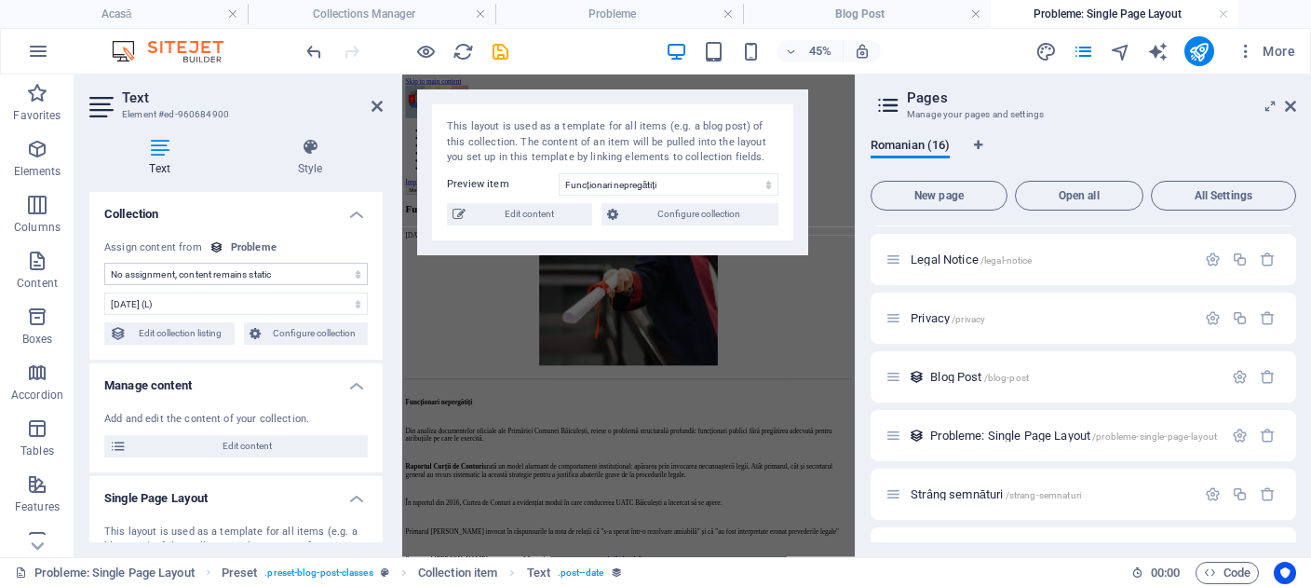
click at [310, 178] on div "Text Style Collection No assignment, content remains static Created at (Date) U…" at bounding box center [235, 340] width 293 height 404
click at [318, 149] on icon at bounding box center [309, 147] width 145 height 19
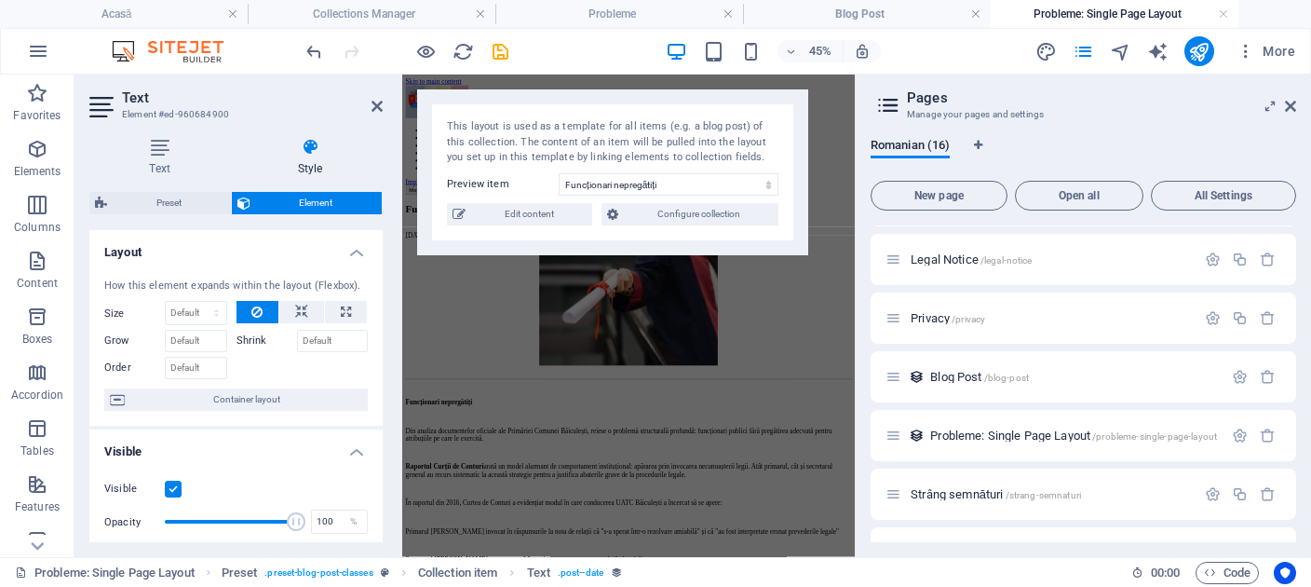
click at [176, 497] on label at bounding box center [173, 489] width 17 height 17
click at [0, 0] on input "Visible" at bounding box center [0, 0] width 0 height 0
click at [501, 47] on icon "save" at bounding box center [500, 51] width 21 height 21
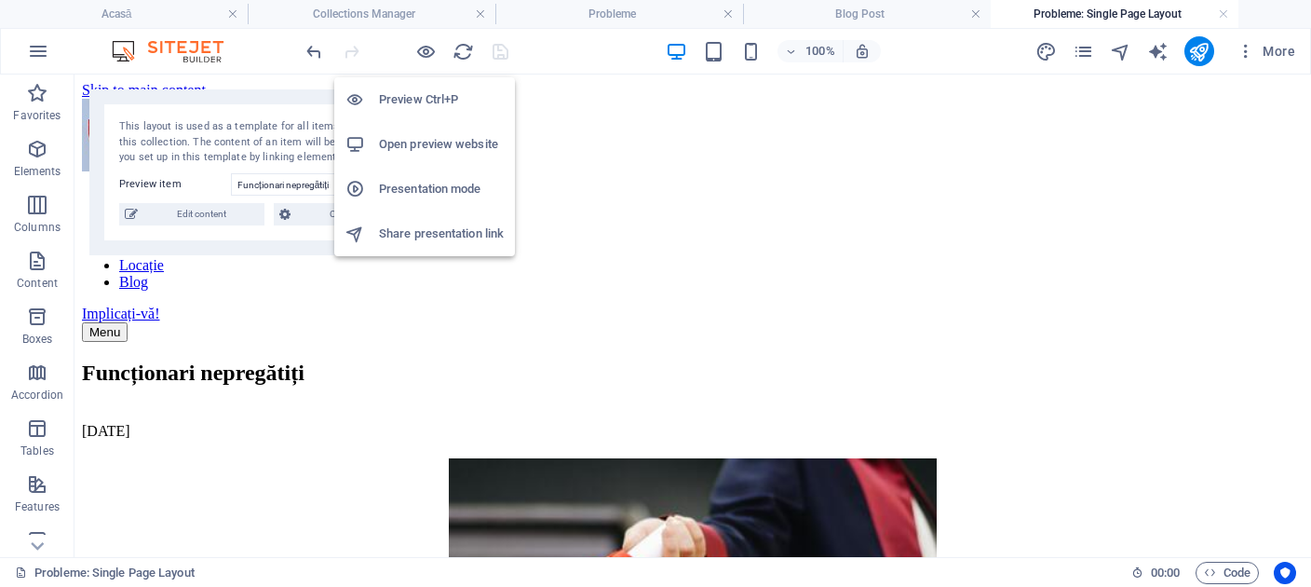
click at [403, 150] on h6 "Open preview website" at bounding box center [441, 144] width 125 height 22
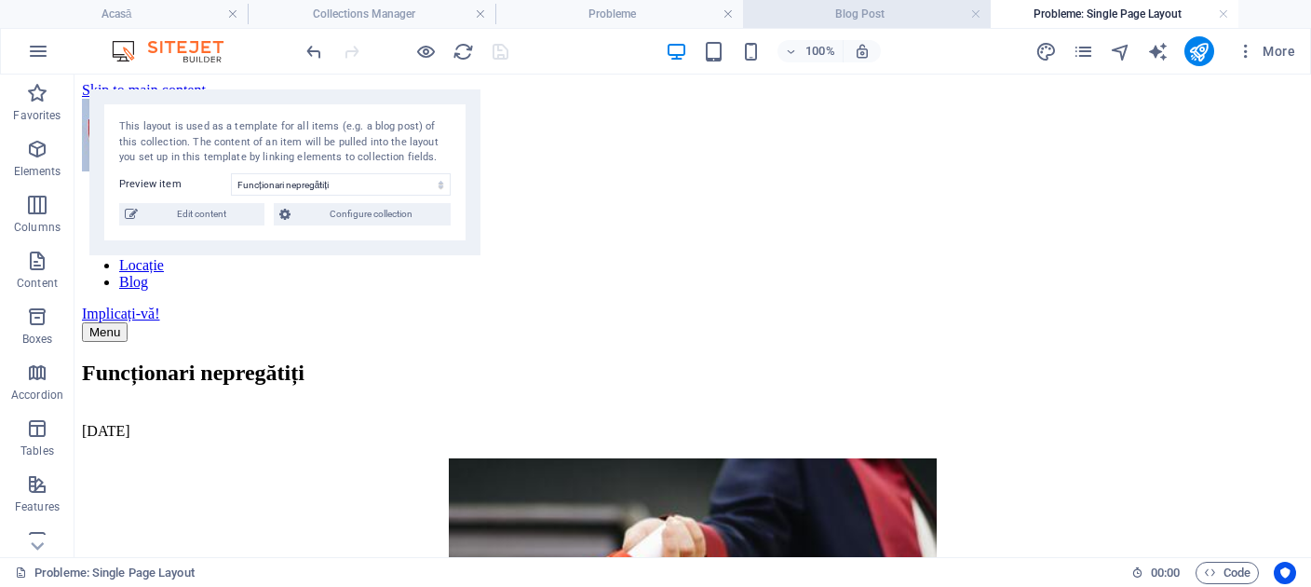
click at [820, 27] on li "Blog Post" at bounding box center [867, 14] width 248 height 28
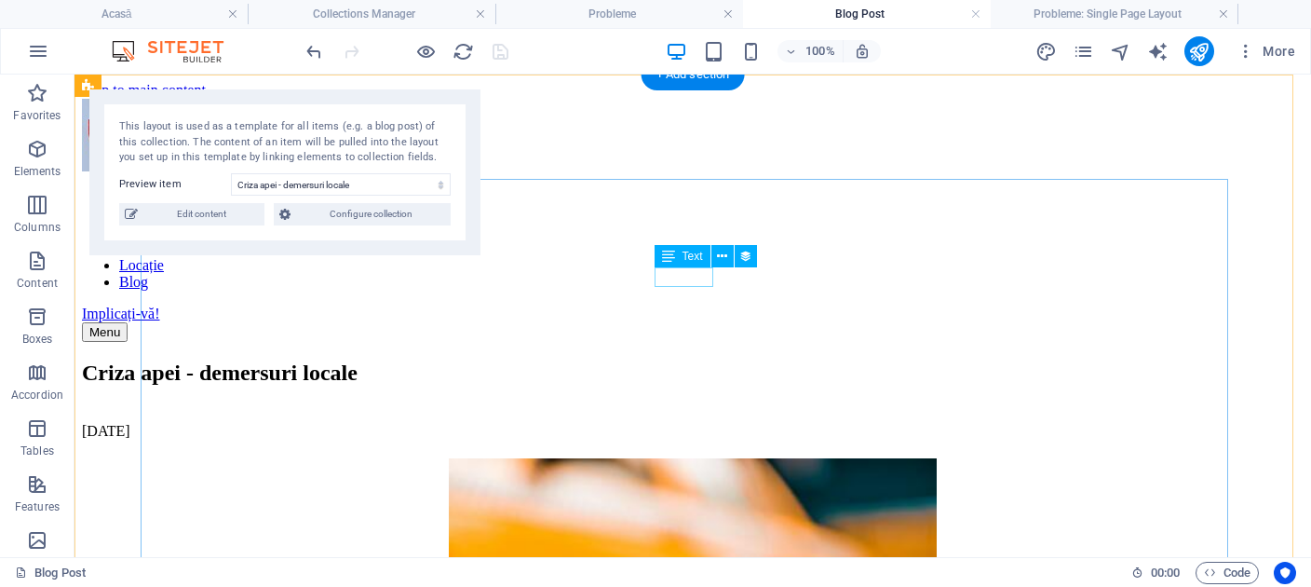
click at [683, 423] on div "01.10.2025" at bounding box center [693, 431] width 1222 height 17
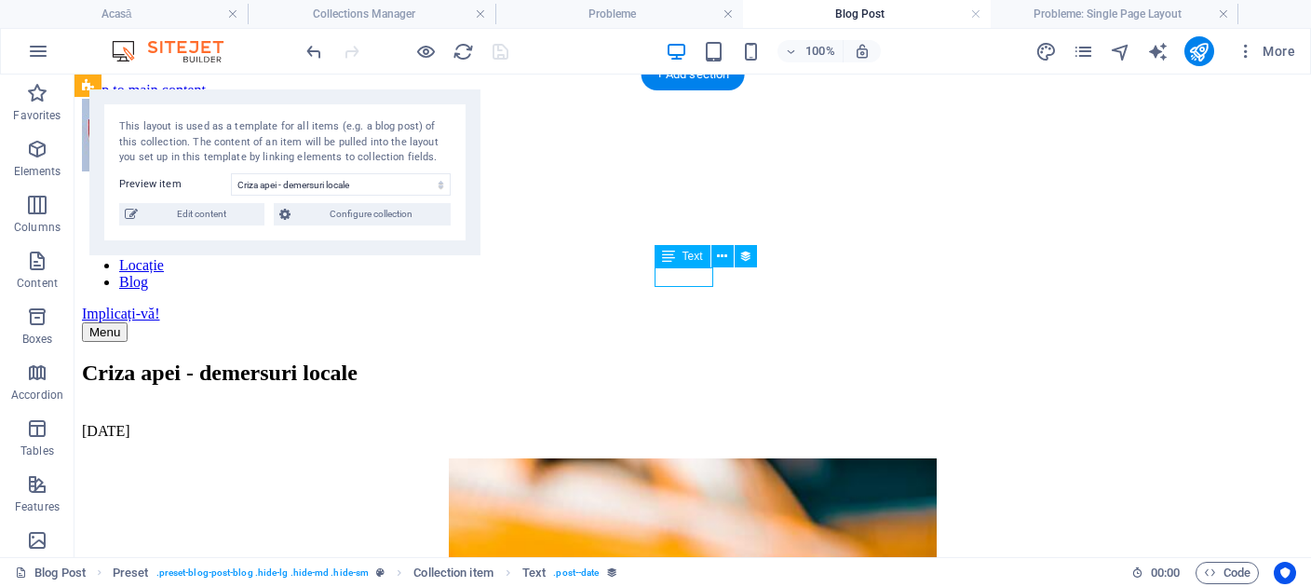
click at [683, 423] on div "01.10.2025" at bounding box center [693, 431] width 1222 height 17
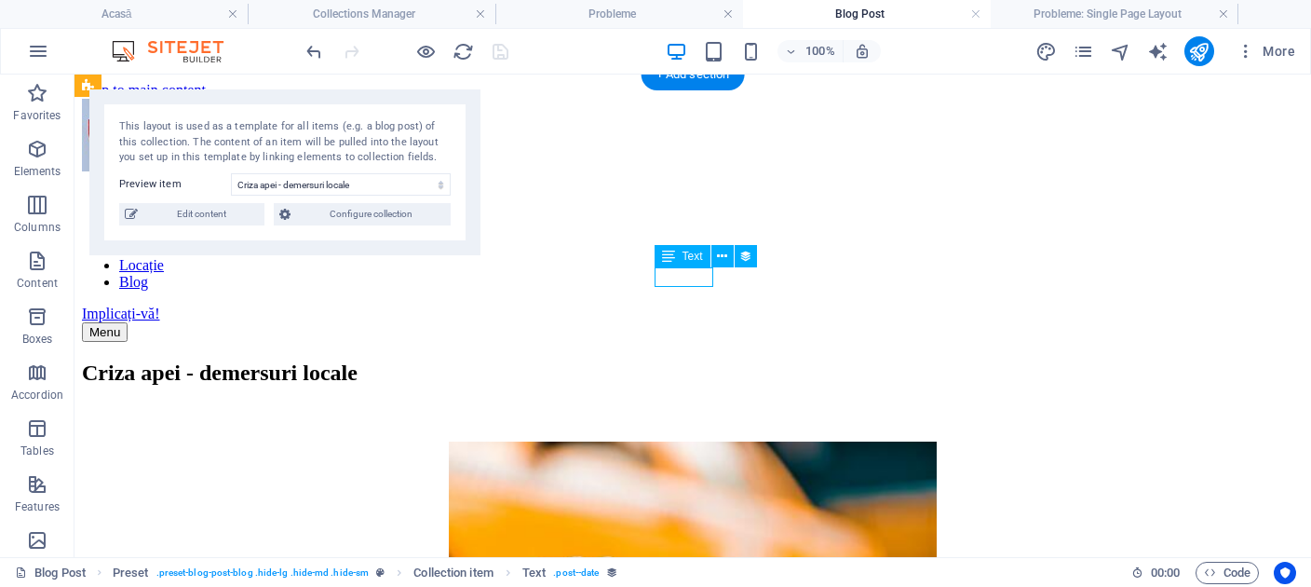
select select "1"
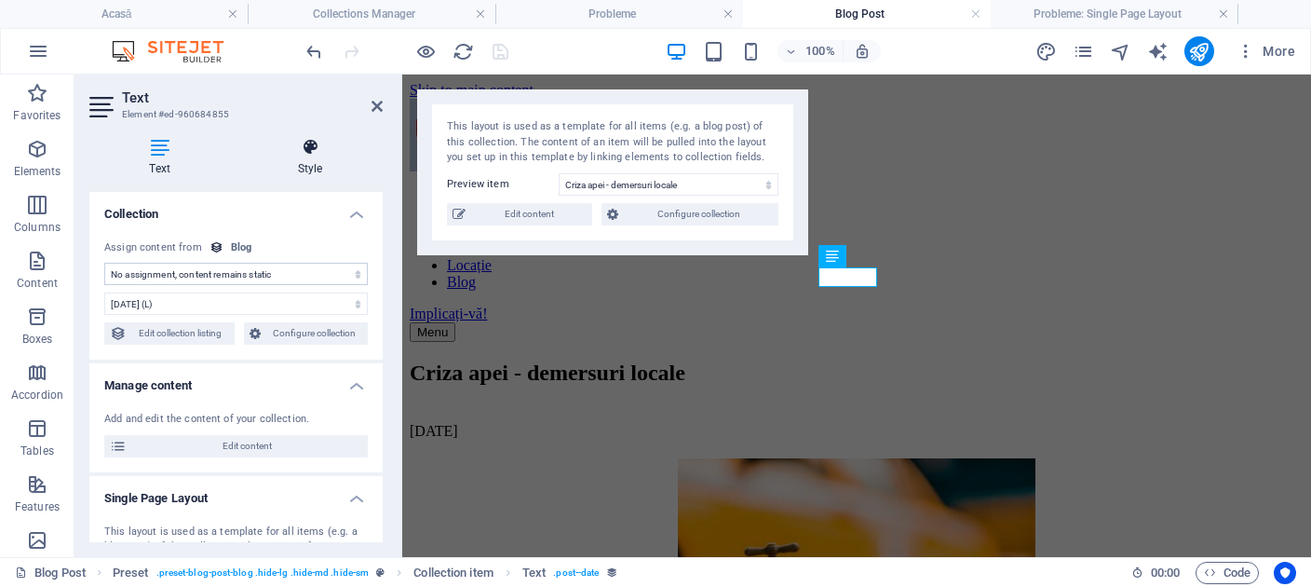
click at [313, 161] on h4 "Style" at bounding box center [309, 157] width 145 height 39
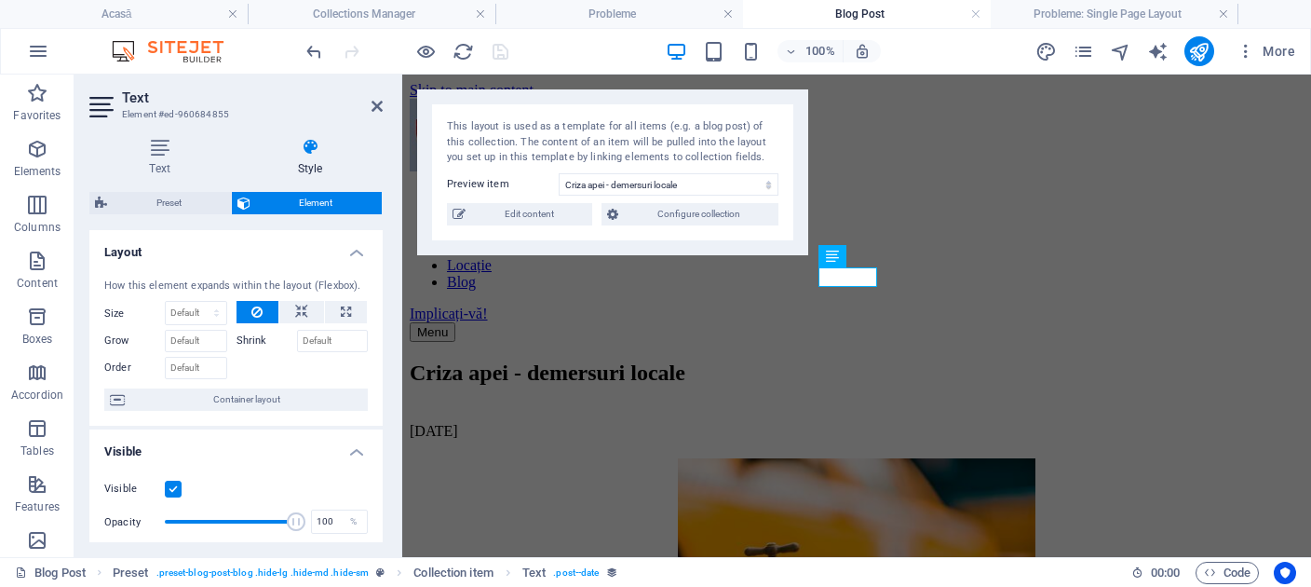
click at [170, 497] on label at bounding box center [173, 489] width 17 height 17
click at [0, 0] on input "Visible" at bounding box center [0, 0] width 0 height 0
click at [509, 50] on icon "save" at bounding box center [500, 51] width 21 height 21
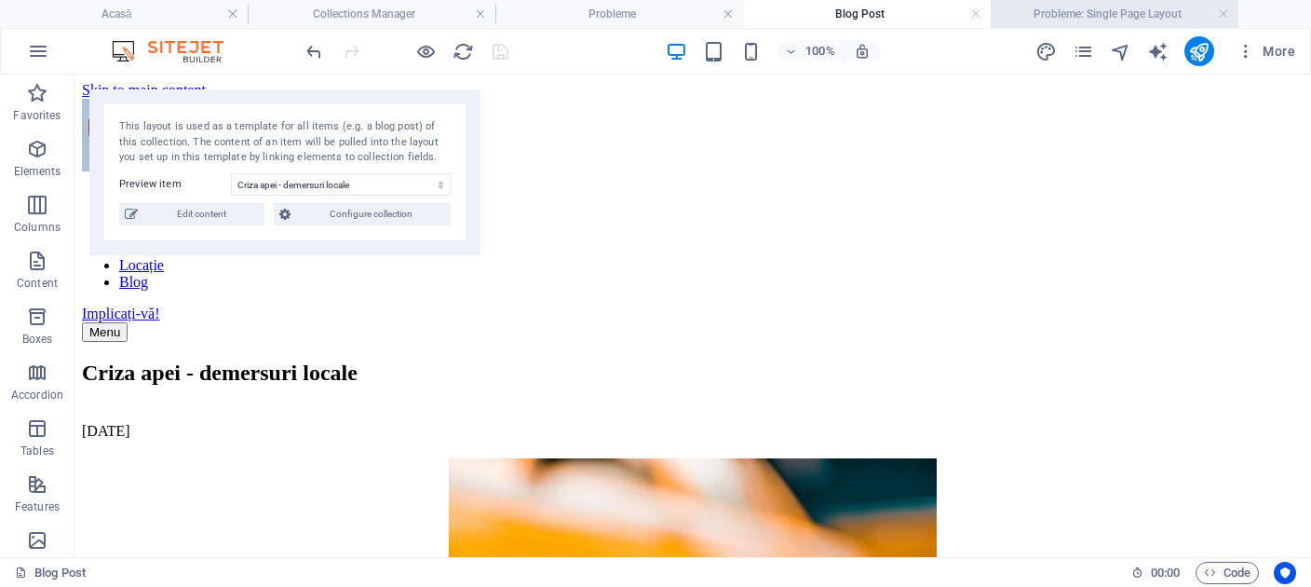
click at [1064, 18] on h4 "Probleme: Single Page Layout" at bounding box center [1115, 14] width 248 height 20
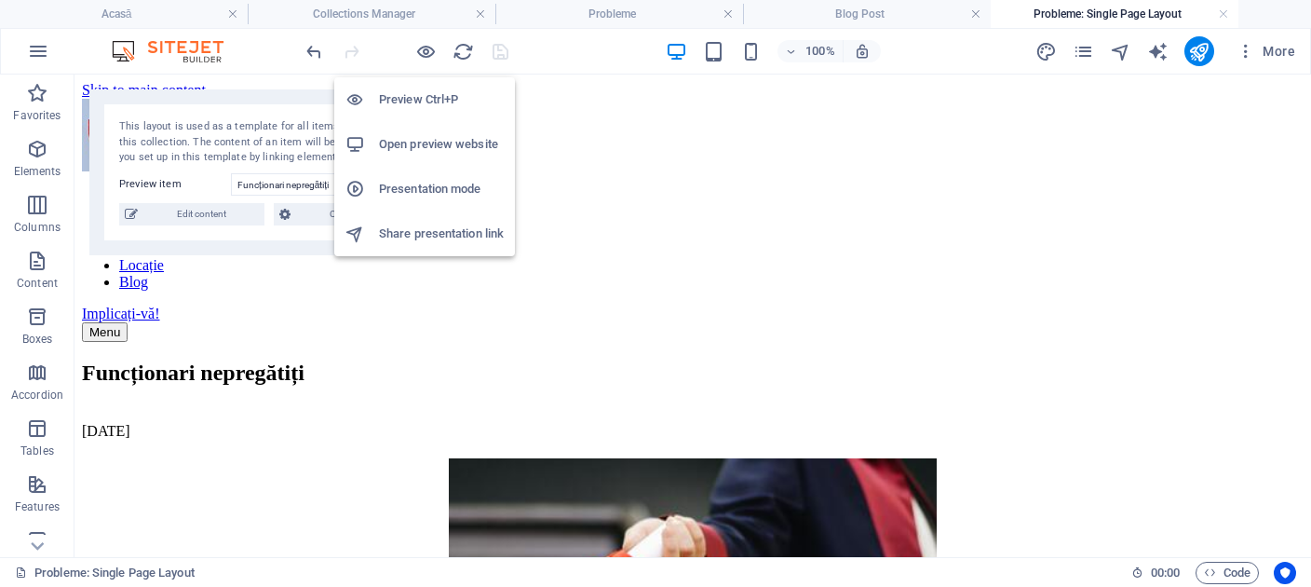
click at [413, 148] on h6 "Open preview website" at bounding box center [441, 144] width 125 height 22
click at [436, 153] on h6 "Open preview website" at bounding box center [441, 144] width 125 height 22
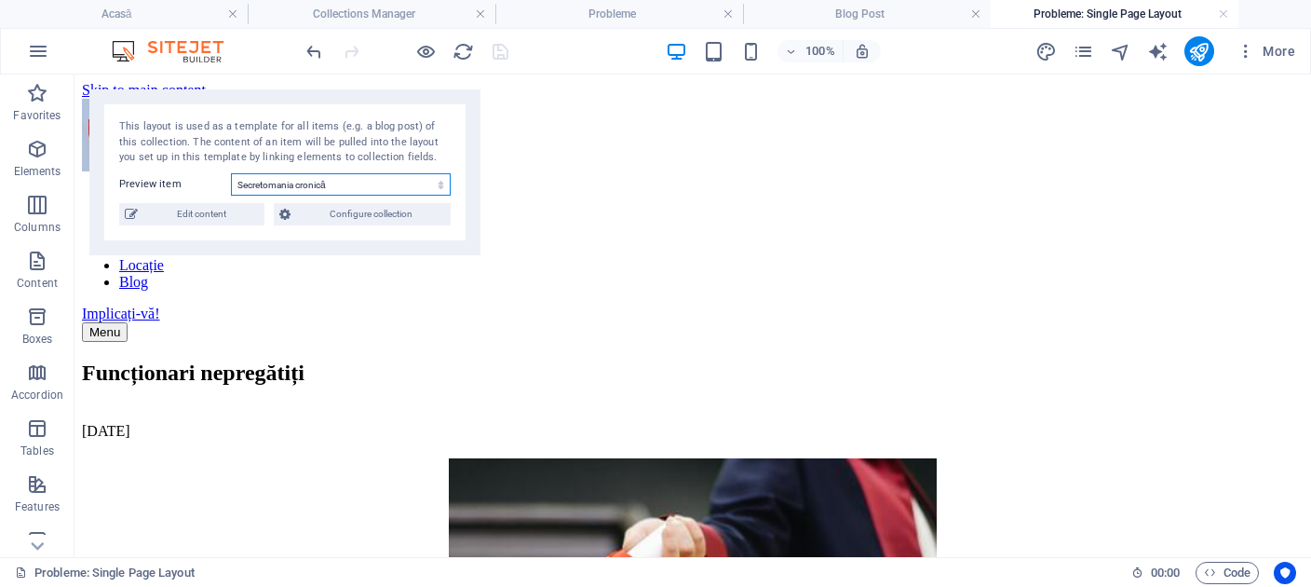
click option "Secretomania cronică" at bounding box center [0, 0] width 0 height 0
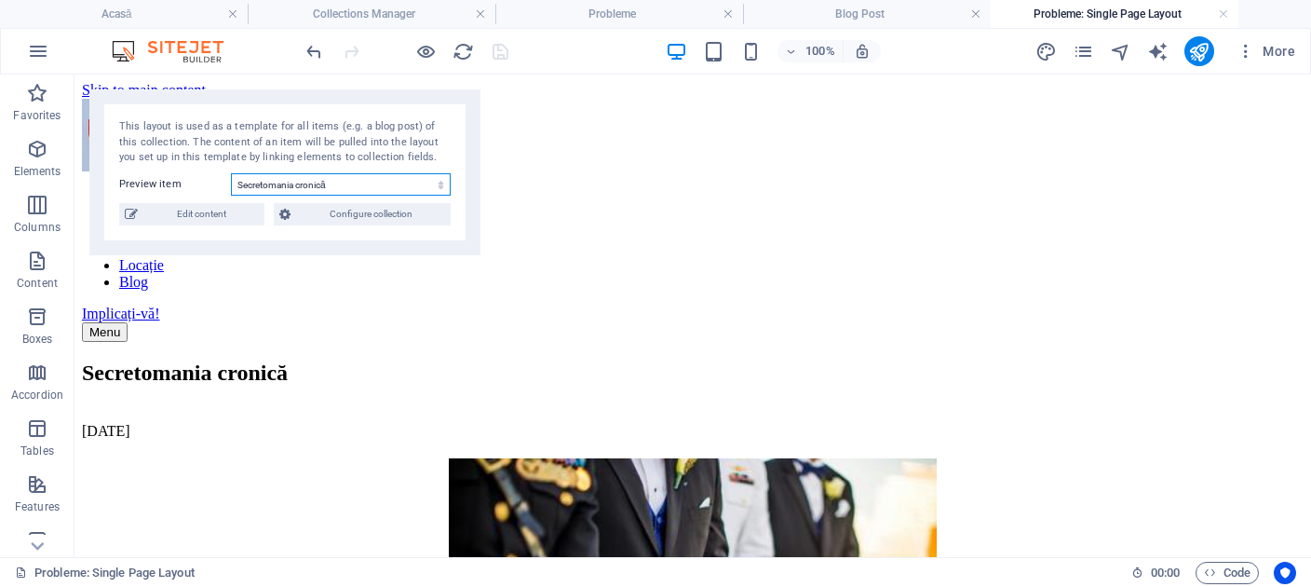
click at [231, 173] on select "Funcționari nepregătiți Secretomania cronică Izolarea Băiculeștiului Criza apei…" at bounding box center [341, 184] width 220 height 22
click option "Izolarea Băiculeștiului" at bounding box center [0, 0] width 0 height 0
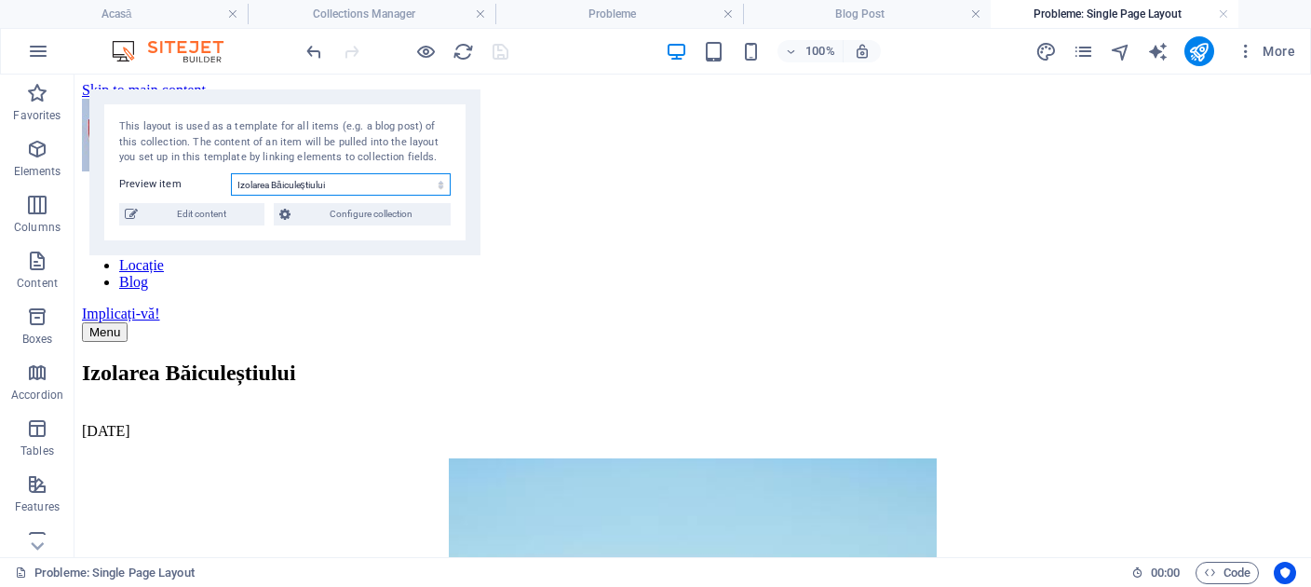
click at [357, 183] on select "Funcționari nepregătiți Secretomania cronică Izolarea Băiculeștiului Criza apei…" at bounding box center [341, 184] width 220 height 22
click option "Educație, cultură" at bounding box center [0, 0] width 0 height 0
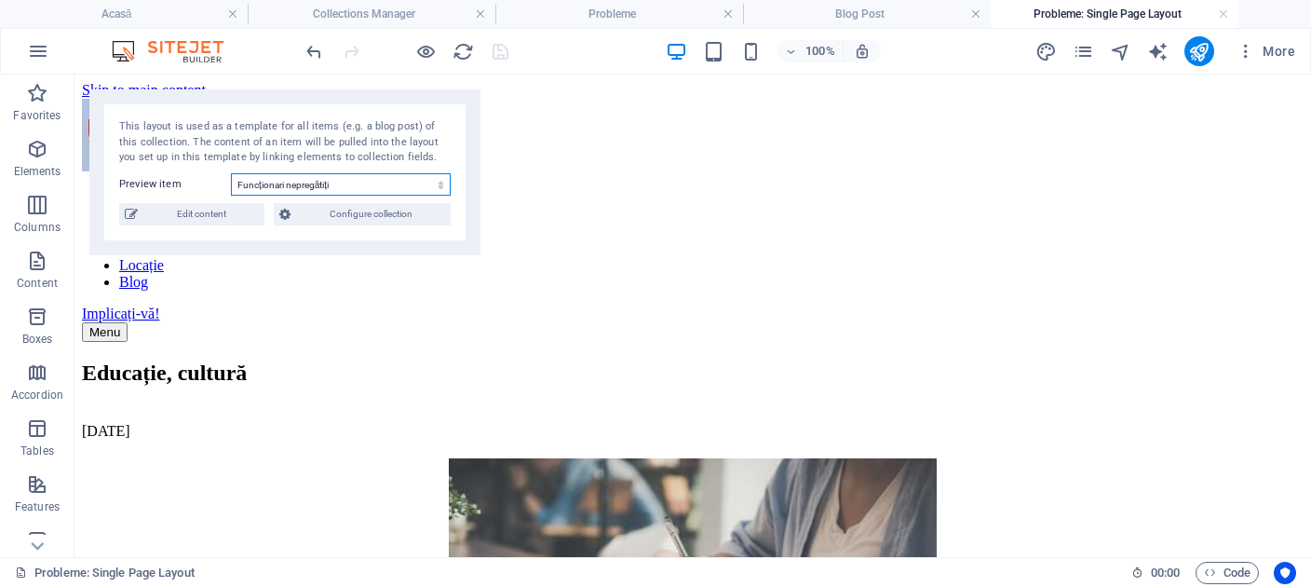
click option "Funcționari nepregătiți" at bounding box center [0, 0] width 0 height 0
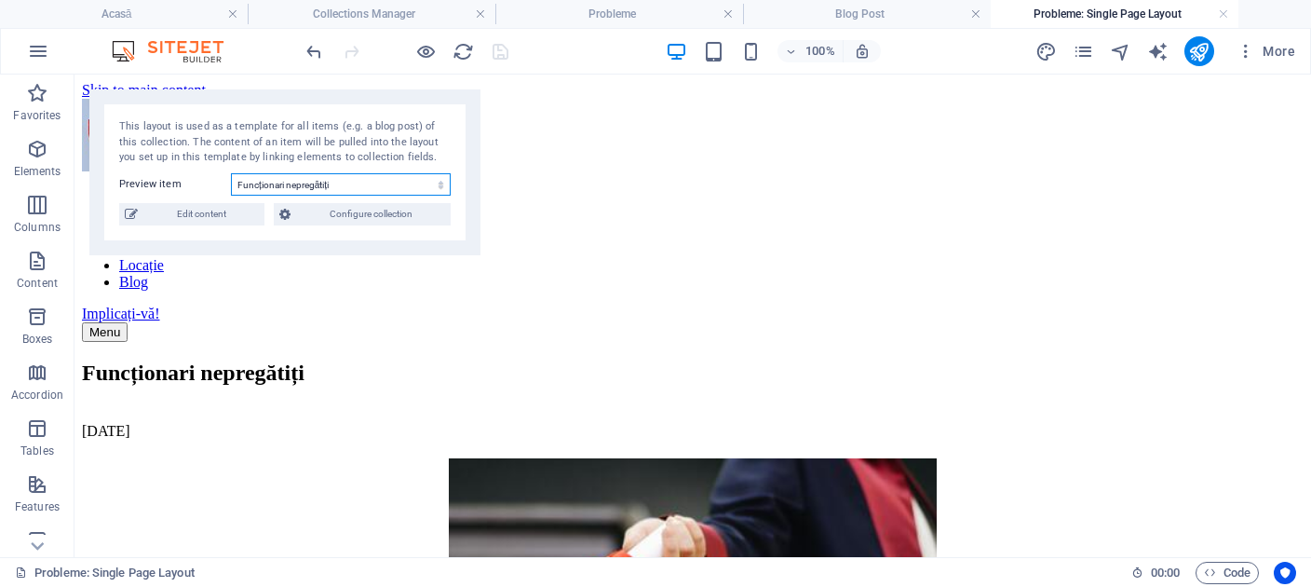
select select "68d6b17244c30a1ad503350a"
click option "Secretomania cronică" at bounding box center [0, 0] width 0 height 0
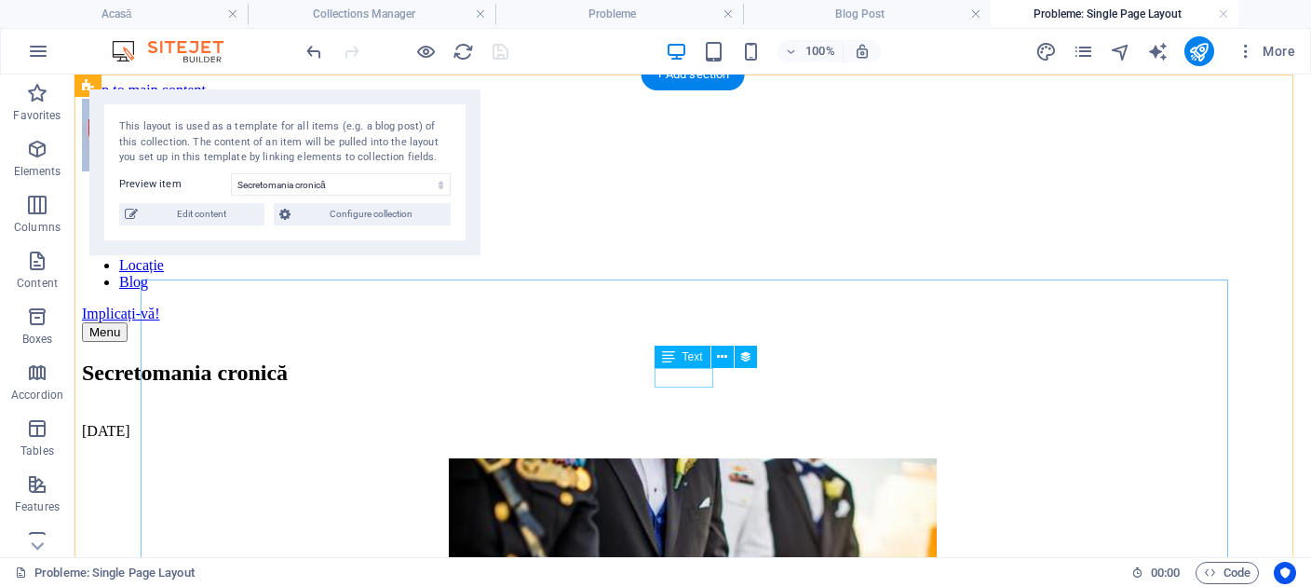
click at [696, 423] on div "01.10.2025" at bounding box center [693, 431] width 1222 height 17
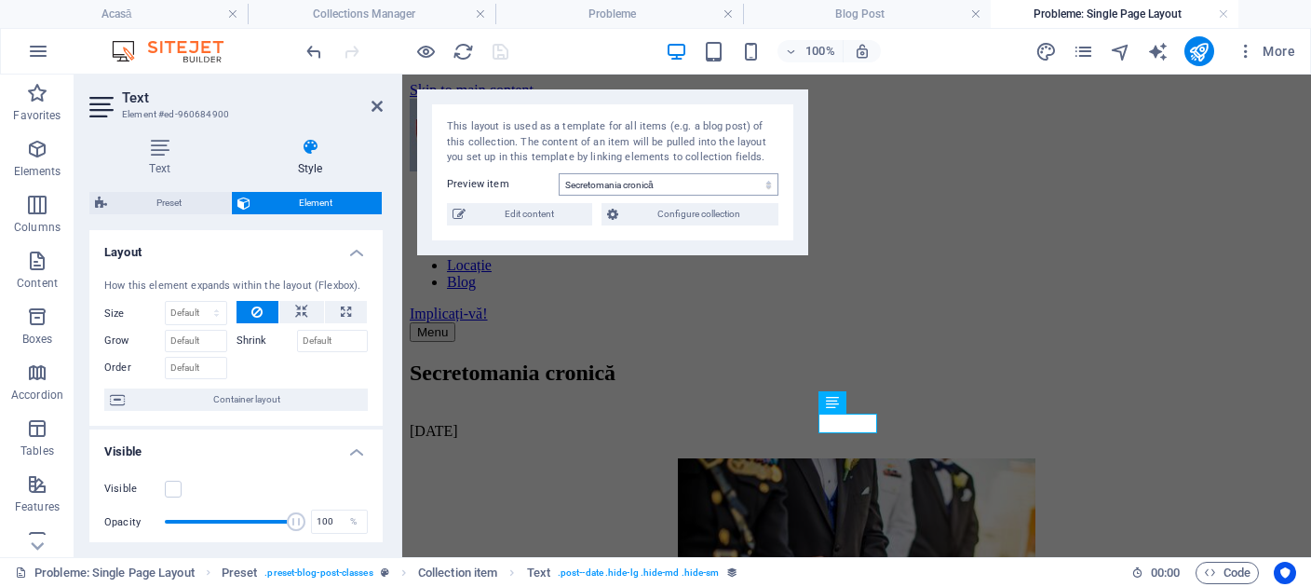
click at [168, 497] on label at bounding box center [173, 489] width 17 height 17
click at [0, 0] on input "Visible" at bounding box center [0, 0] width 0 height 0
click at [168, 497] on label at bounding box center [173, 489] width 17 height 17
click at [0, 0] on input "Visible" at bounding box center [0, 0] width 0 height 0
click at [504, 47] on icon "save" at bounding box center [500, 51] width 21 height 21
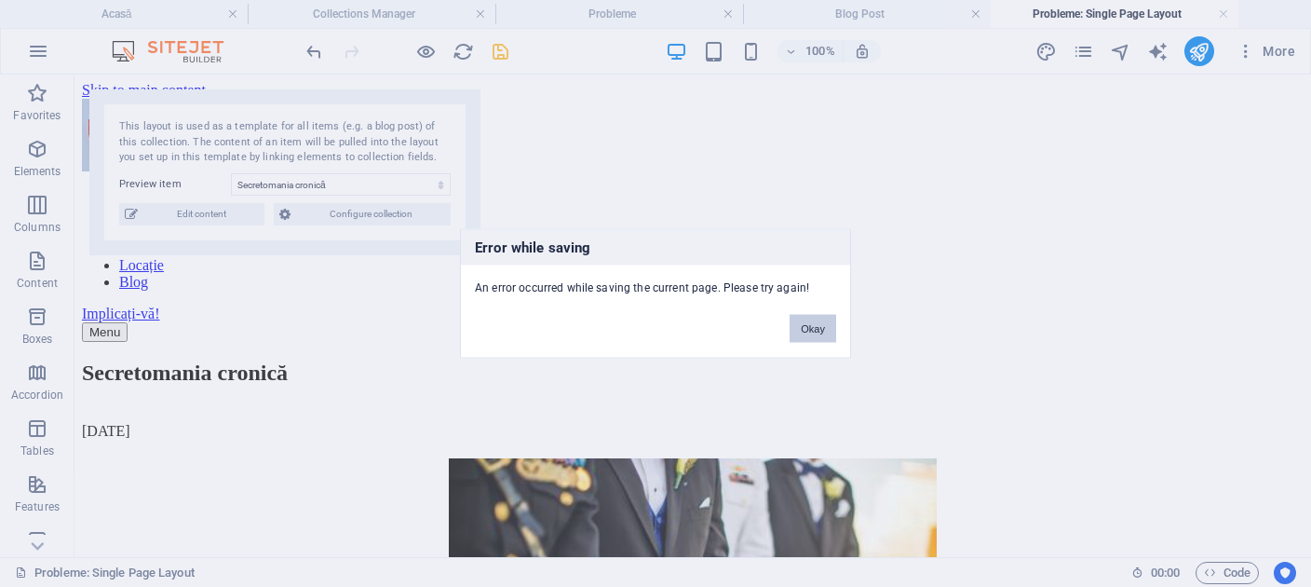
click at [814, 329] on button "Okay" at bounding box center [813, 329] width 47 height 28
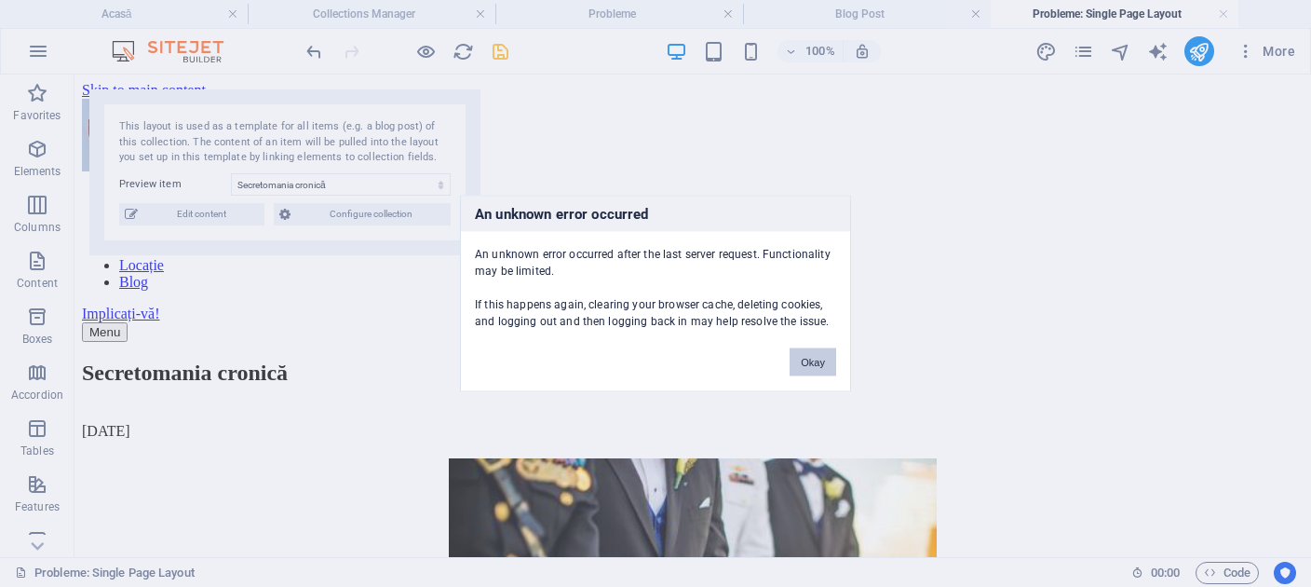
click at [816, 358] on button "Okay" at bounding box center [813, 362] width 47 height 28
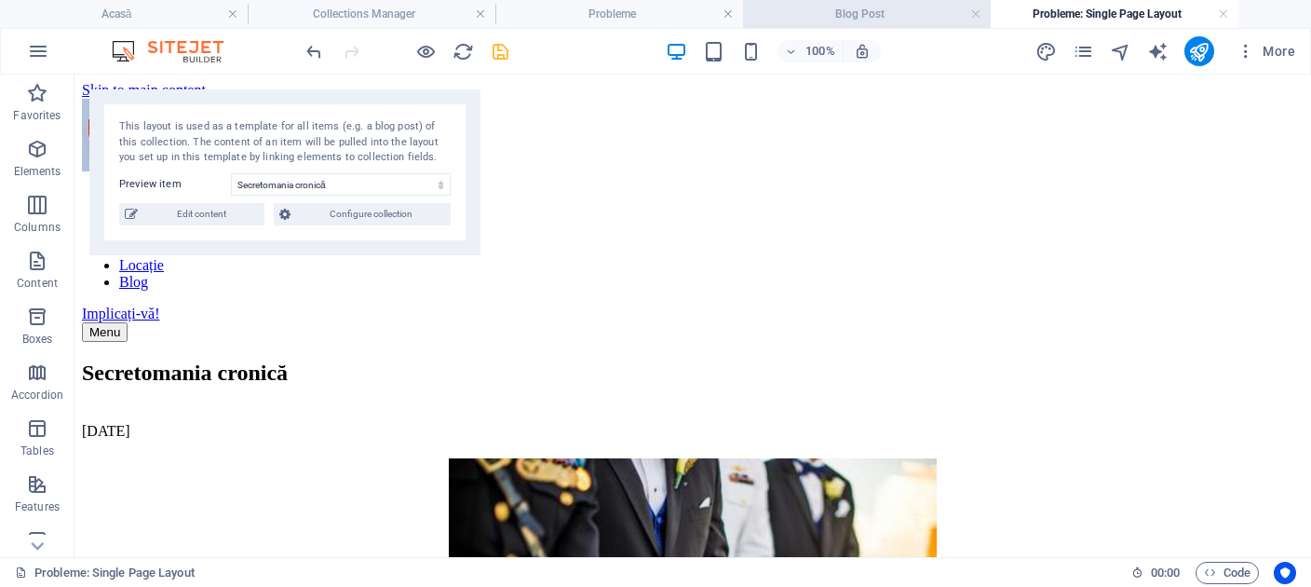
click at [839, 22] on h4 "Blog Post" at bounding box center [867, 14] width 248 height 20
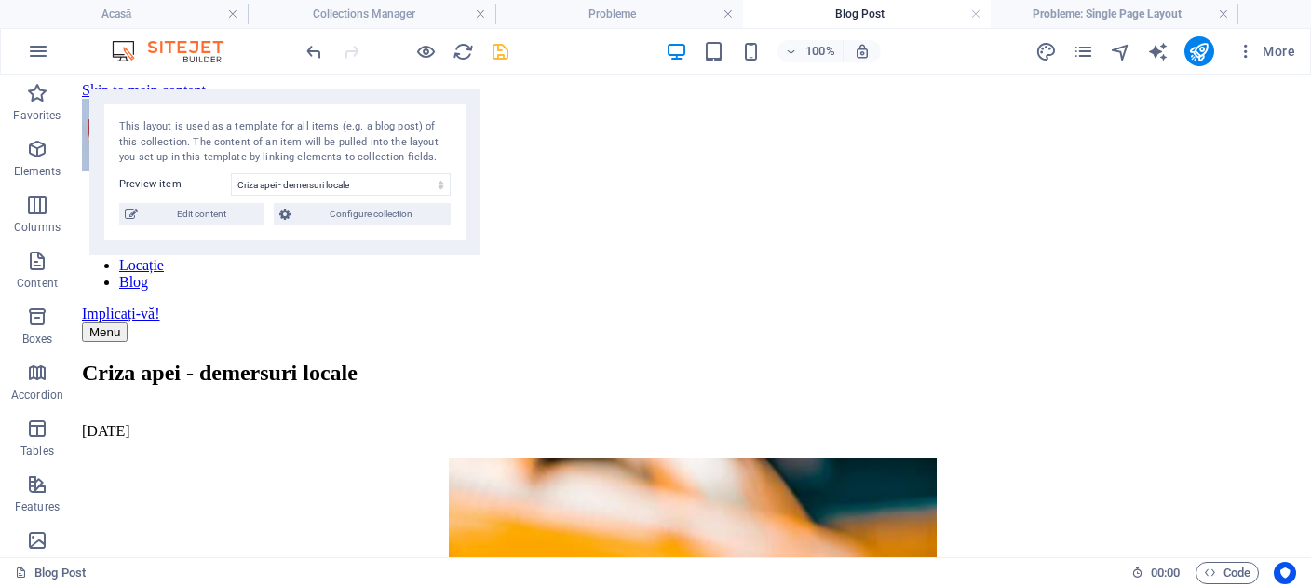
click at [506, 52] on icon "save" at bounding box center [500, 51] width 21 height 21
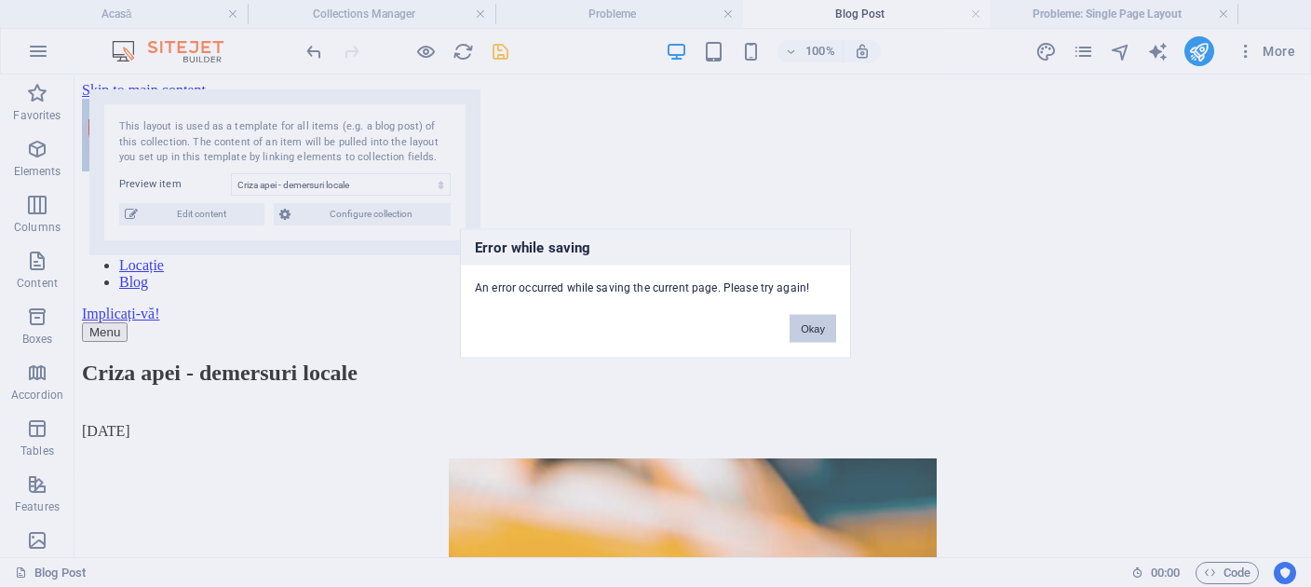
click at [820, 328] on button "Okay" at bounding box center [813, 329] width 47 height 28
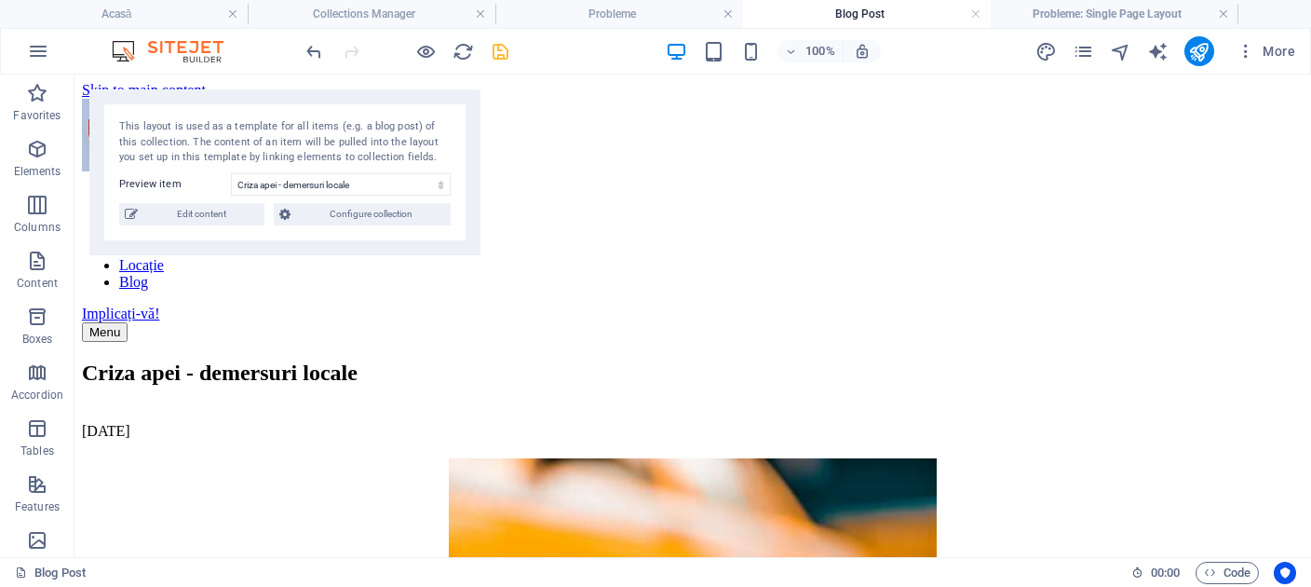
click at [499, 59] on icon "save" at bounding box center [500, 51] width 21 height 21
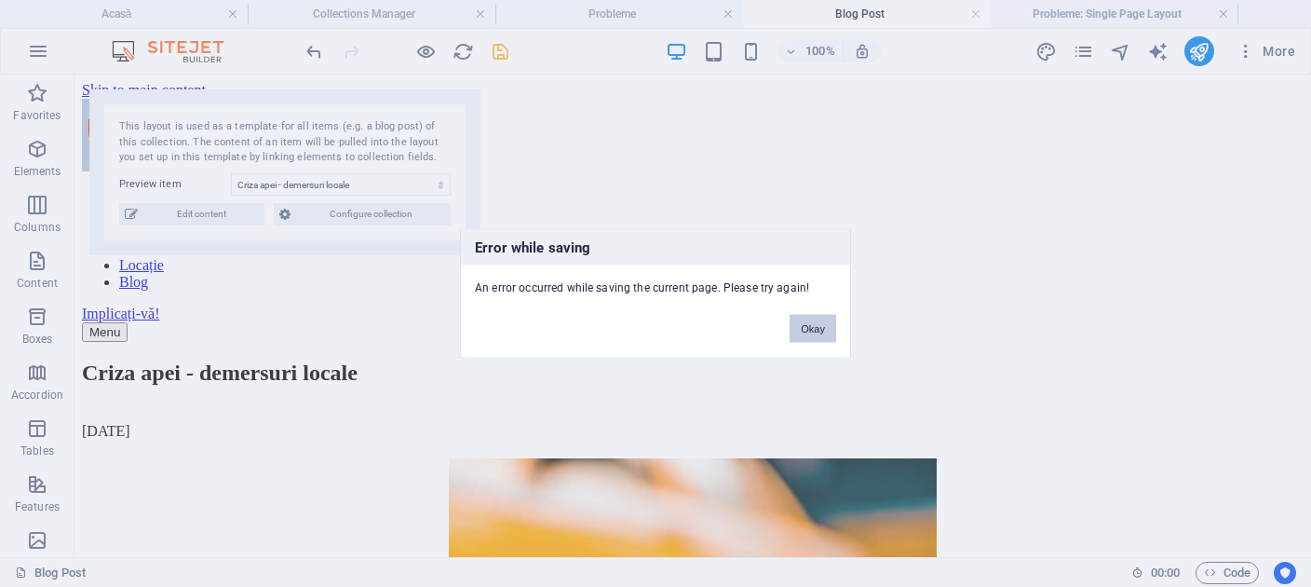
click at [819, 334] on button "Okay" at bounding box center [813, 329] width 47 height 28
